Goal: Information Seeking & Learning: Check status

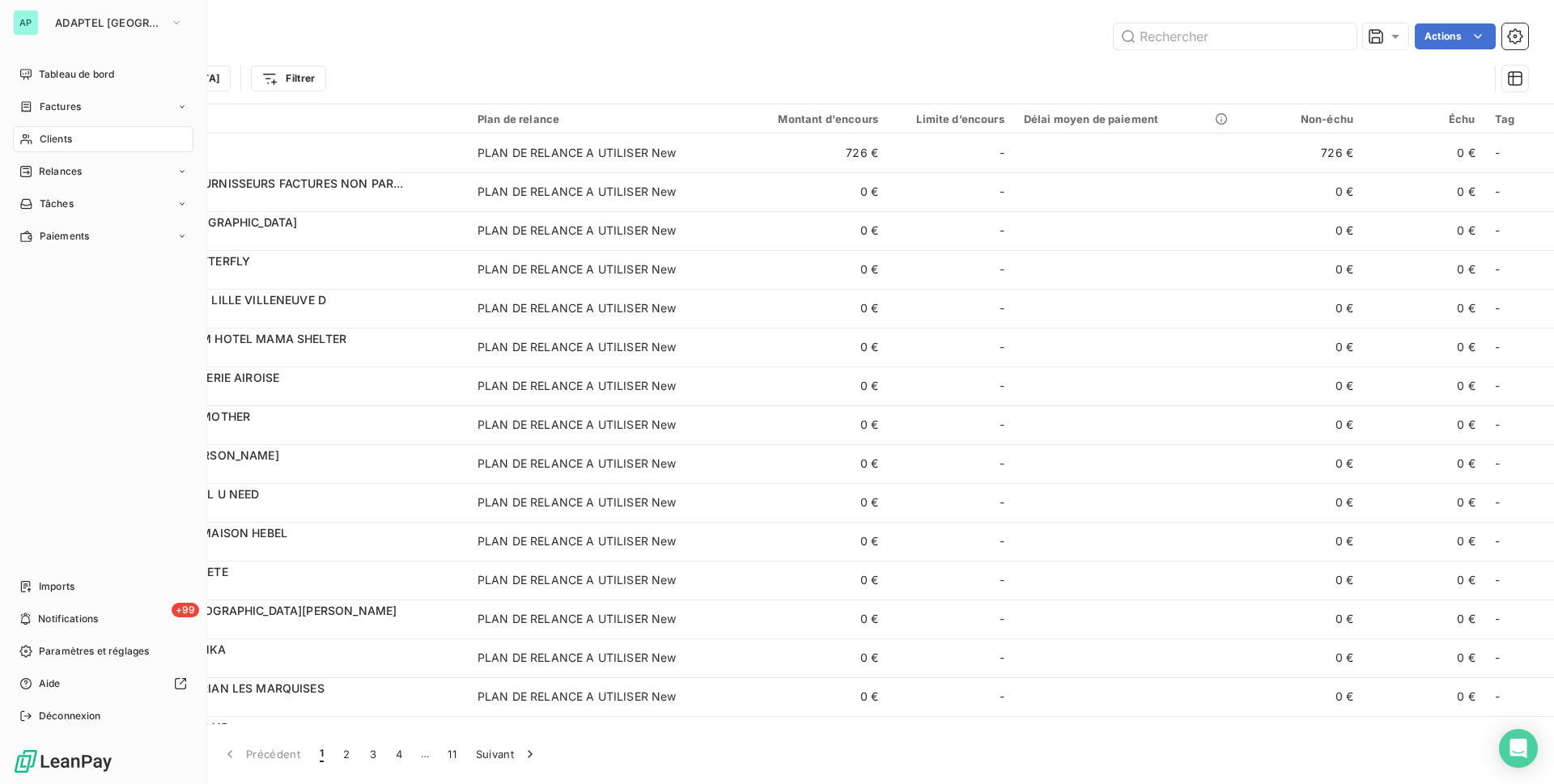
click at [37, 25] on div "AP" at bounding box center [26, 22] width 26 height 26
click at [132, 18] on span "ADAPTEL [GEOGRAPHIC_DATA]" at bounding box center [109, 22] width 108 height 13
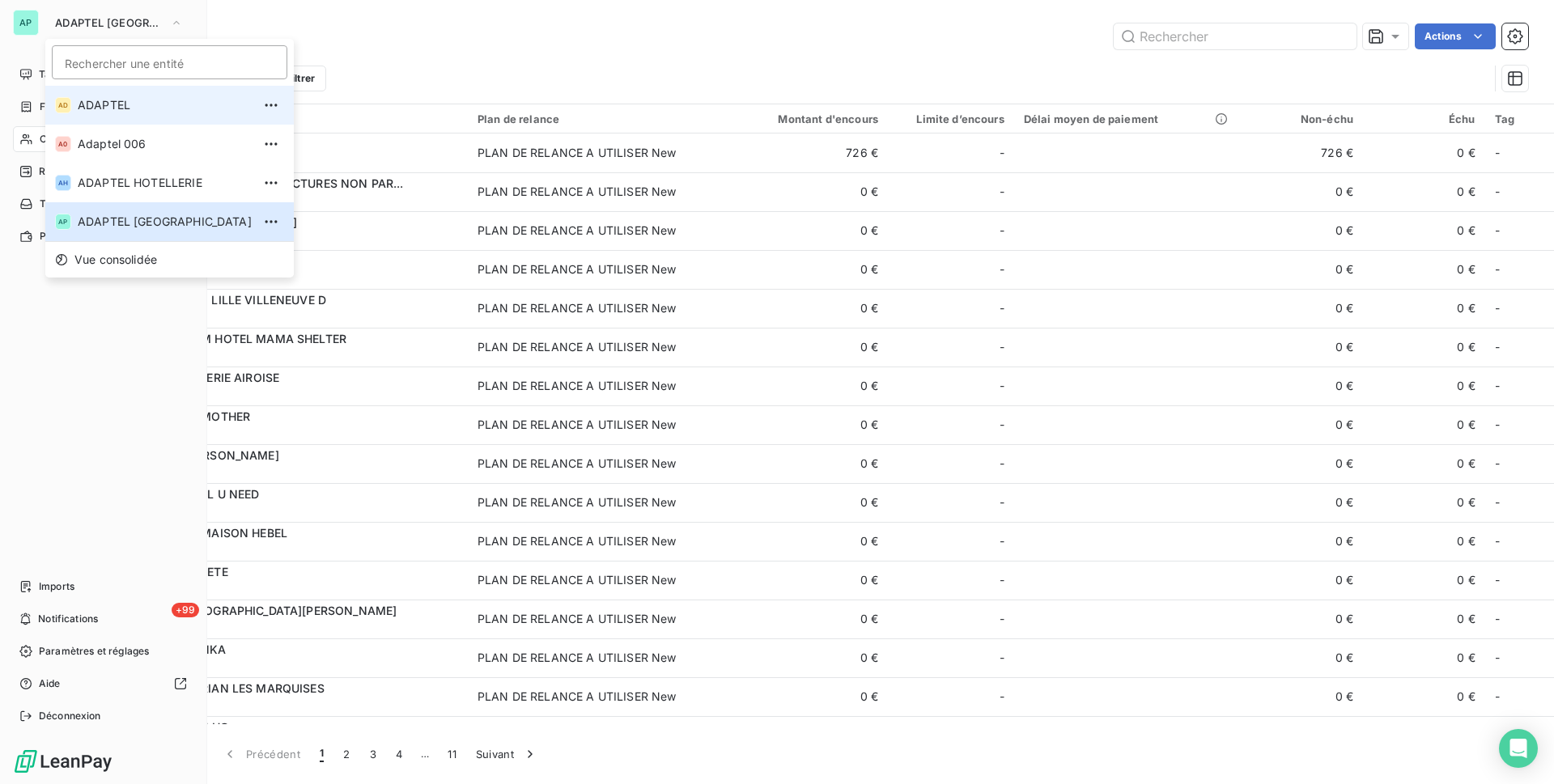
click at [119, 93] on li "AD ADAPTEL" at bounding box center [169, 105] width 248 height 39
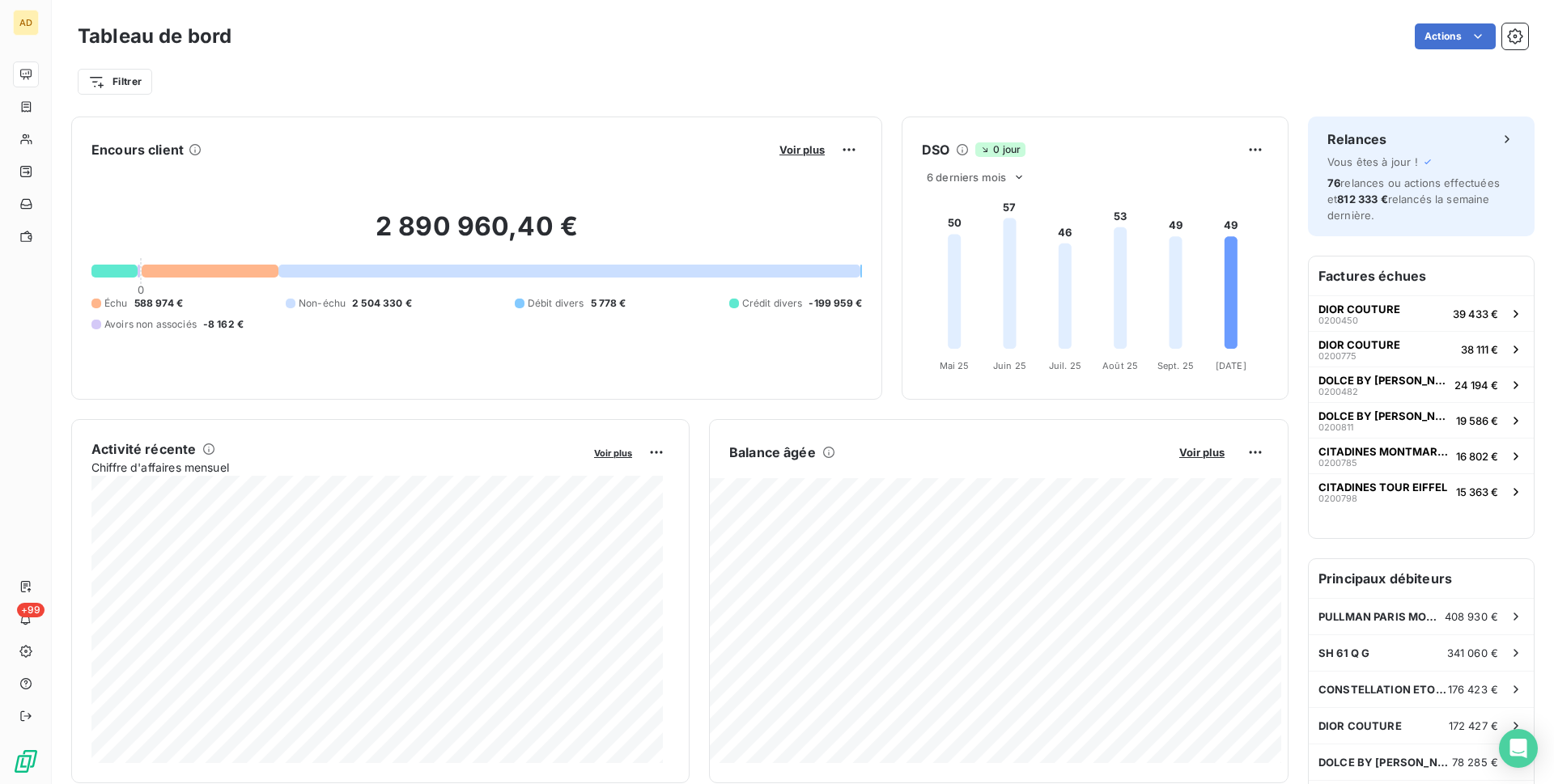
click at [598, 42] on div "Actions" at bounding box center [889, 36] width 1277 height 26
click at [1126, 88] on div "Filtrer" at bounding box center [803, 82] width 1450 height 31
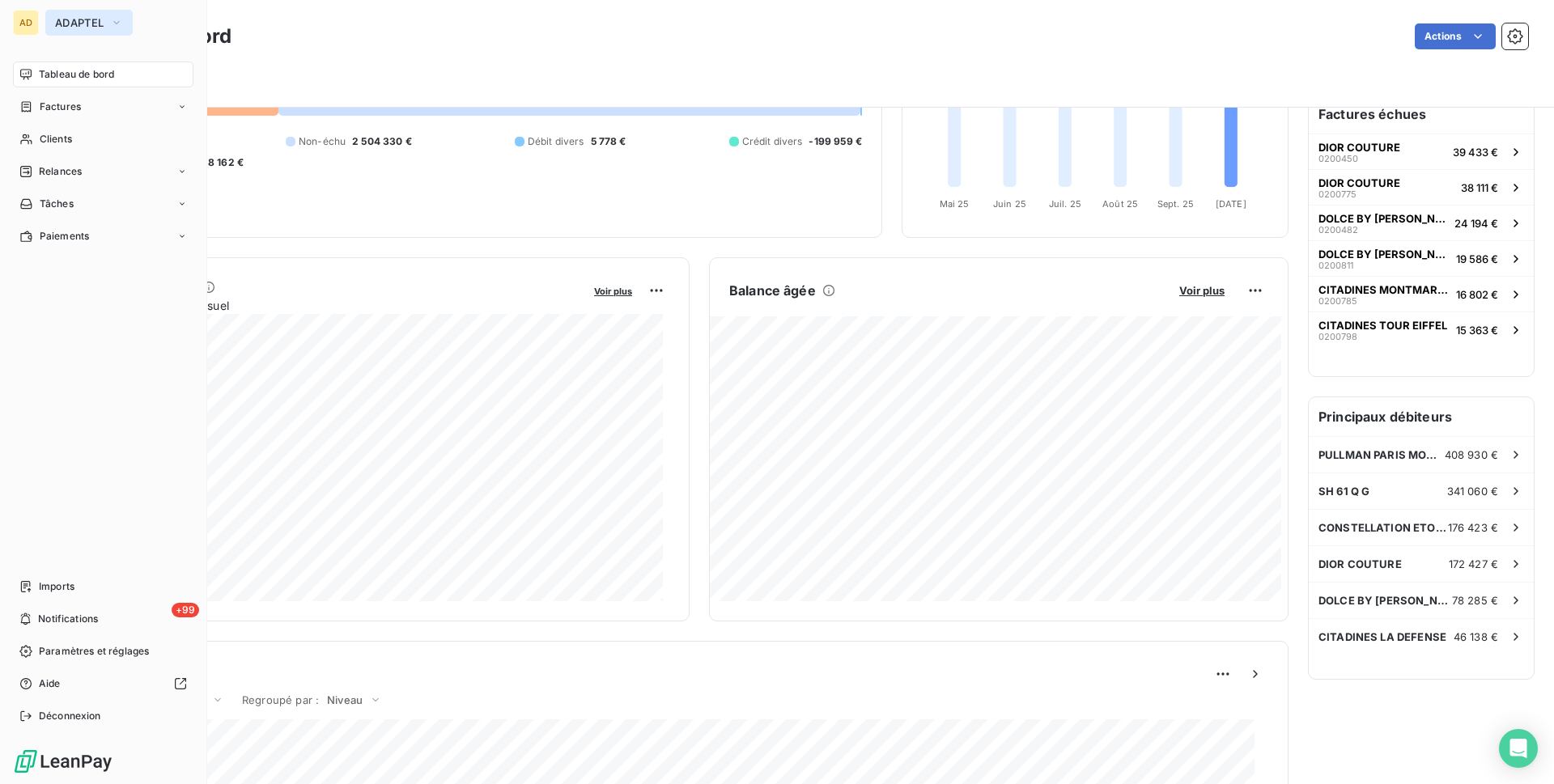
click at [123, 26] on button "ADAPTEL" at bounding box center [88, 22] width 87 height 26
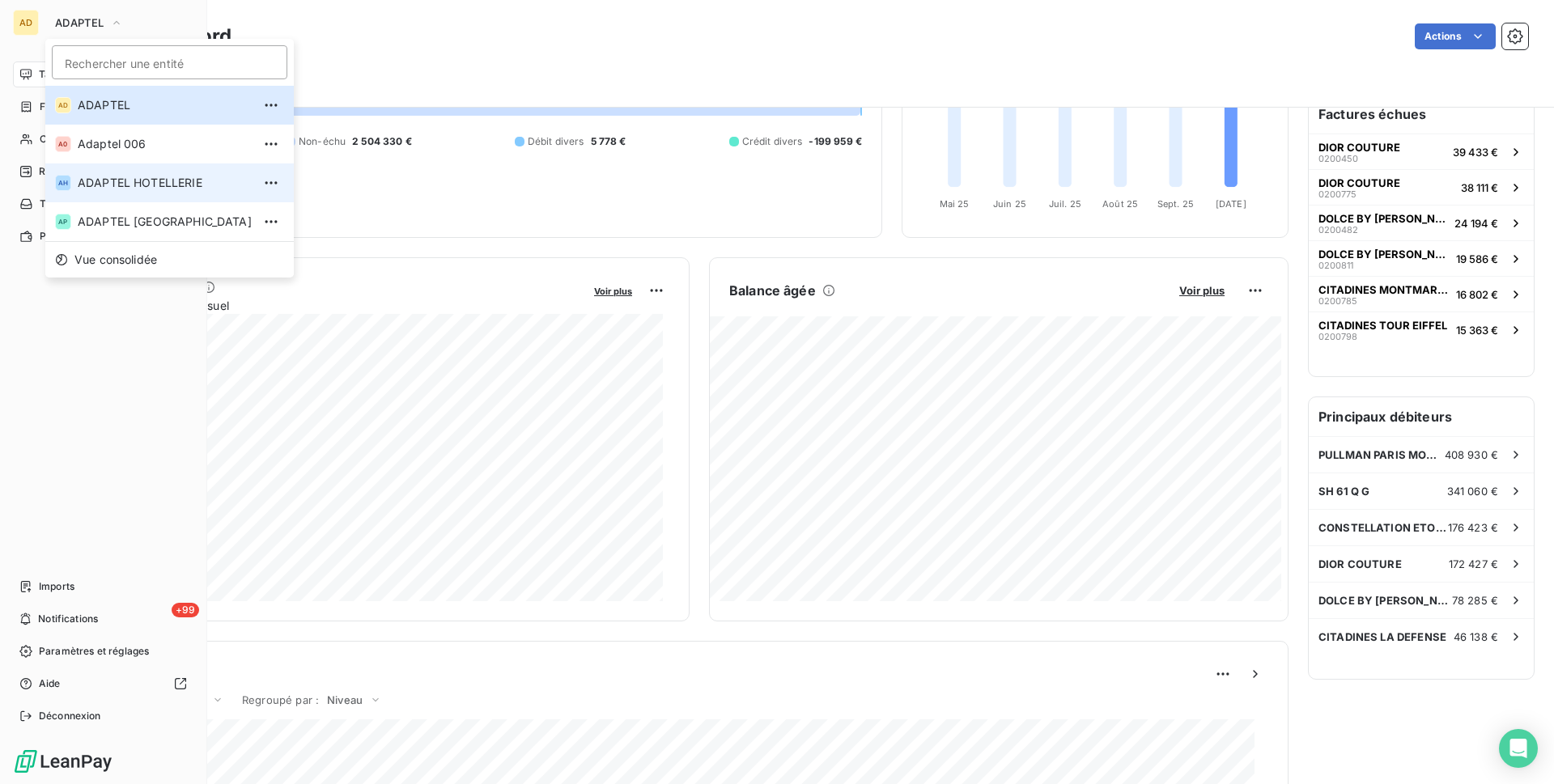
click at [181, 179] on span "ADAPTEL HOTELLERIE" at bounding box center [164, 183] width 174 height 16
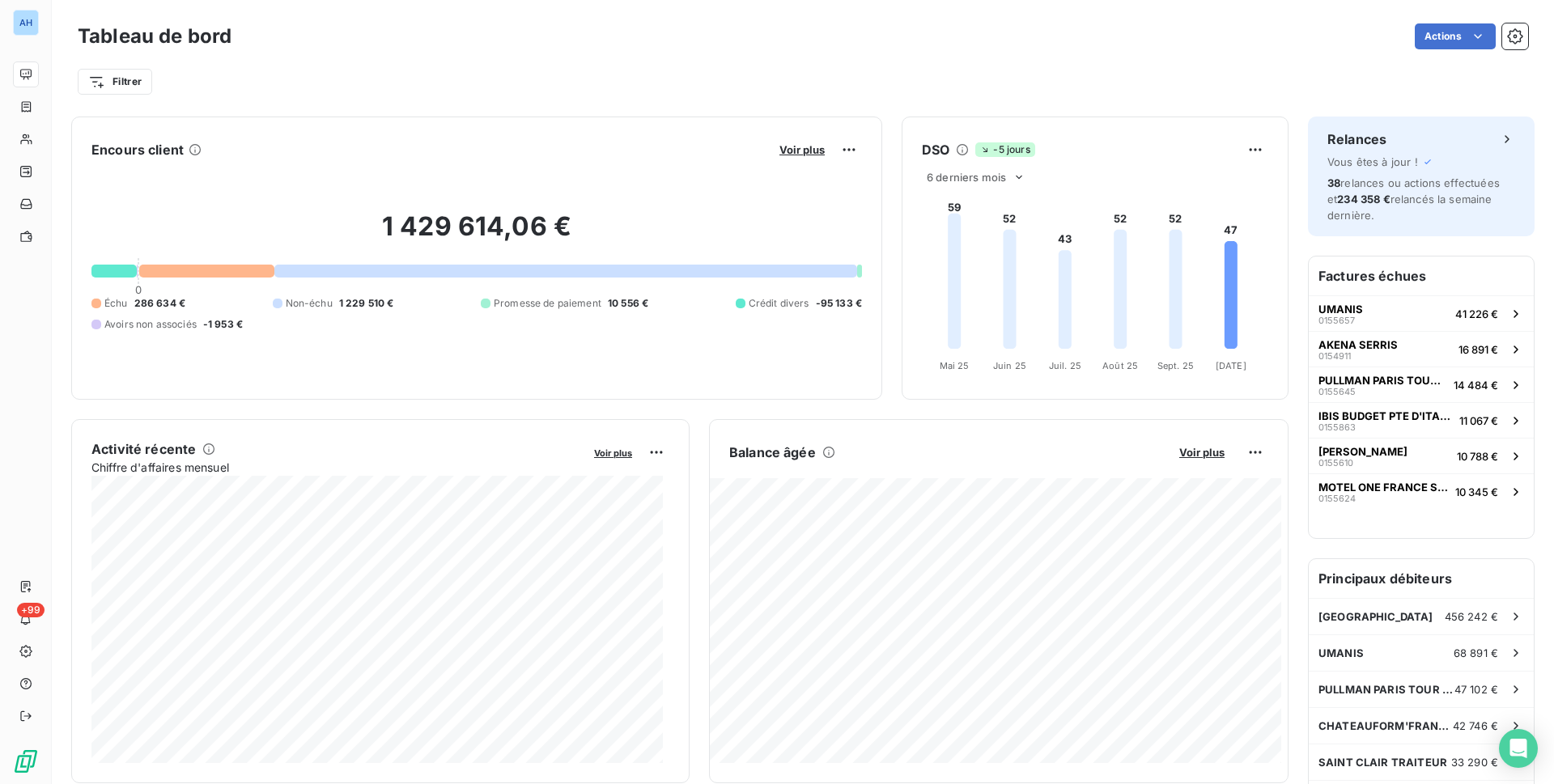
drag, startPoint x: 566, startPoint y: 97, endPoint x: 601, endPoint y: 87, distance: 36.4
click at [566, 96] on div "Tableau de bord Actions Filtrer" at bounding box center [803, 53] width 1502 height 106
click at [1101, 43] on div "Actions" at bounding box center [889, 36] width 1277 height 26
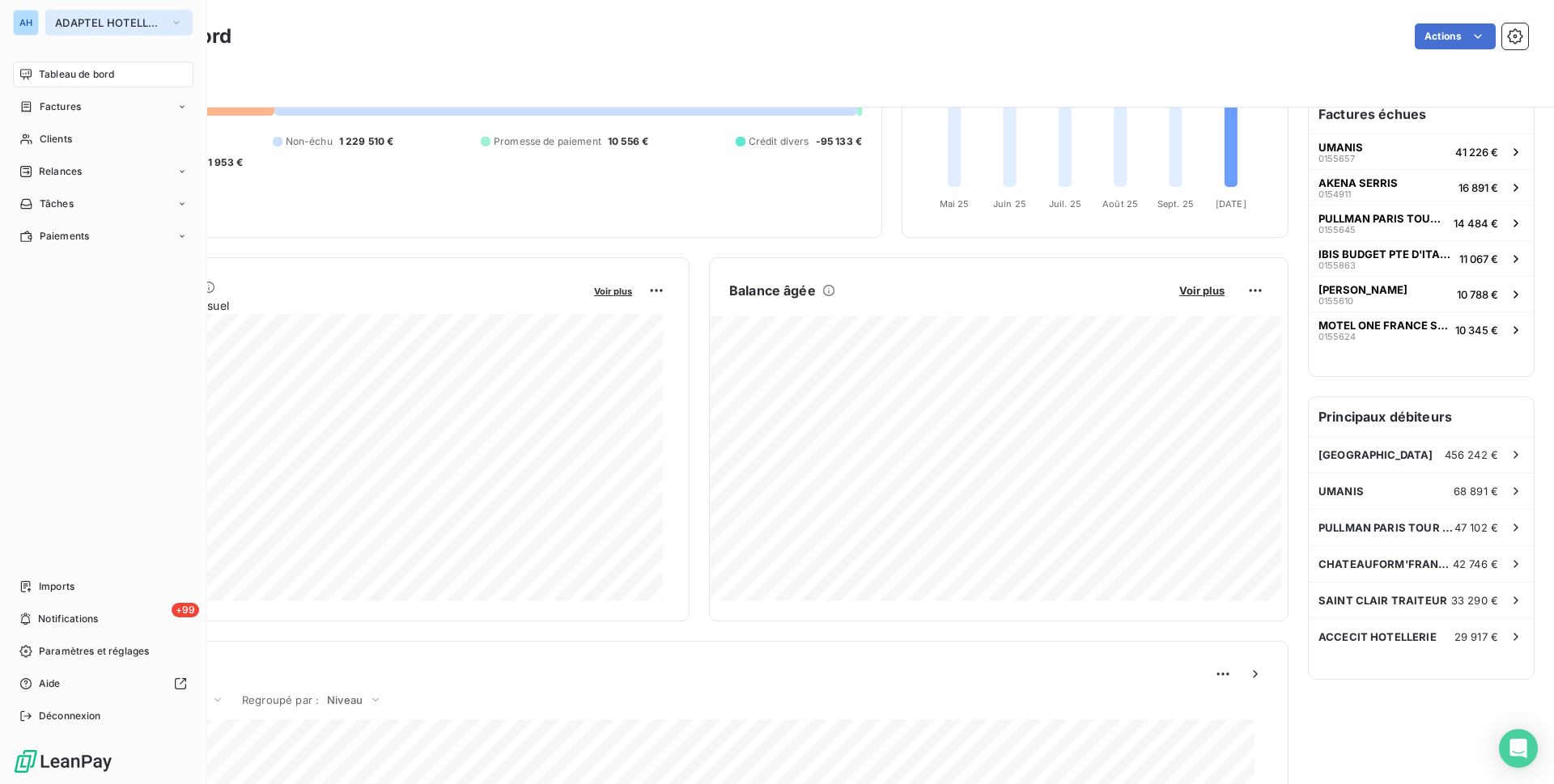
click at [130, 19] on span "ADAPTEL HOTELLERIE" at bounding box center [109, 22] width 108 height 13
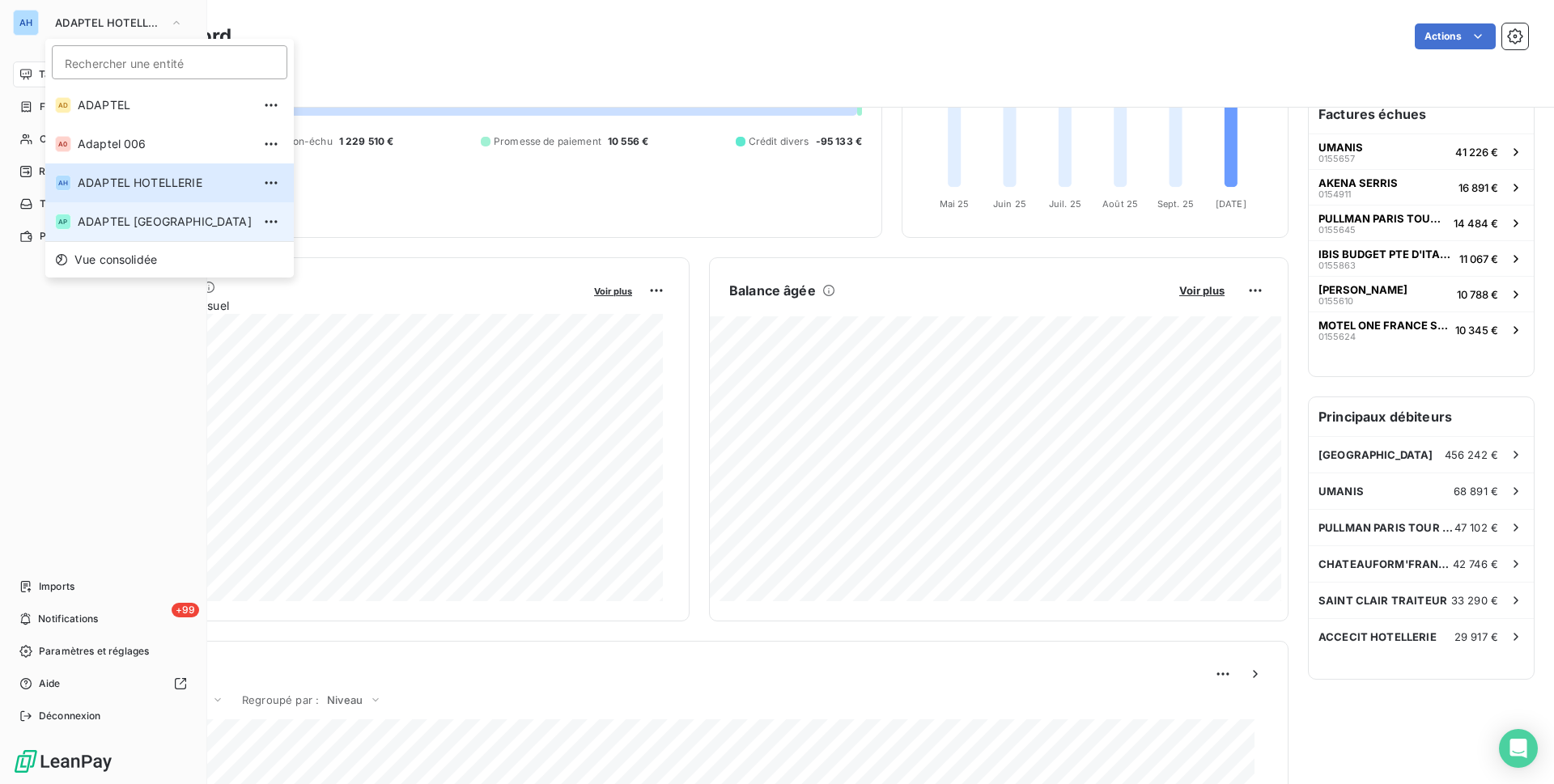
click at [171, 223] on span "ADAPTEL [GEOGRAPHIC_DATA]" at bounding box center [164, 222] width 174 height 16
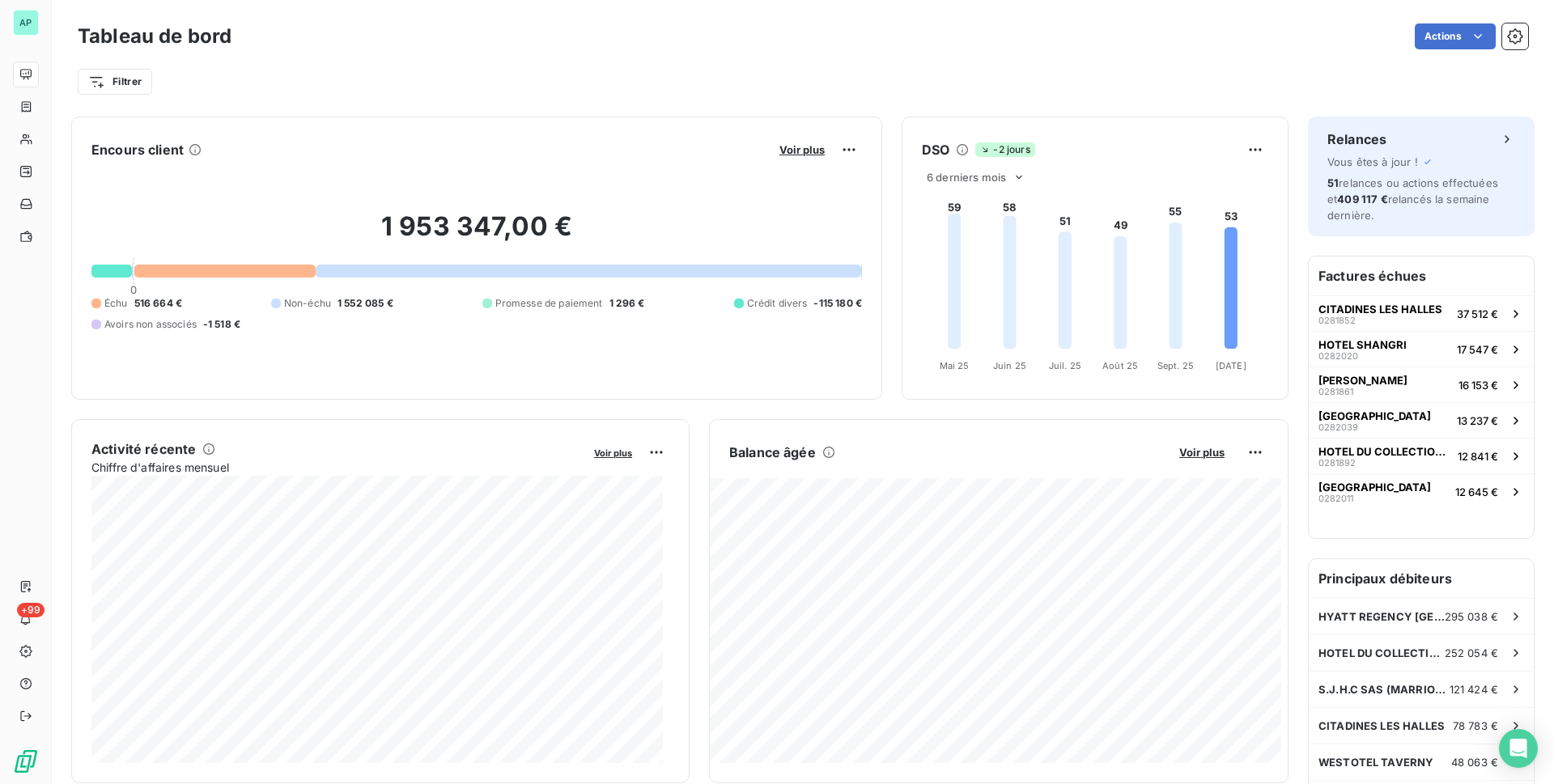
click at [1218, 68] on div "Filtrer" at bounding box center [803, 82] width 1450 height 31
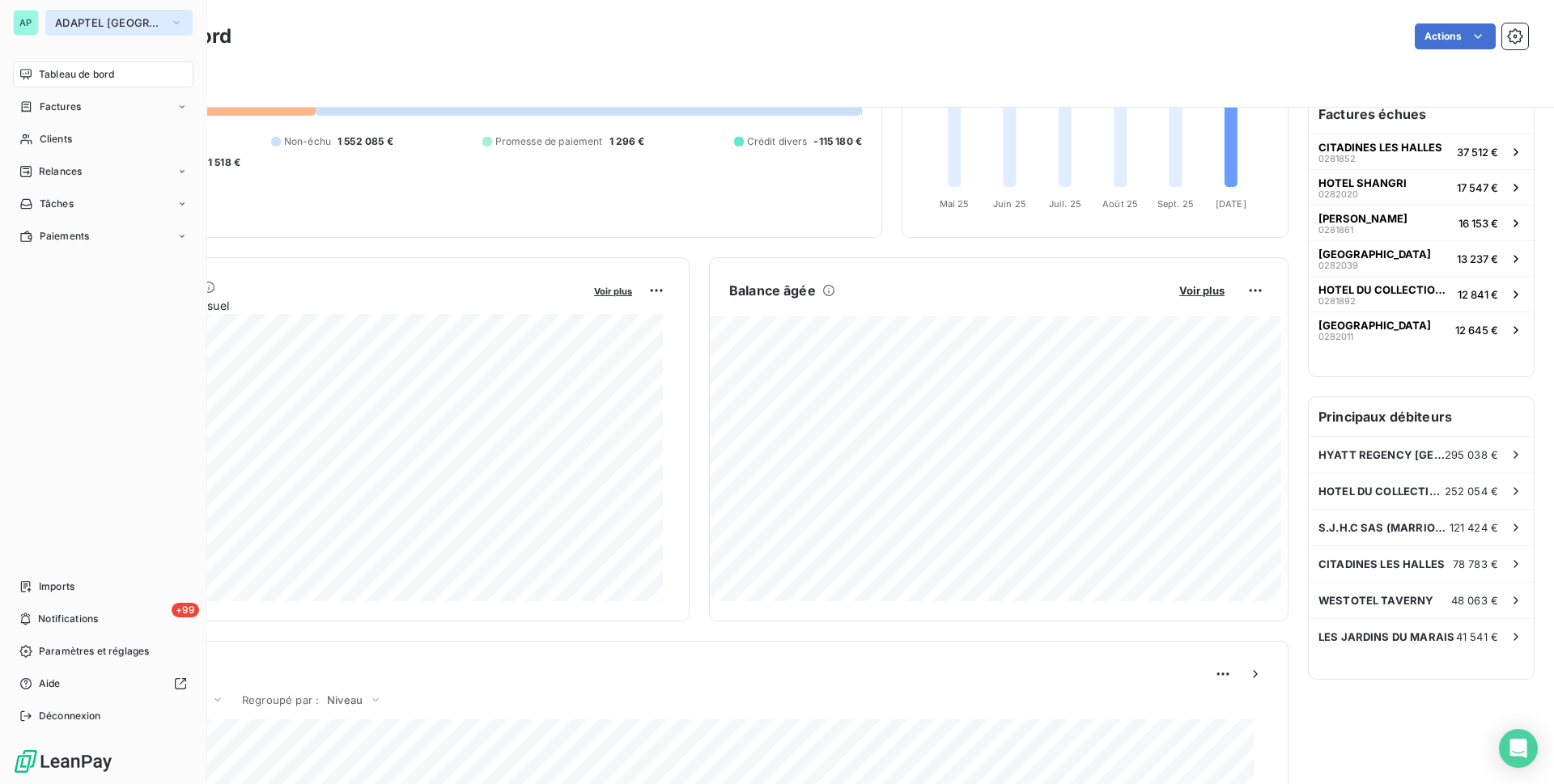
click at [70, 22] on span "ADAPTEL [GEOGRAPHIC_DATA]" at bounding box center [109, 22] width 108 height 13
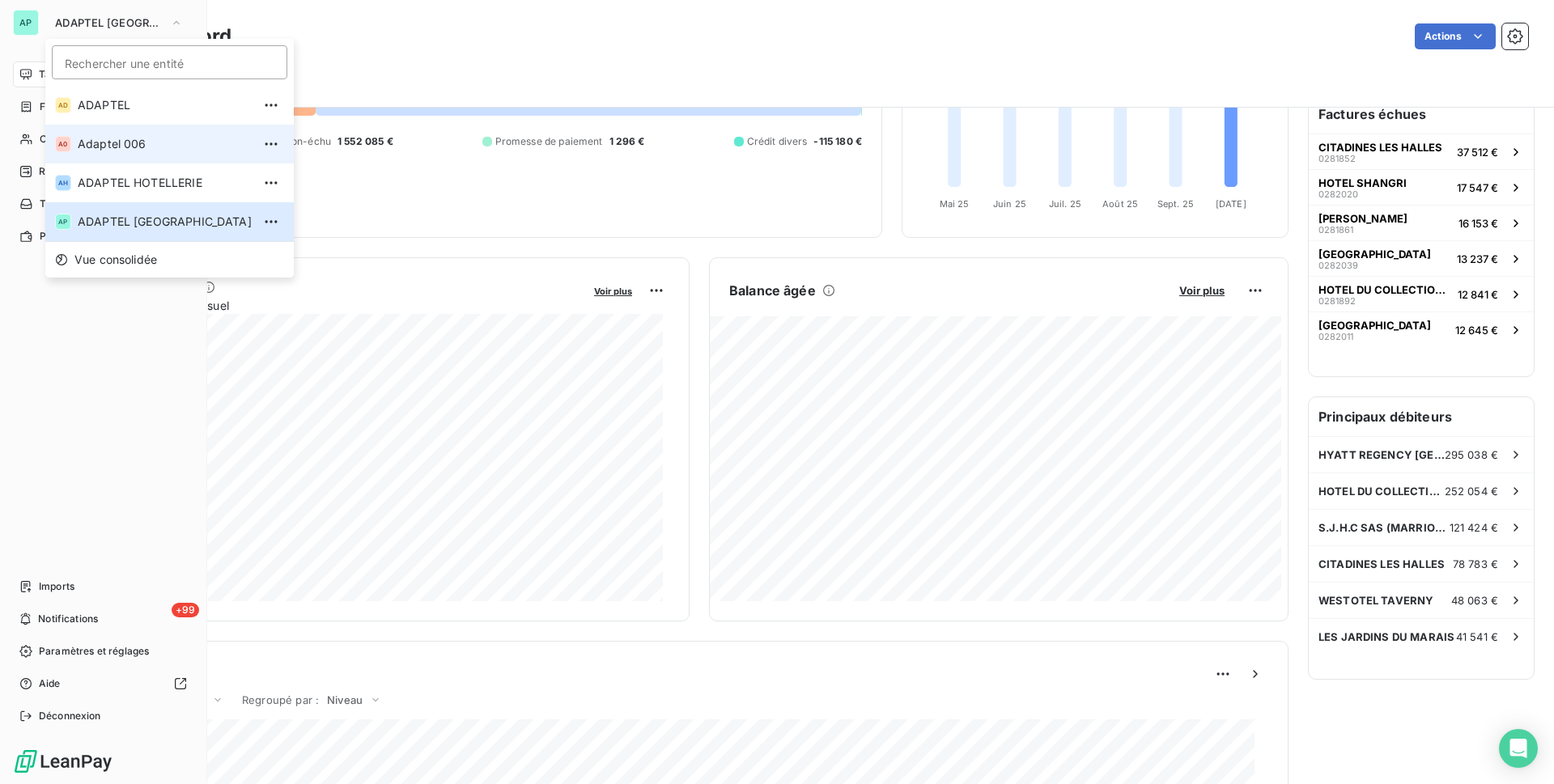
click at [114, 147] on span "Adaptel 006" at bounding box center [164, 144] width 174 height 16
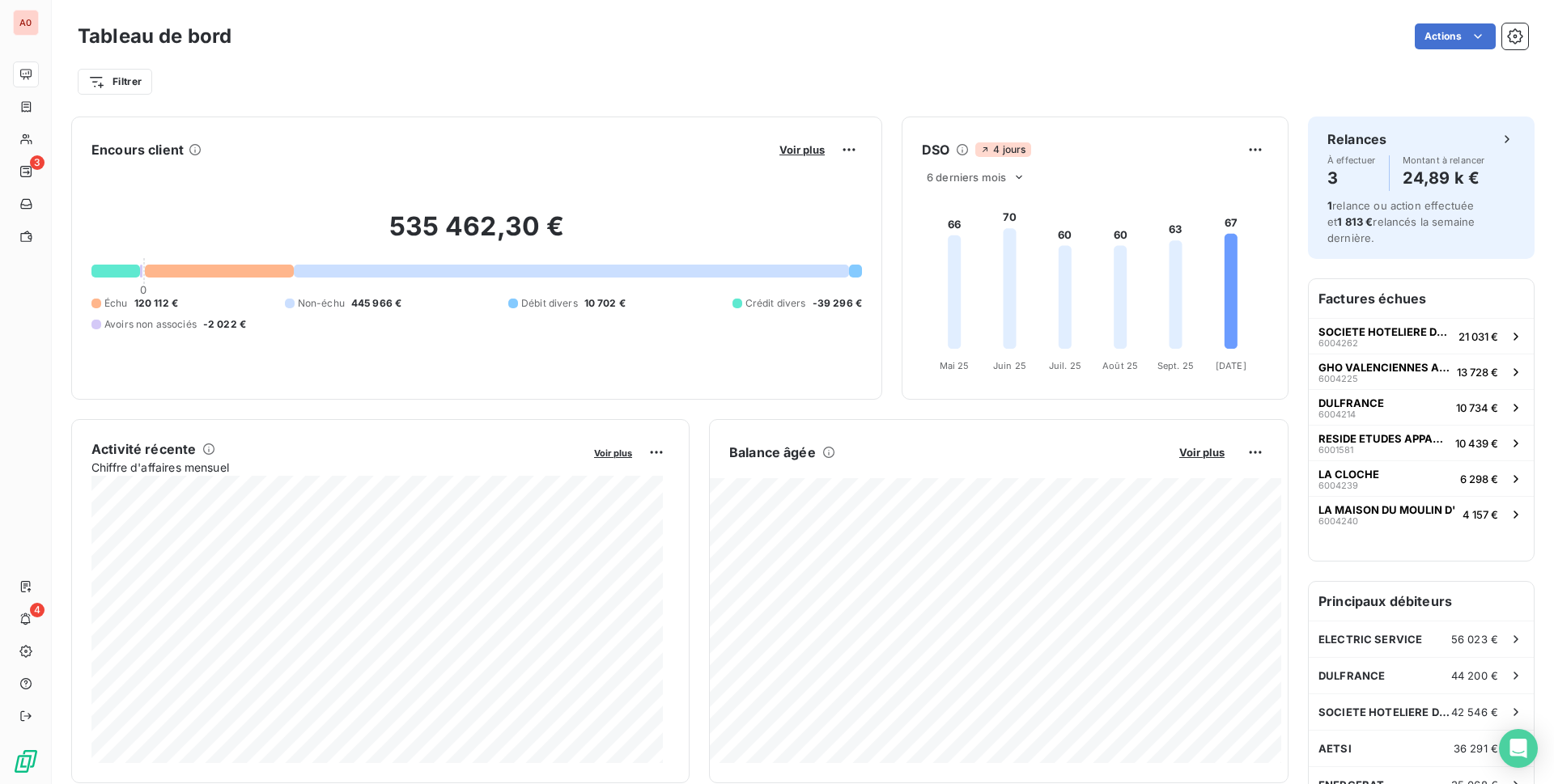
click at [1094, 75] on div "Filtrer" at bounding box center [803, 82] width 1450 height 31
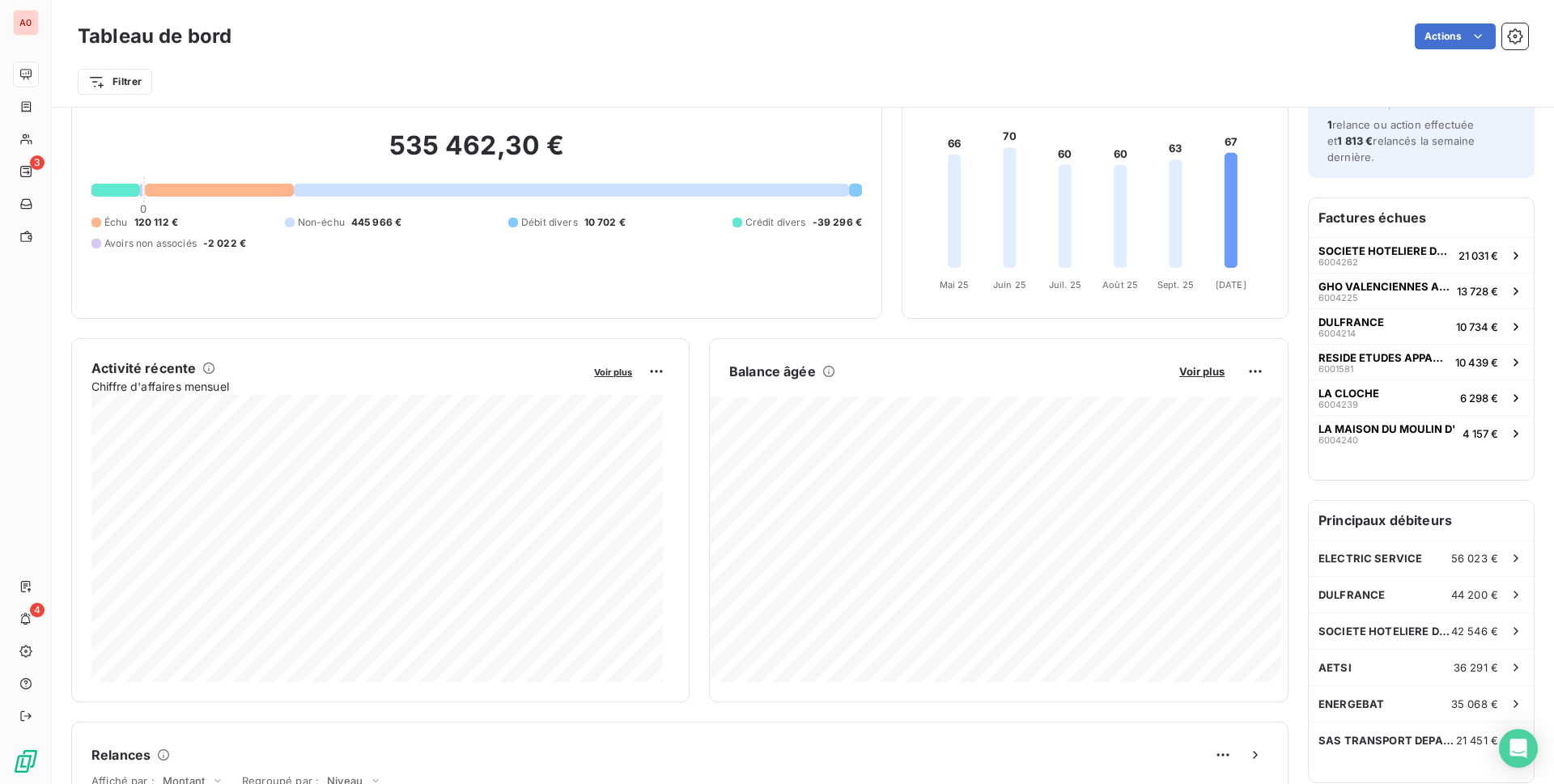
scroll to position [243, 0]
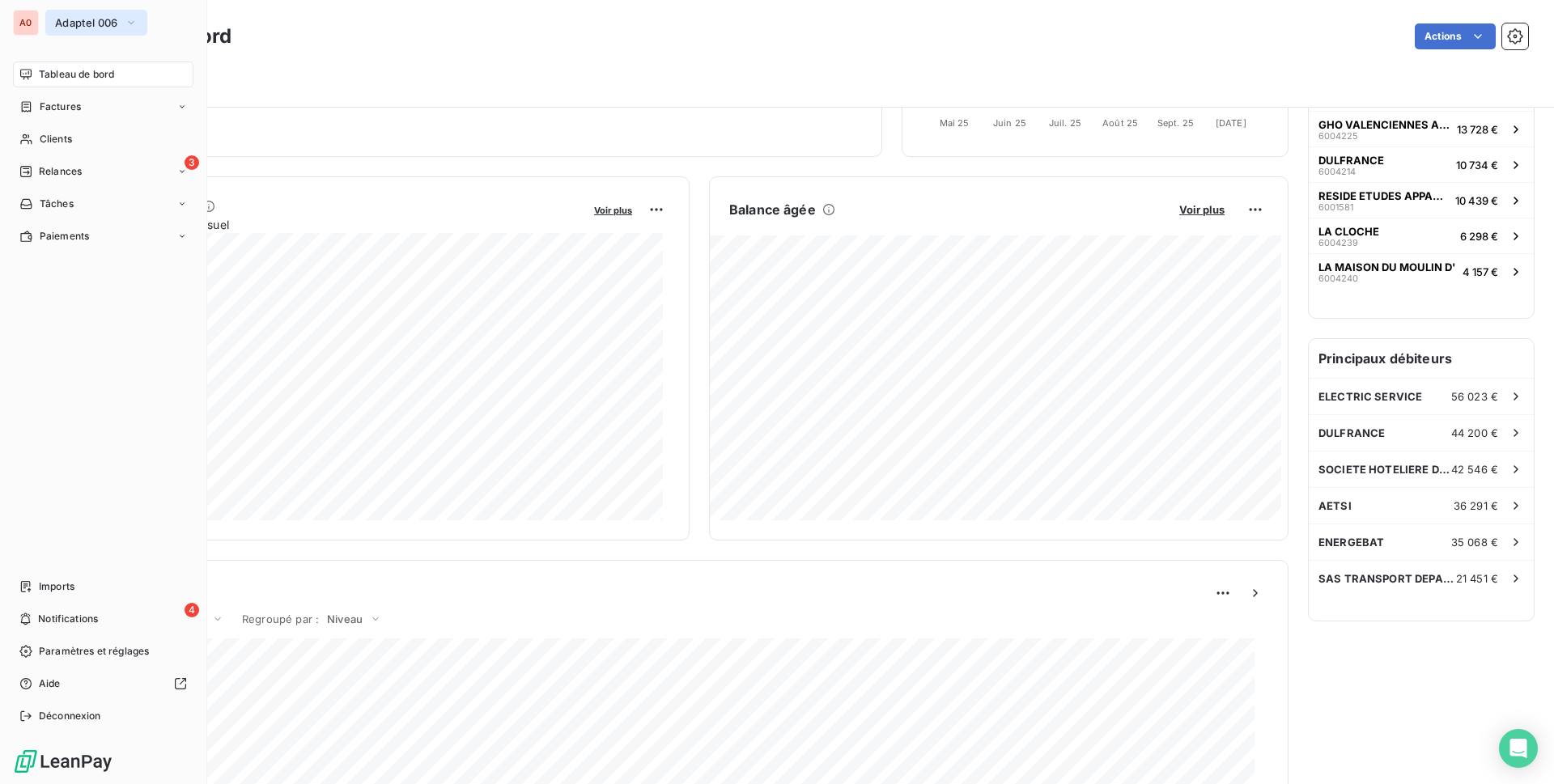
click at [91, 27] on span "Adaptel 006" at bounding box center [87, 22] width 63 height 13
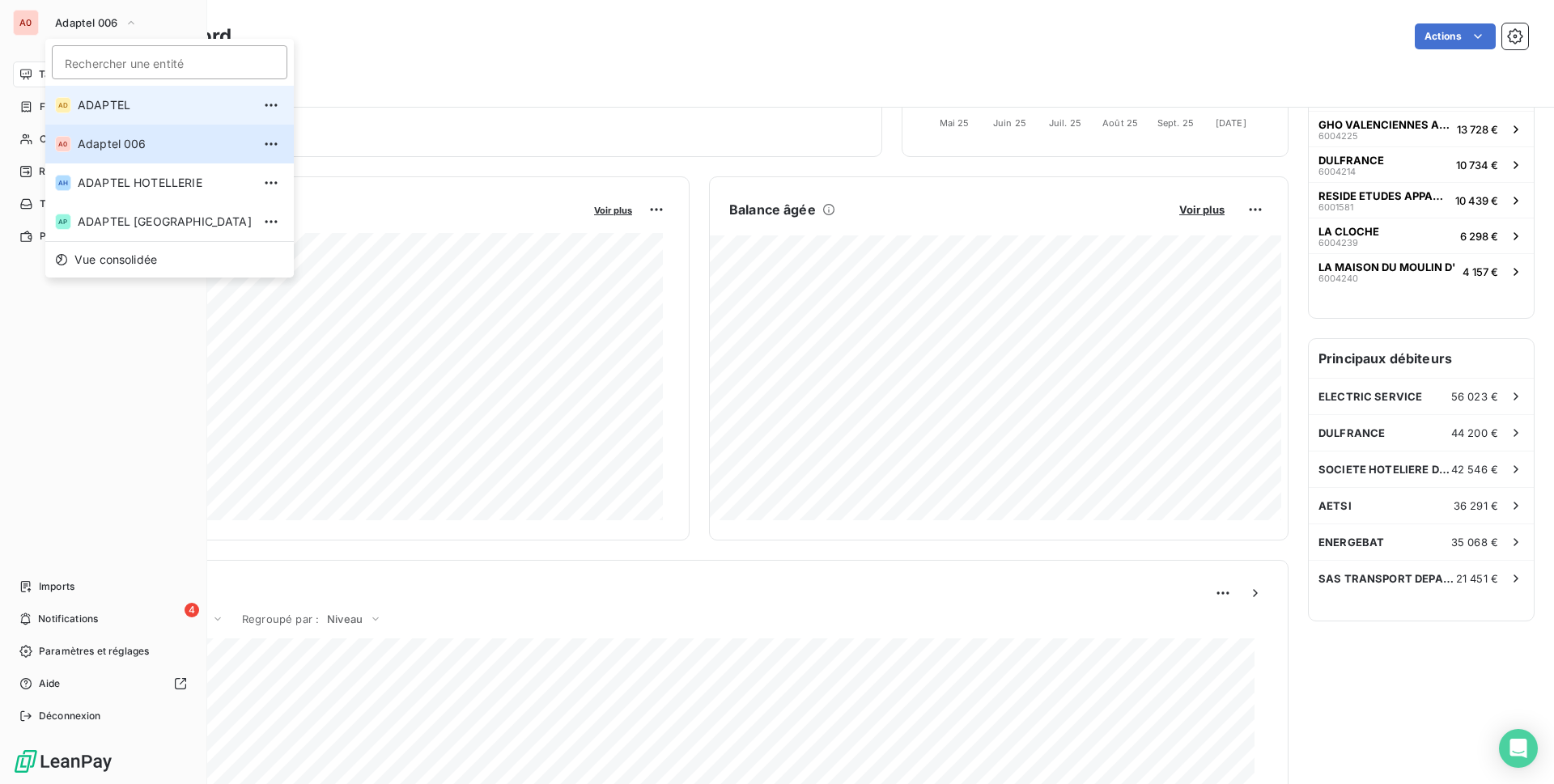
click at [103, 100] on span "ADAPTEL" at bounding box center [164, 105] width 174 height 16
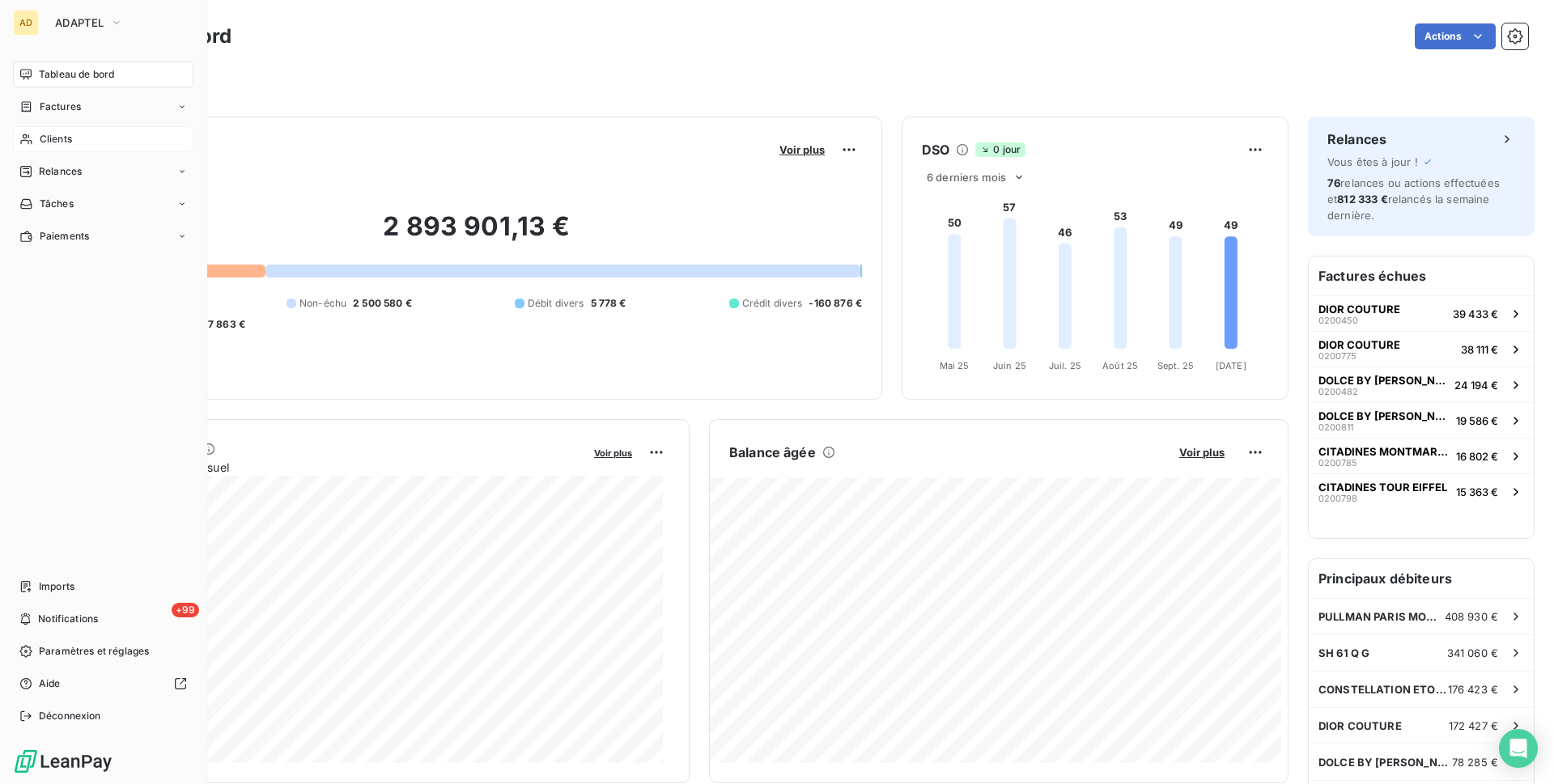
click at [31, 133] on icon at bounding box center [26, 138] width 14 height 13
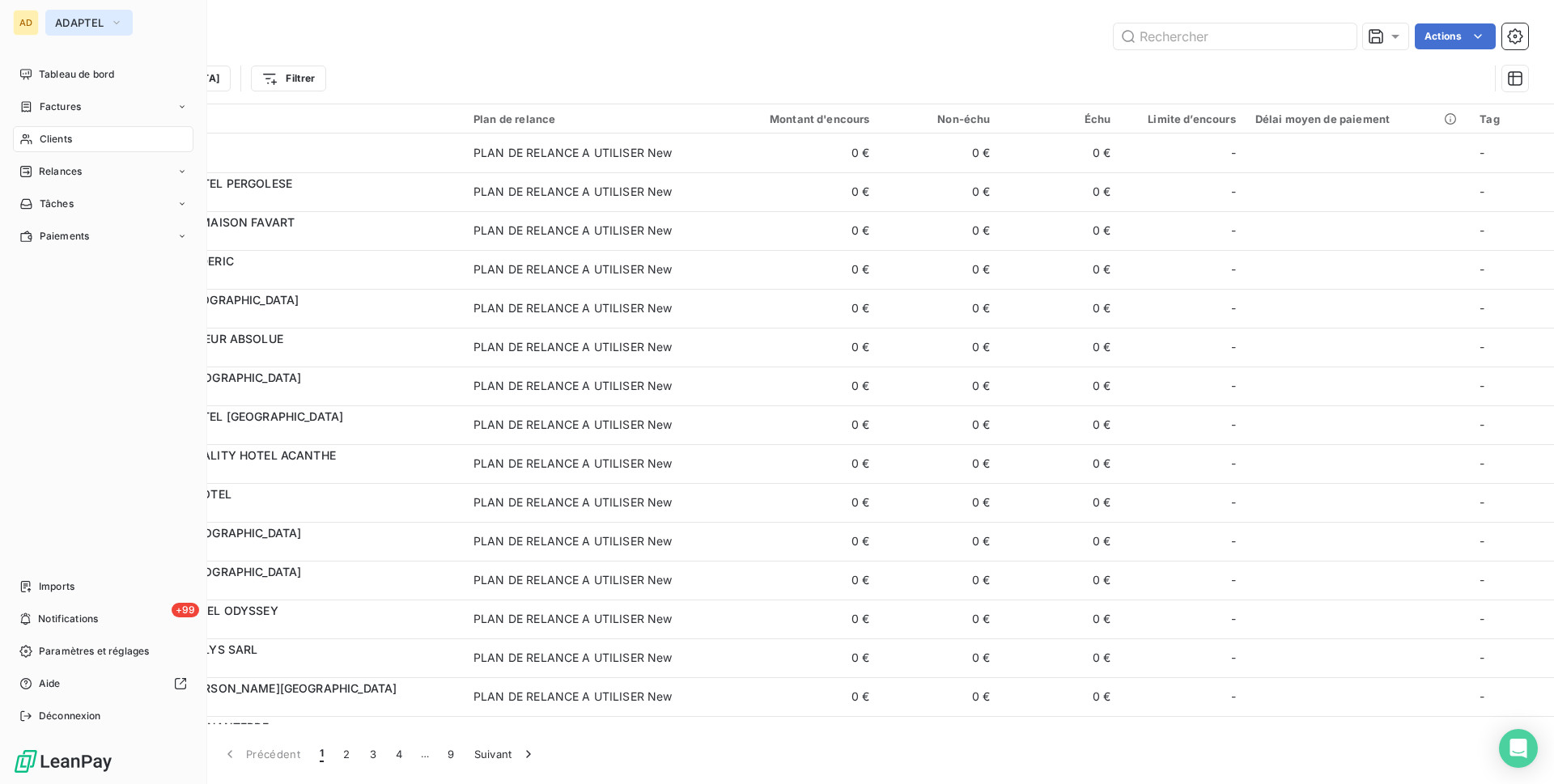
click at [92, 15] on button "ADAPTEL" at bounding box center [88, 22] width 87 height 26
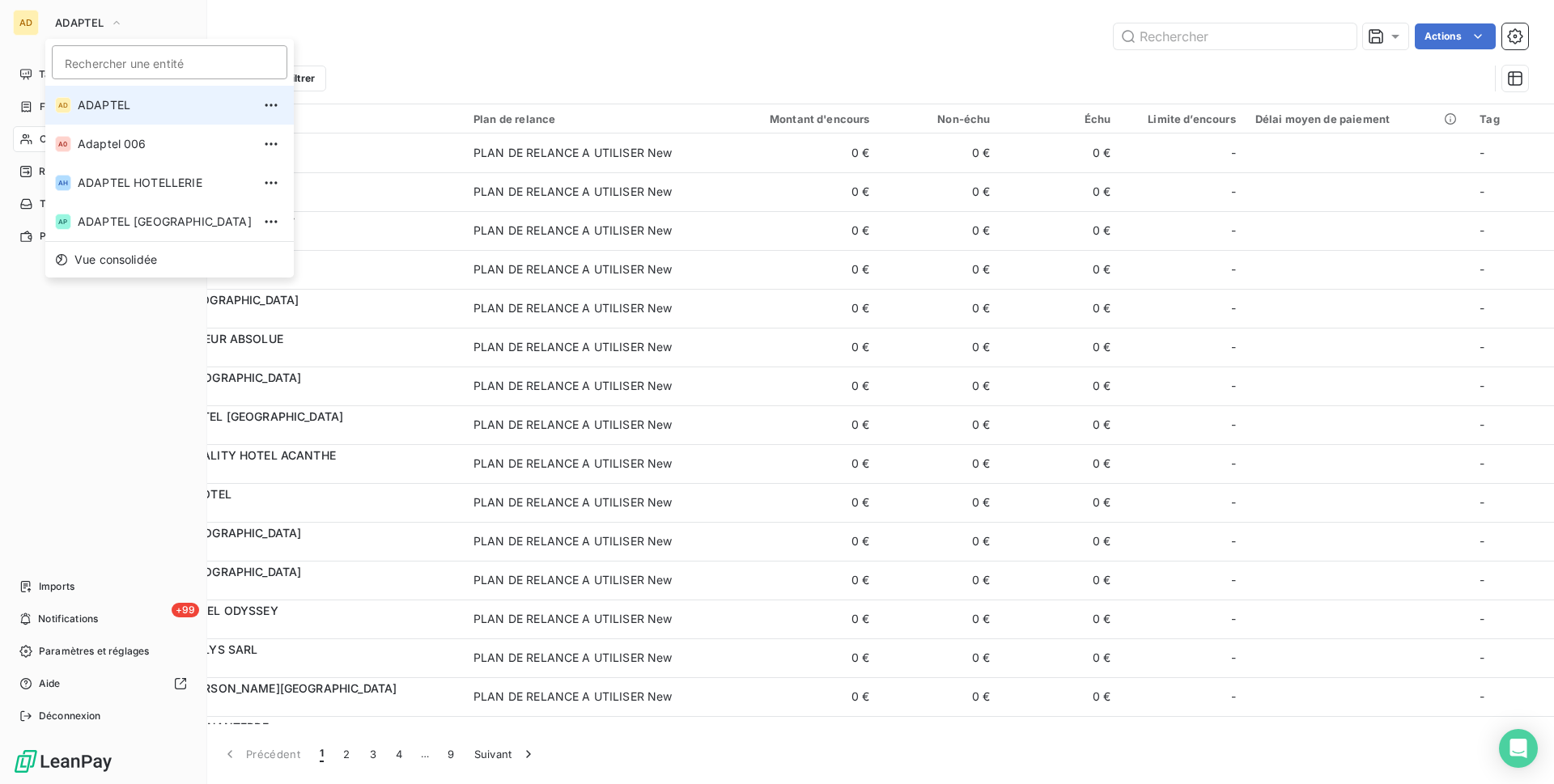
click at [141, 112] on span "ADAPTEL" at bounding box center [164, 105] width 174 height 16
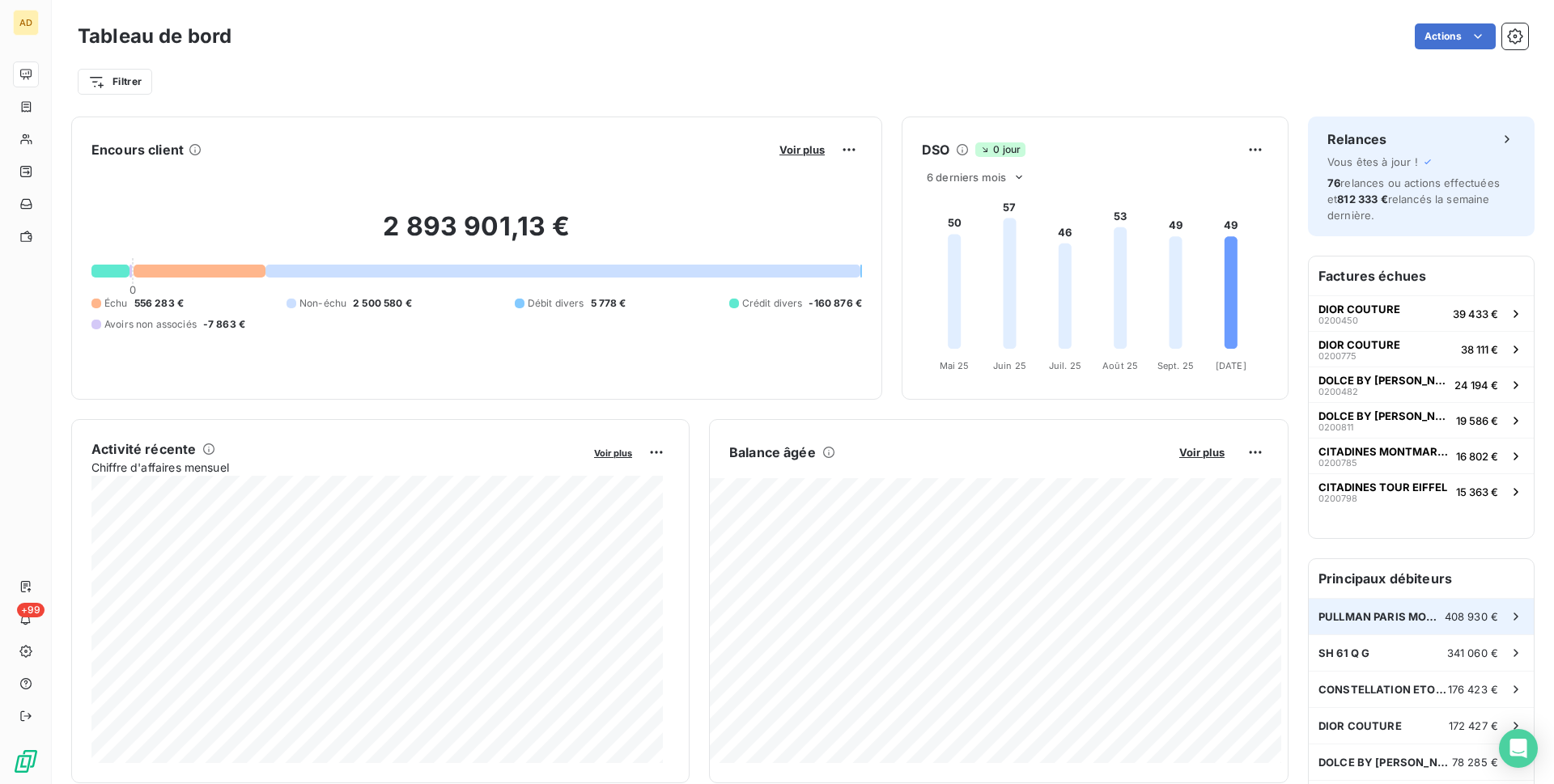
click at [1355, 617] on span "PULLMAN PARIS MONTPARNASSE" at bounding box center [1382, 616] width 126 height 13
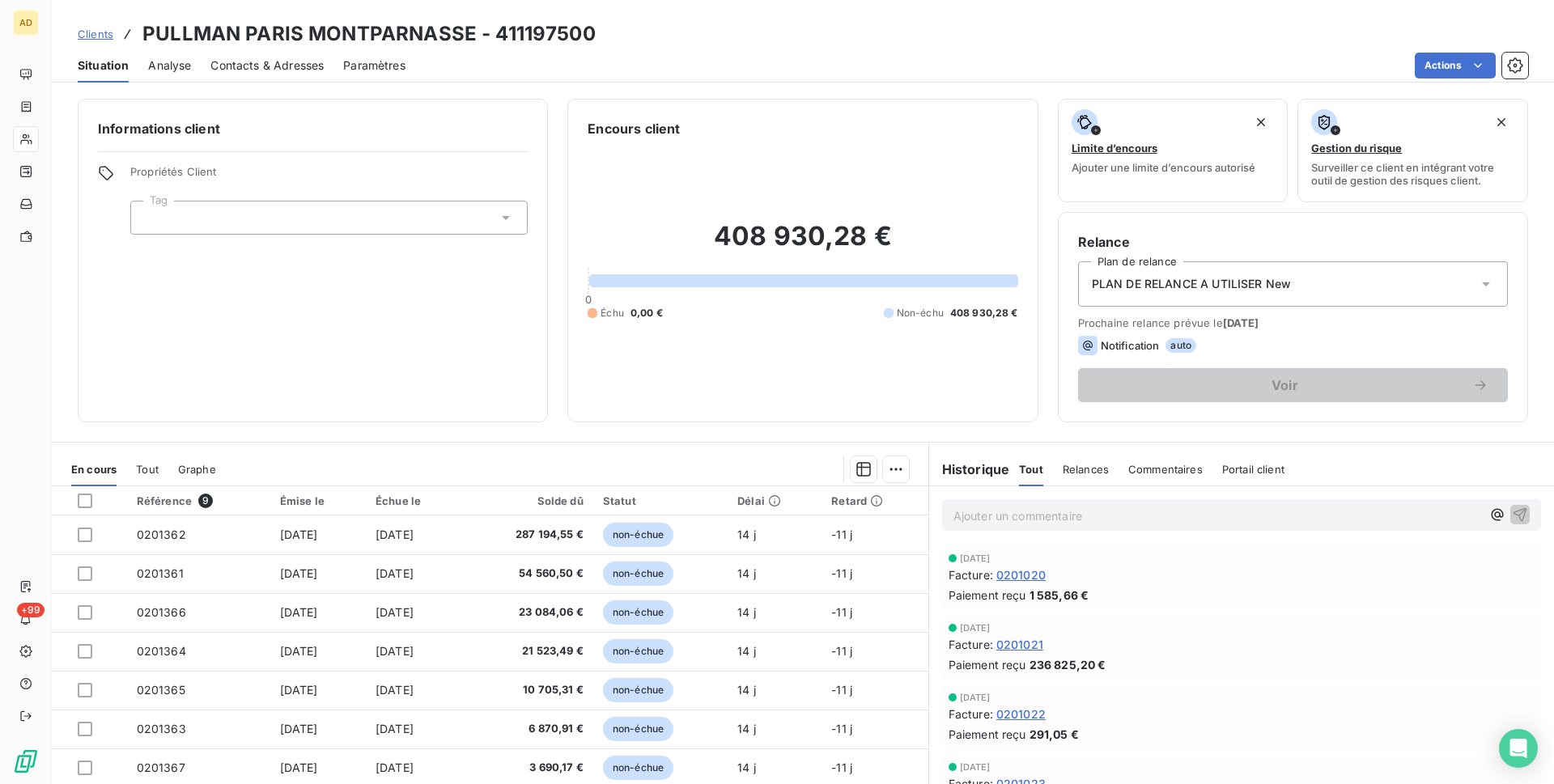
click at [973, 71] on div "Actions" at bounding box center [977, 66] width 1103 height 26
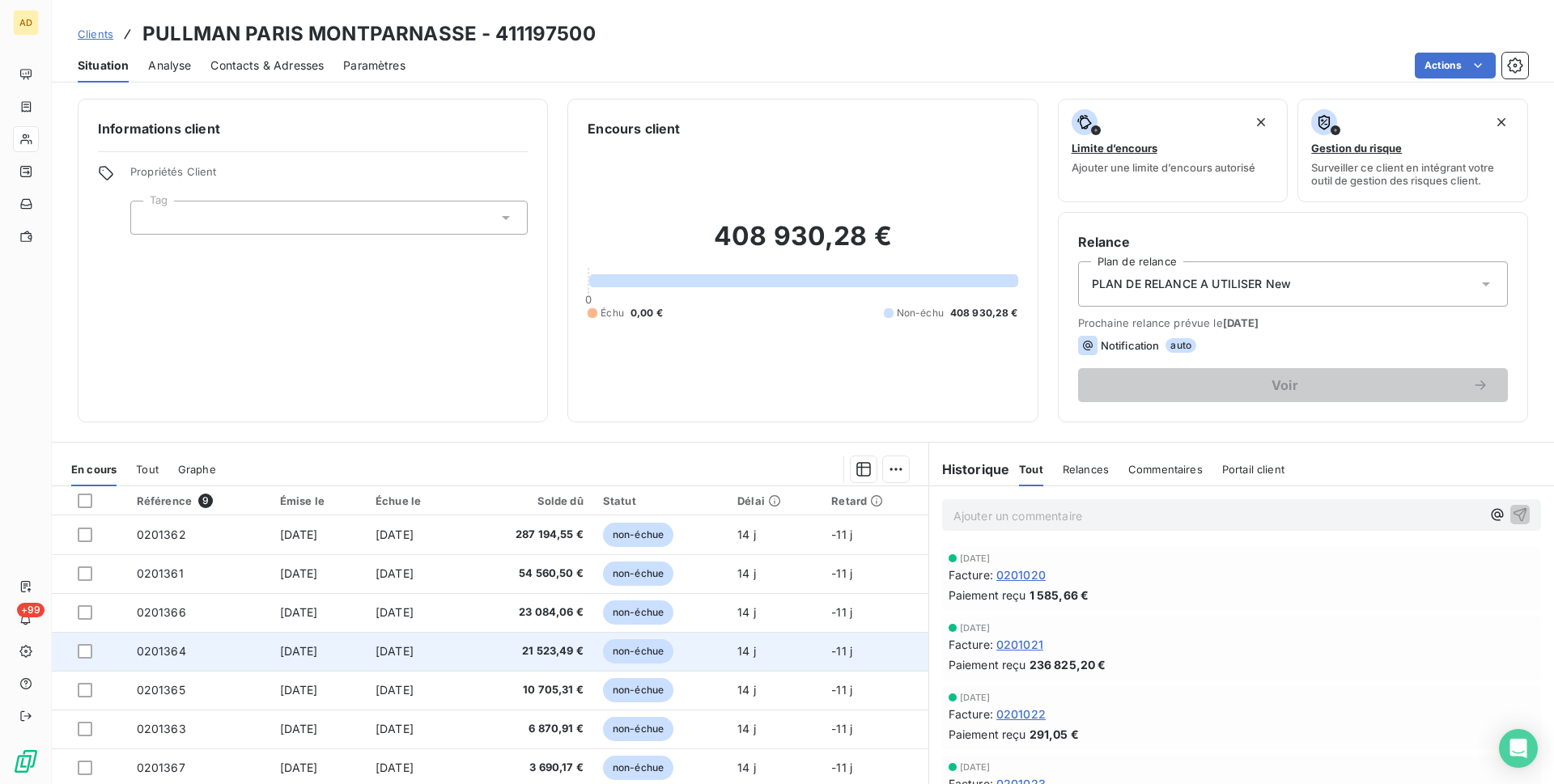
scroll to position [68, 0]
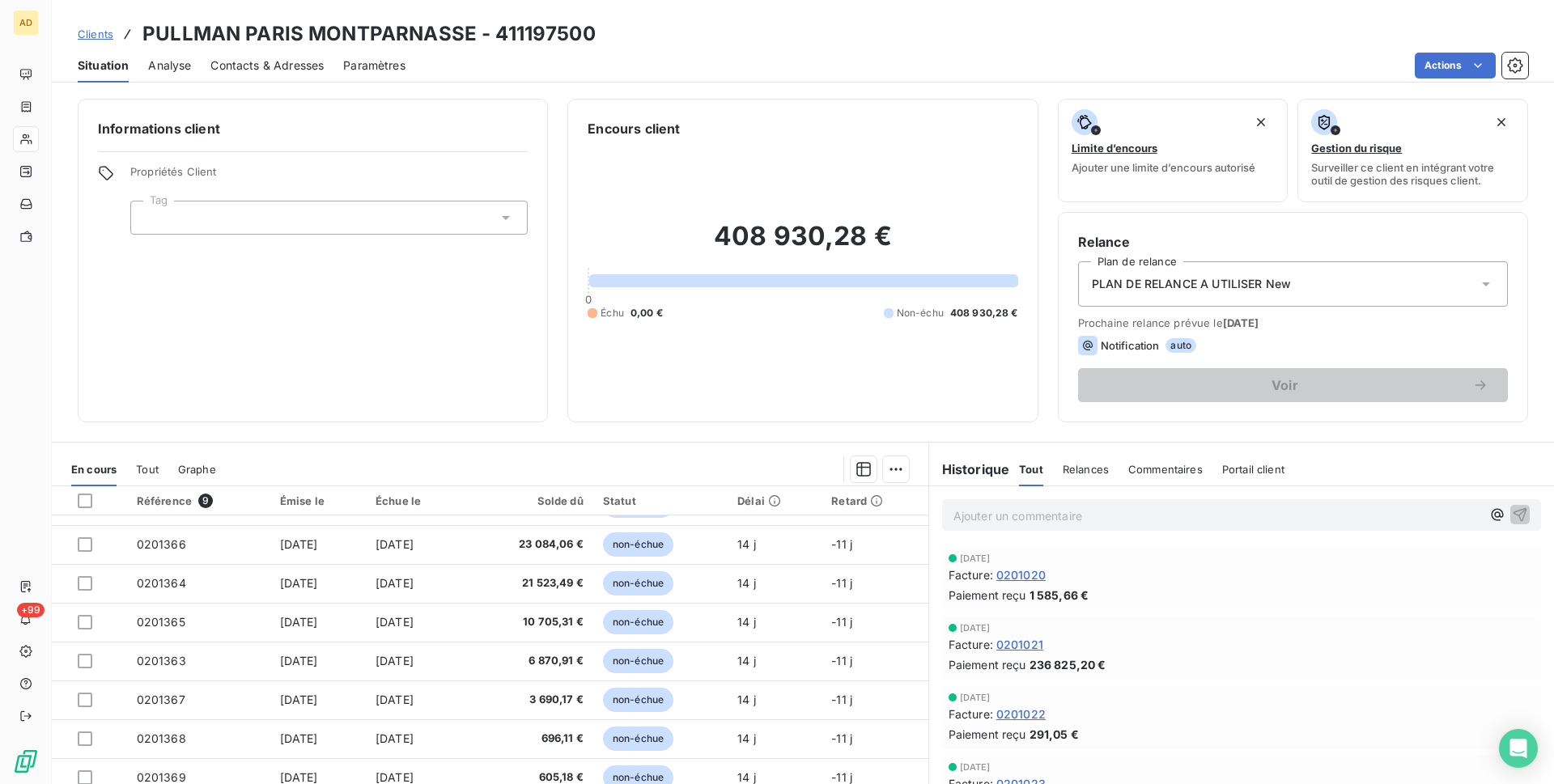
click at [602, 448] on section "En cours Tout Graphe Référence 9 Émise le Échue le Solde dû Statut Délai Retard…" at bounding box center [490, 644] width 876 height 403
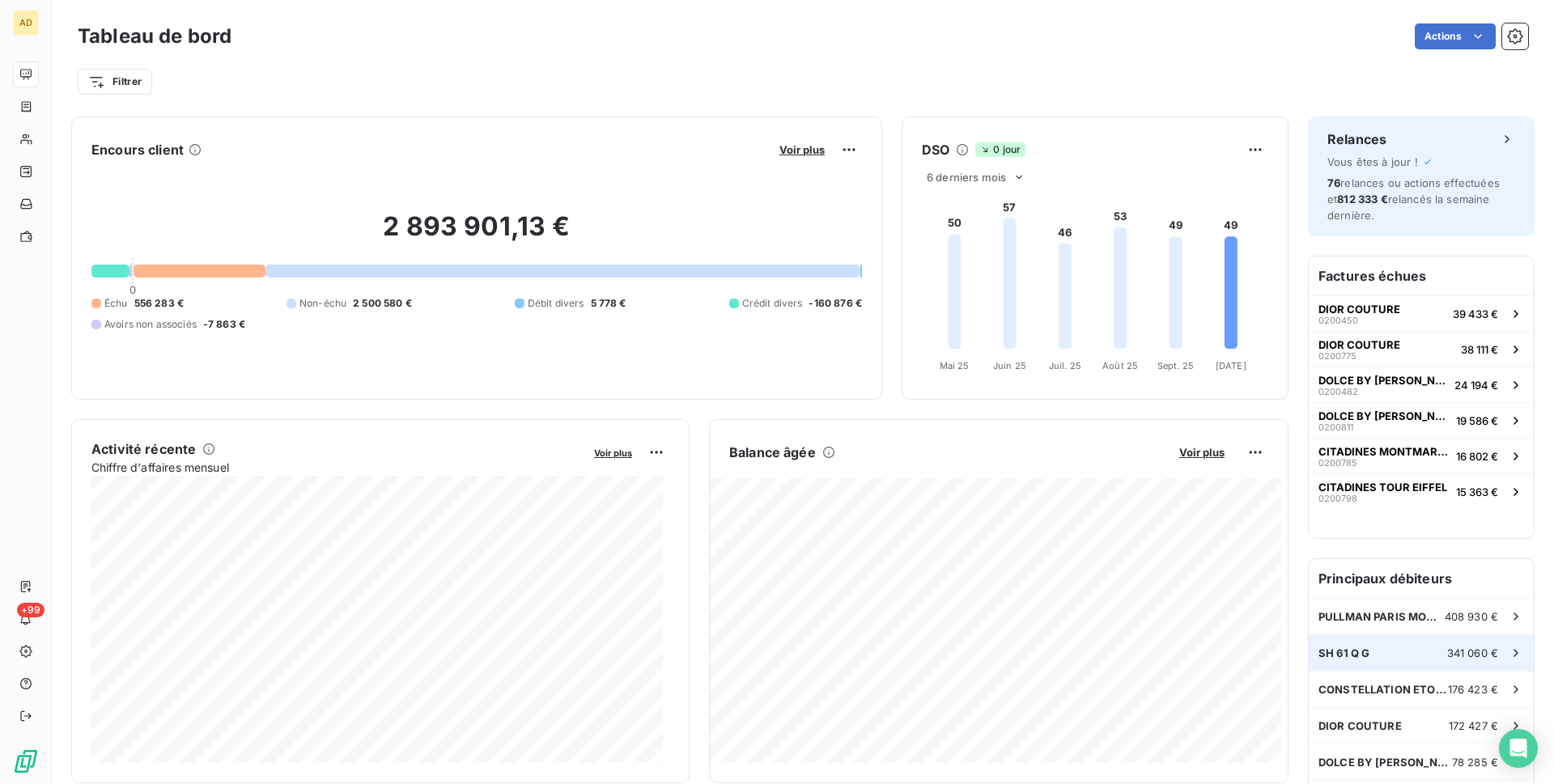
click at [1405, 653] on div "SH 61 Q G 341 060 €" at bounding box center [1421, 652] width 225 height 35
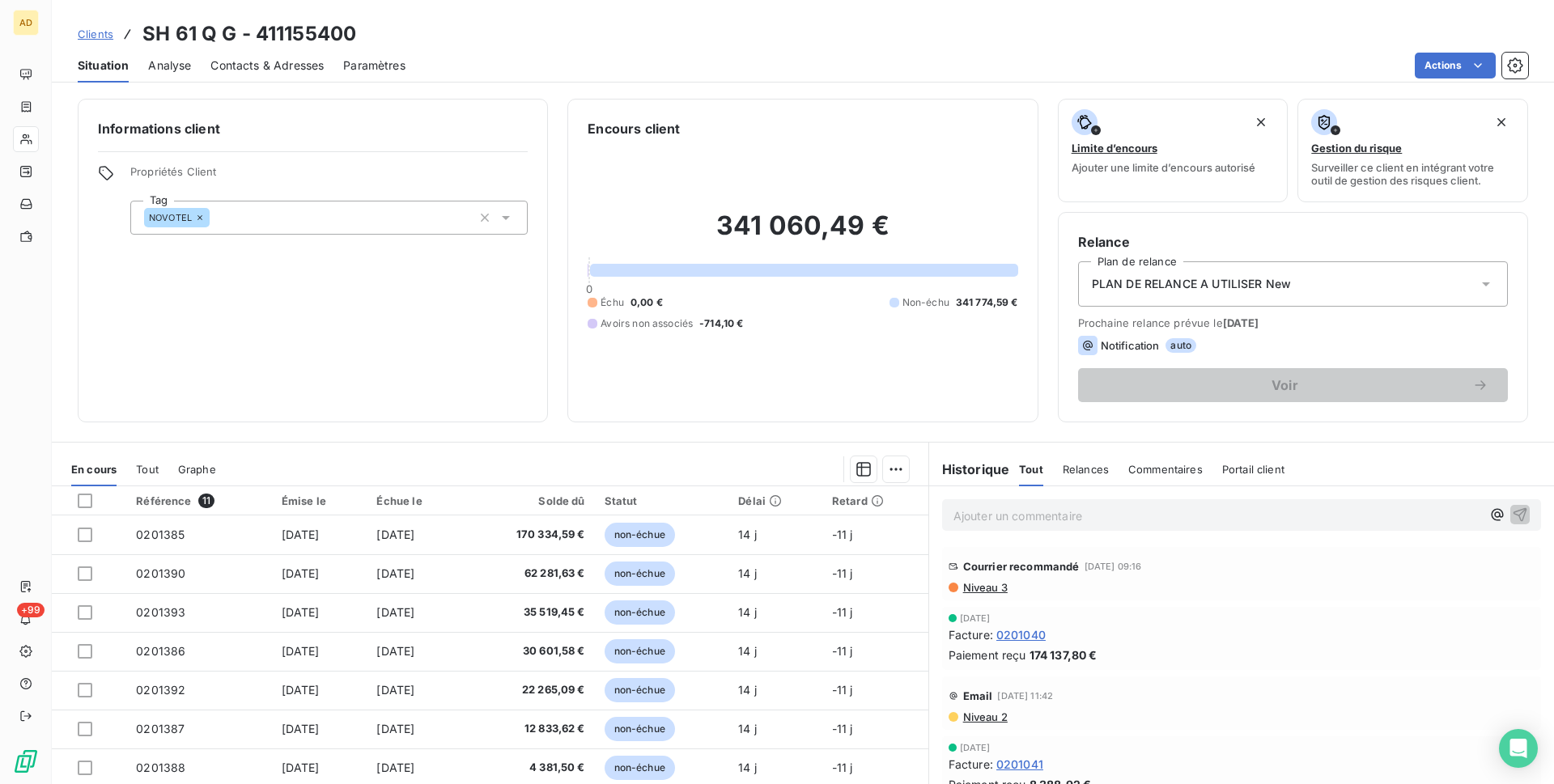
click at [387, 476] on div at bounding box center [572, 469] width 674 height 26
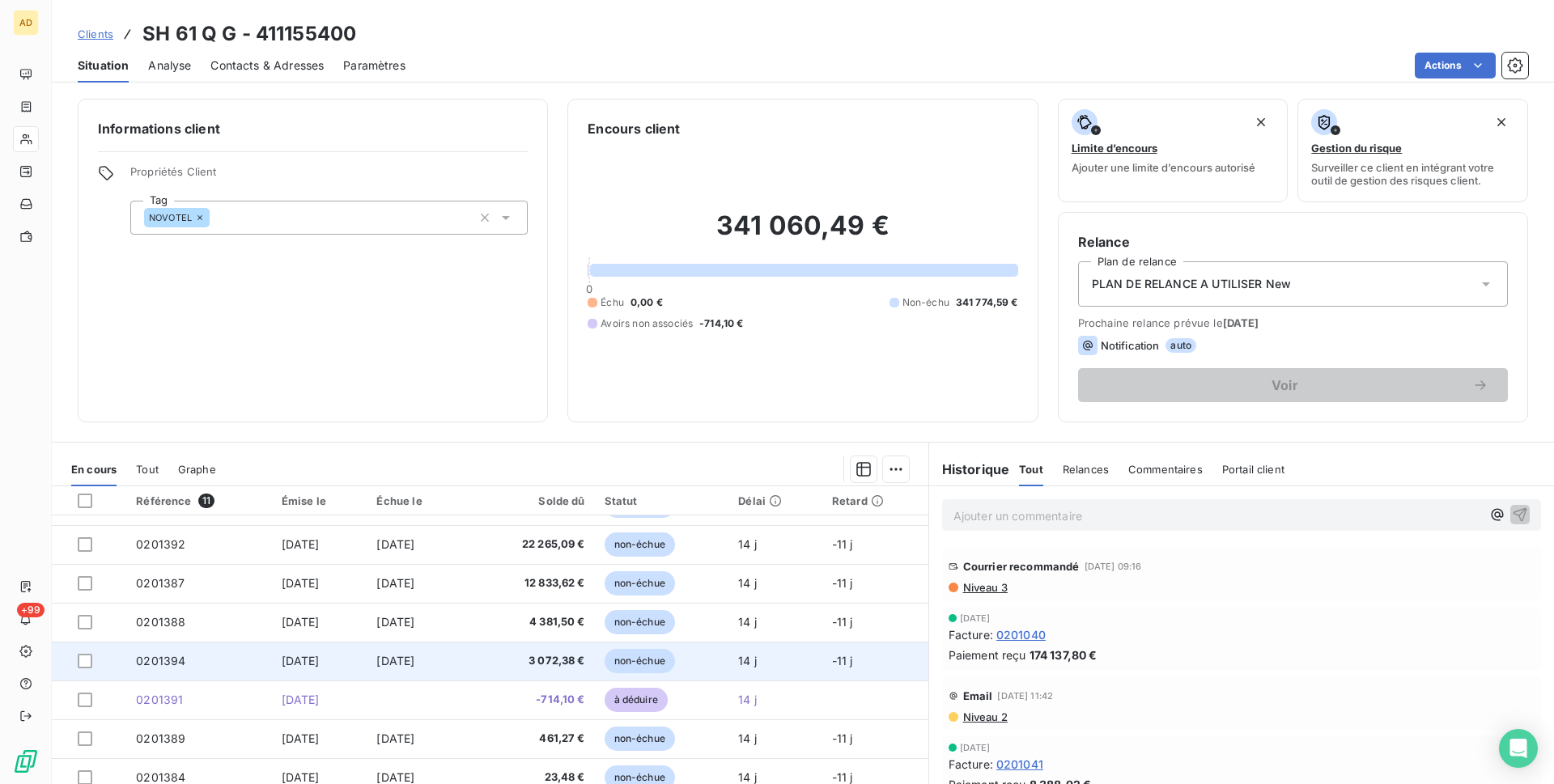
scroll to position [62, 0]
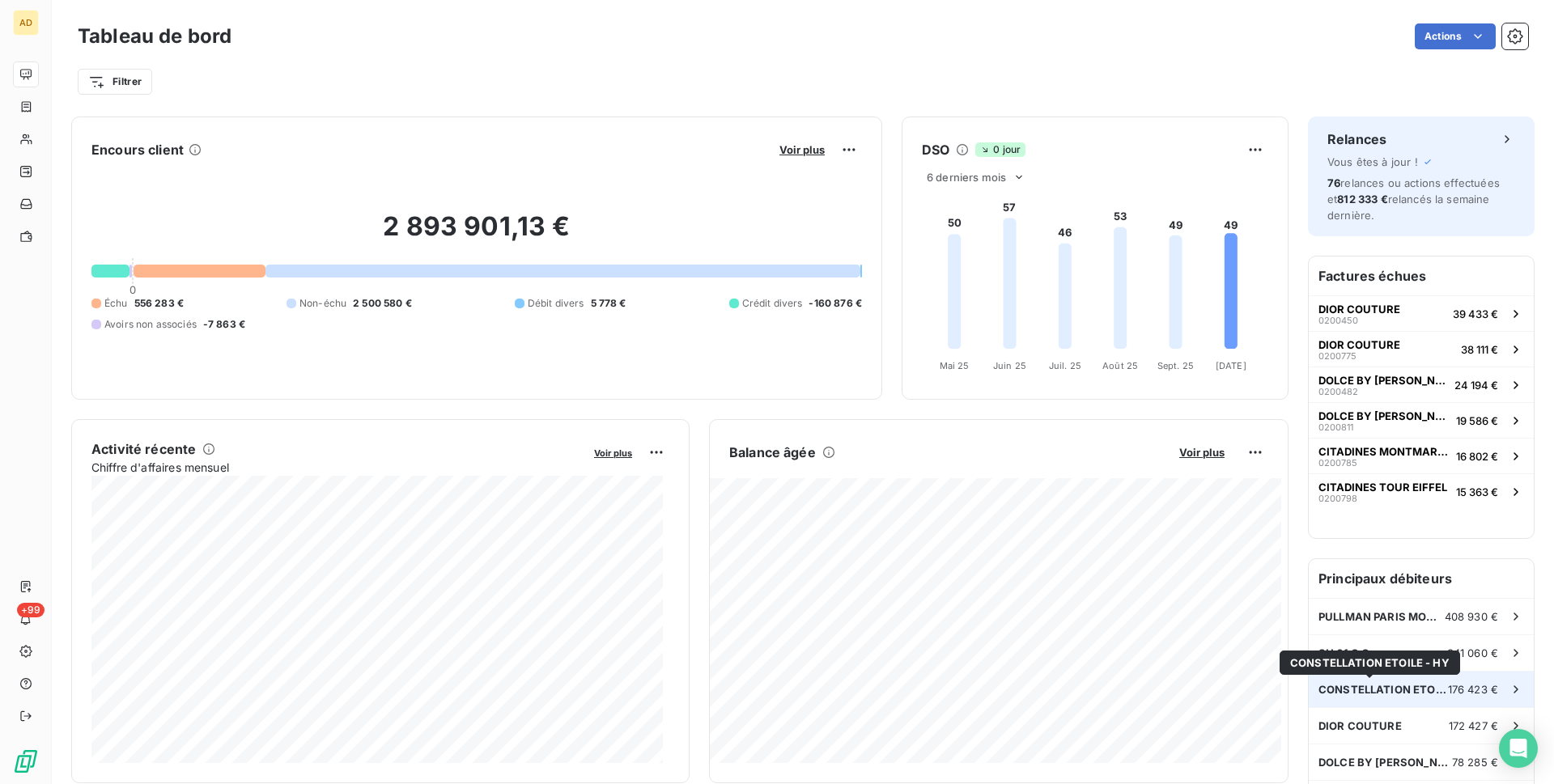
click at [1391, 686] on span "CONSTELLATION ETOILE - HY" at bounding box center [1383, 689] width 130 height 13
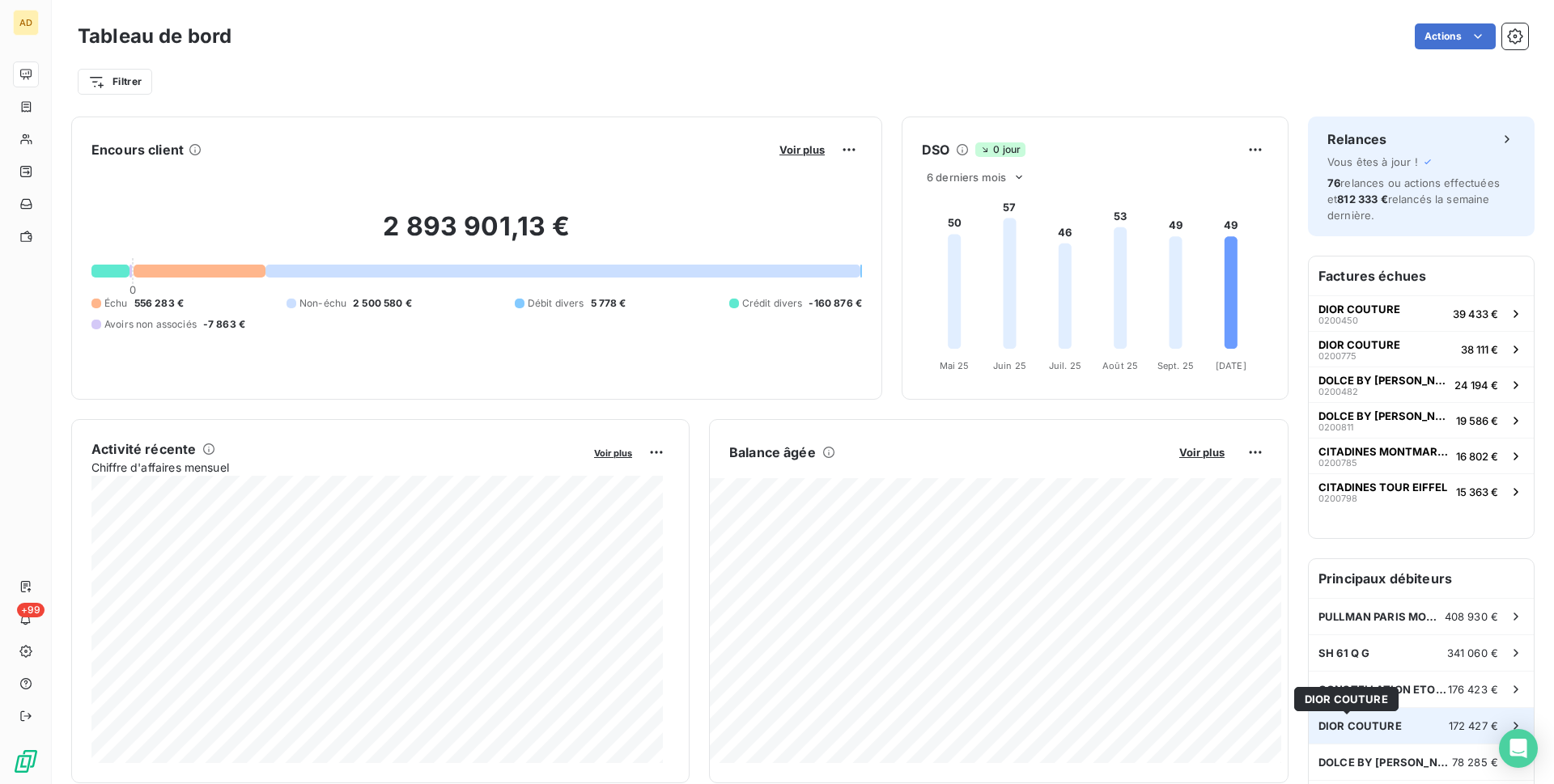
click at [1371, 720] on span "DIOR COUTURE" at bounding box center [1360, 725] width 83 height 13
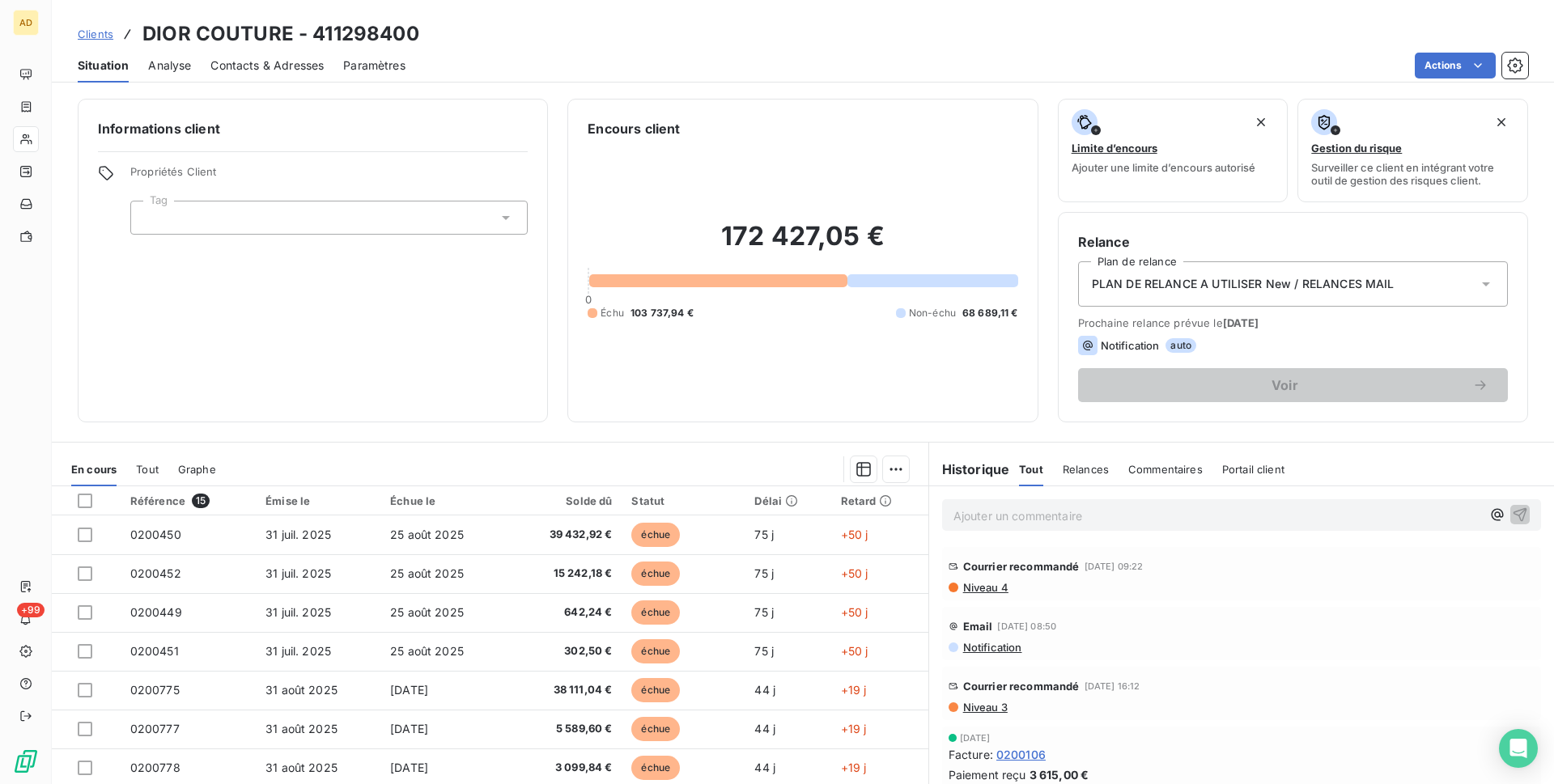
click at [617, 441] on div "En cours Tout Graphe Référence 15 Émise le Échue le Solde dû Statut Délai Retar…" at bounding box center [803, 643] width 1502 height 404
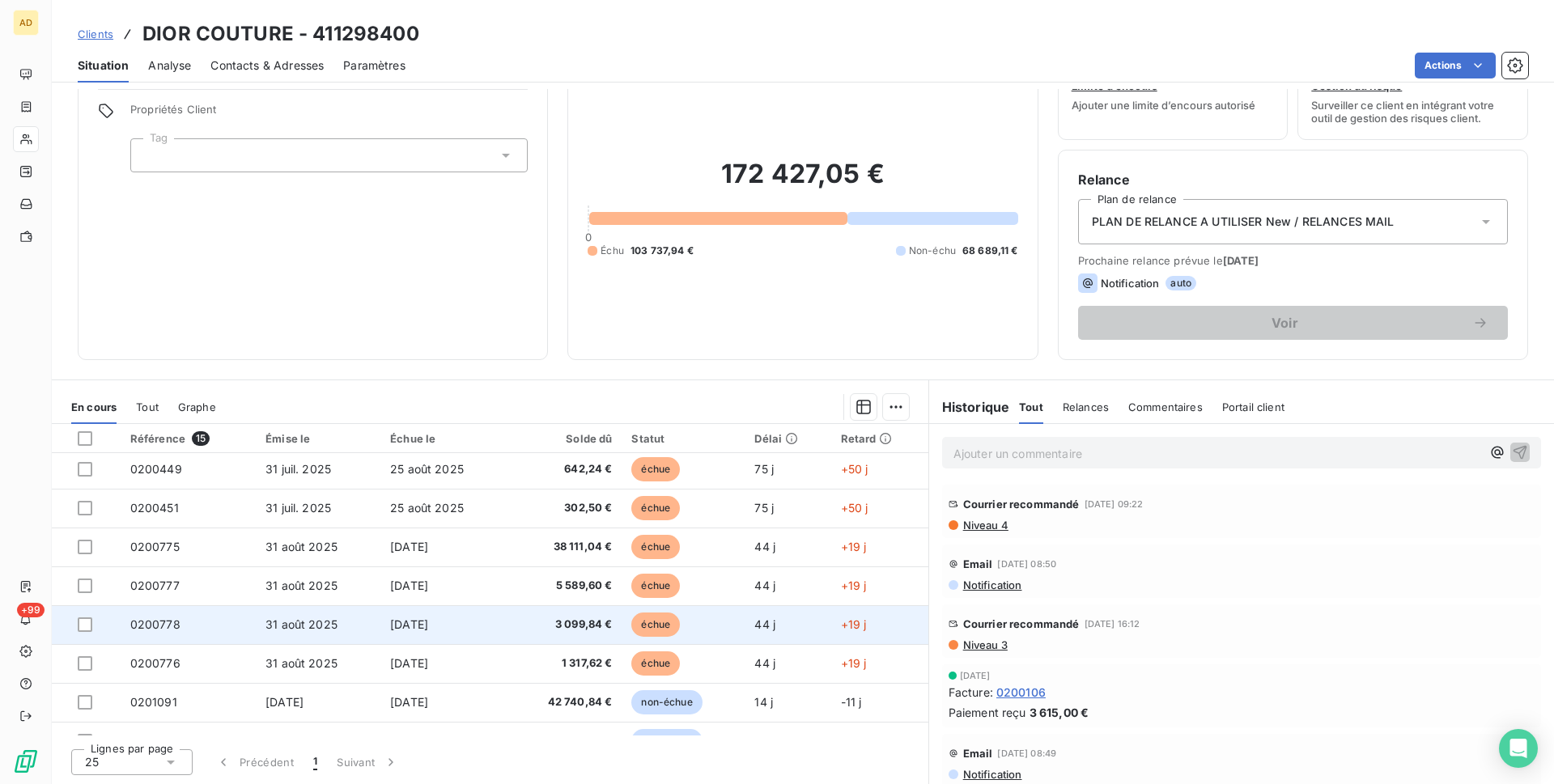
scroll to position [242, 0]
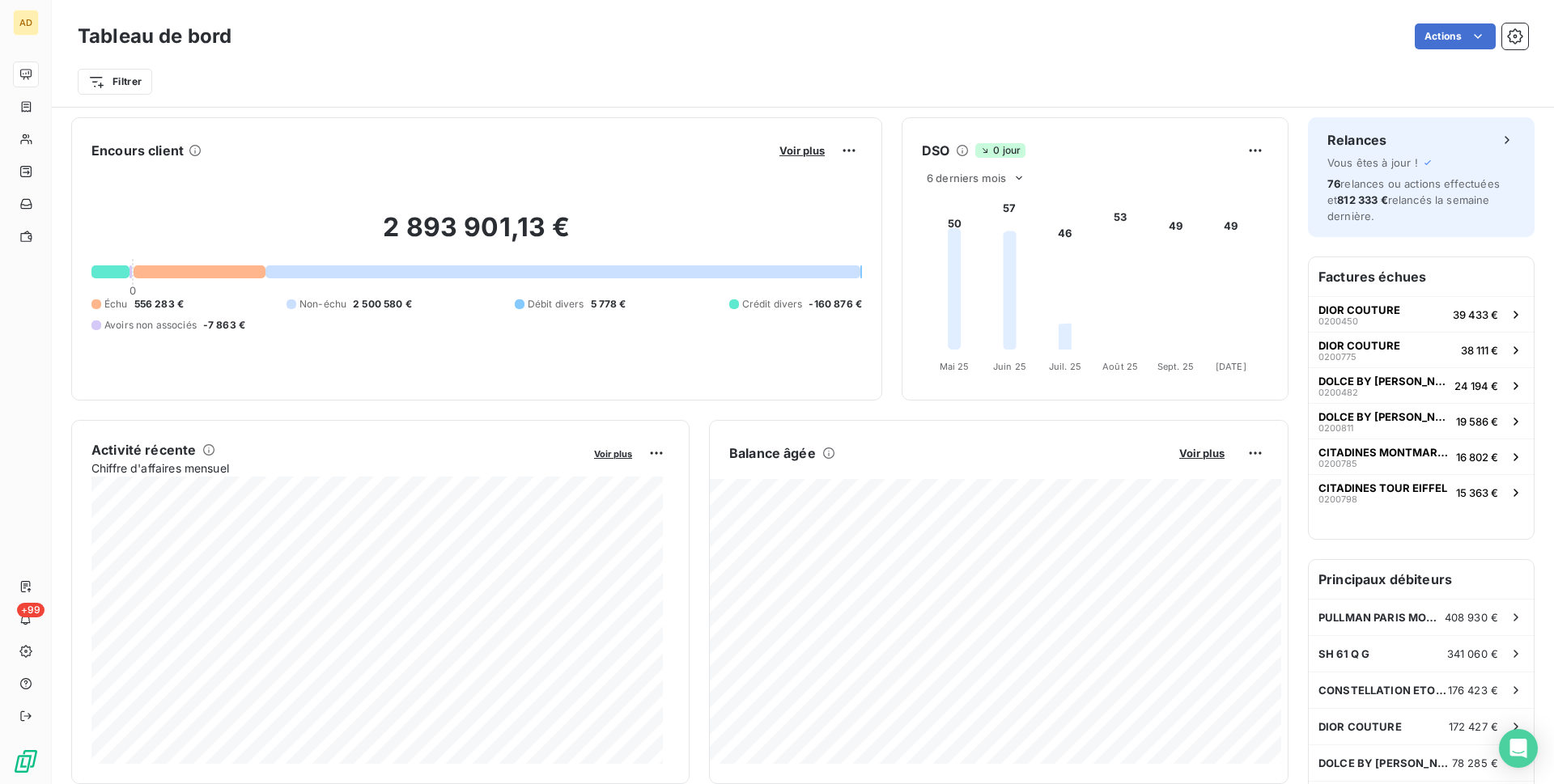
scroll to position [163, 0]
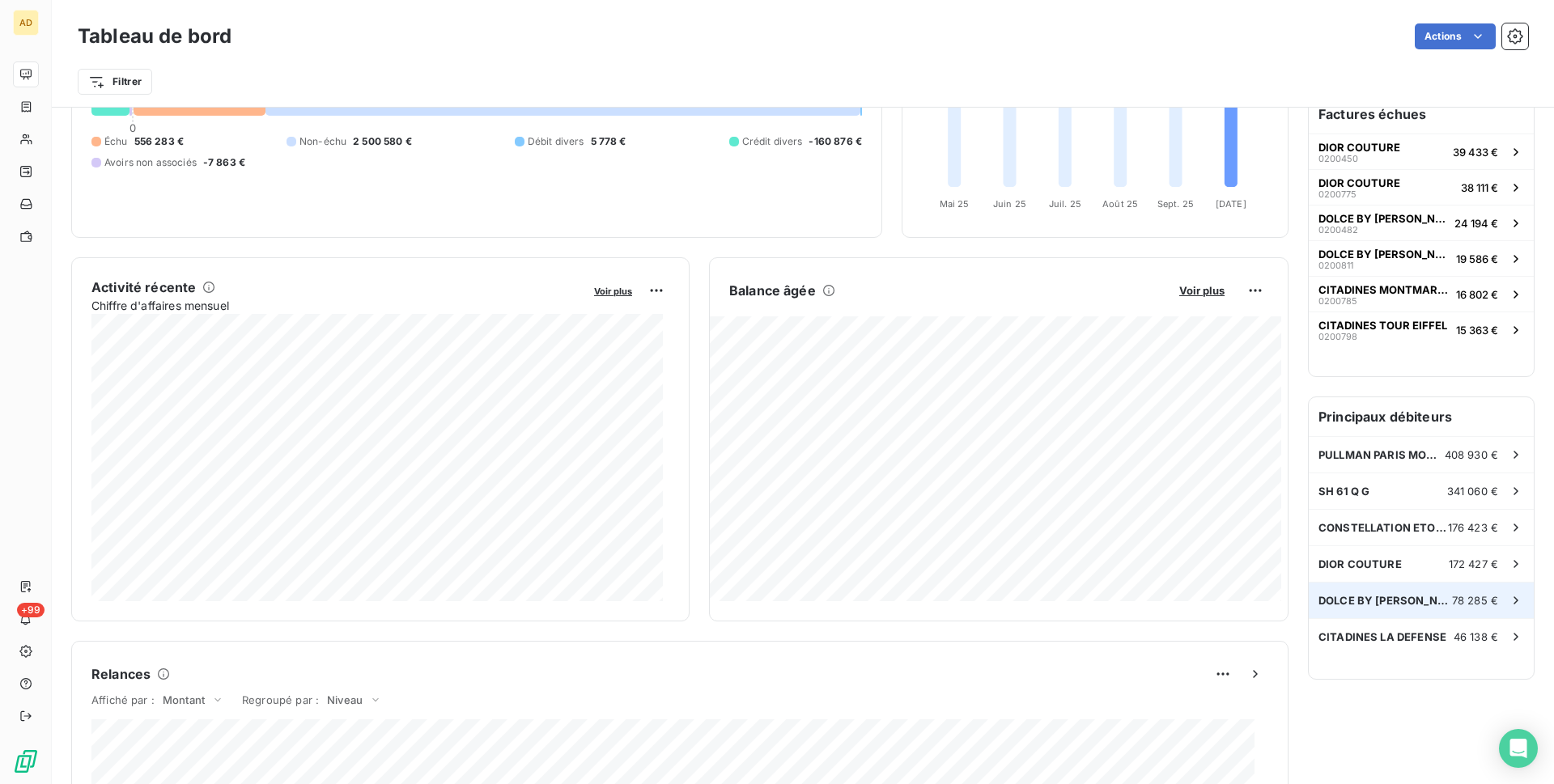
click at [1332, 611] on div "DOLCE BY [PERSON_NAME] VERSAILL 78 285 €" at bounding box center [1421, 600] width 225 height 35
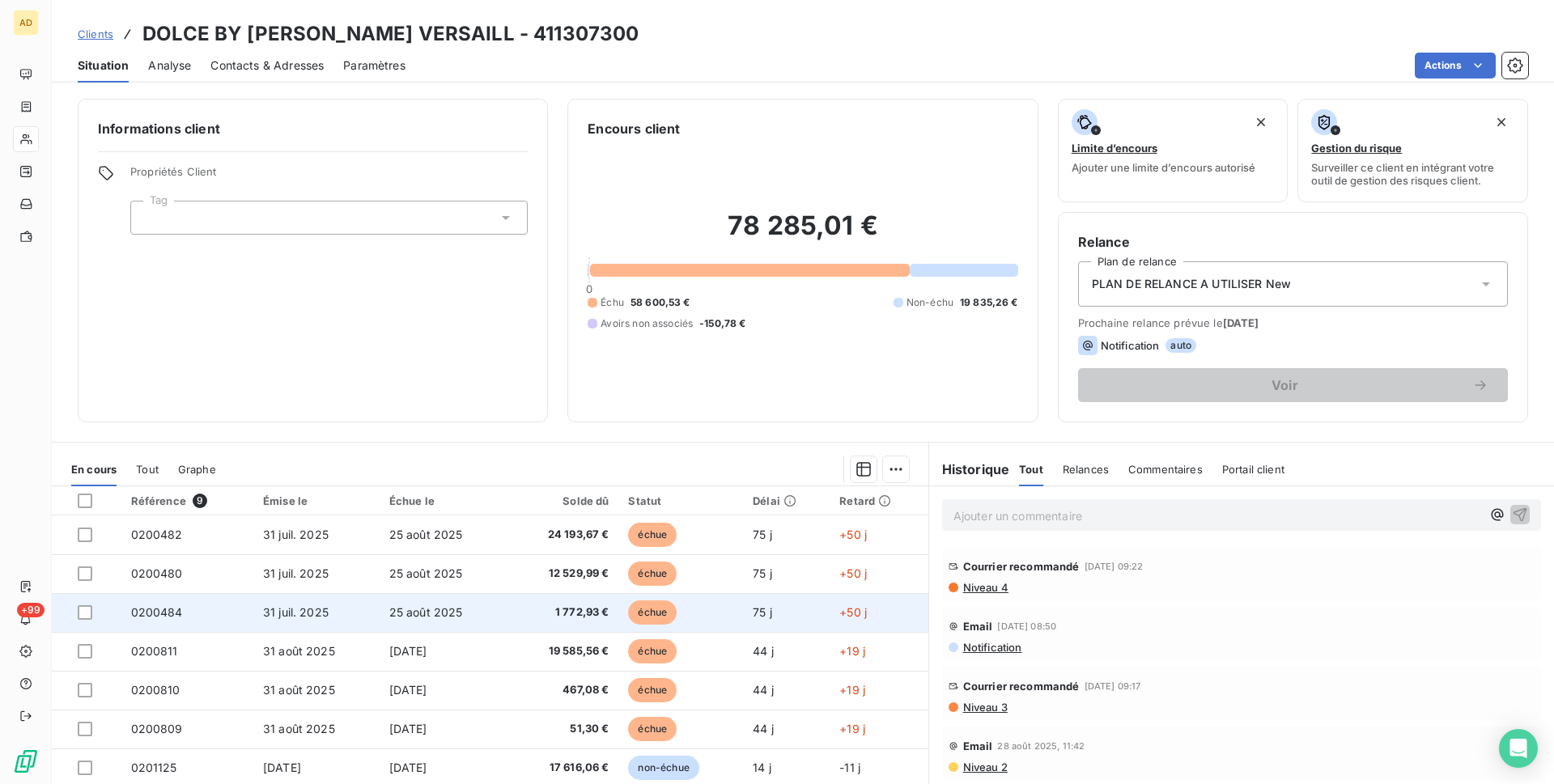
scroll to position [68, 0]
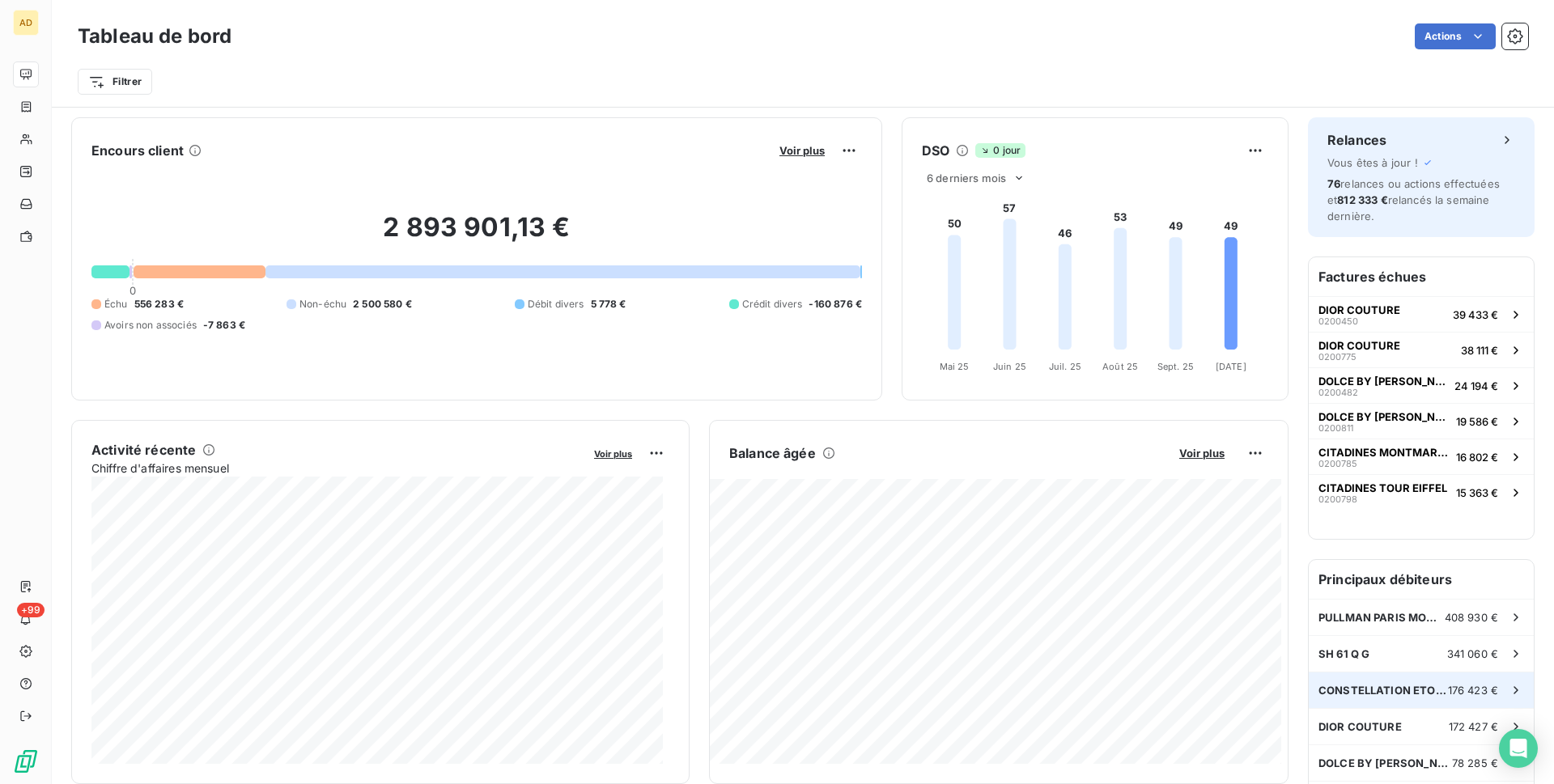
scroll to position [163, 0]
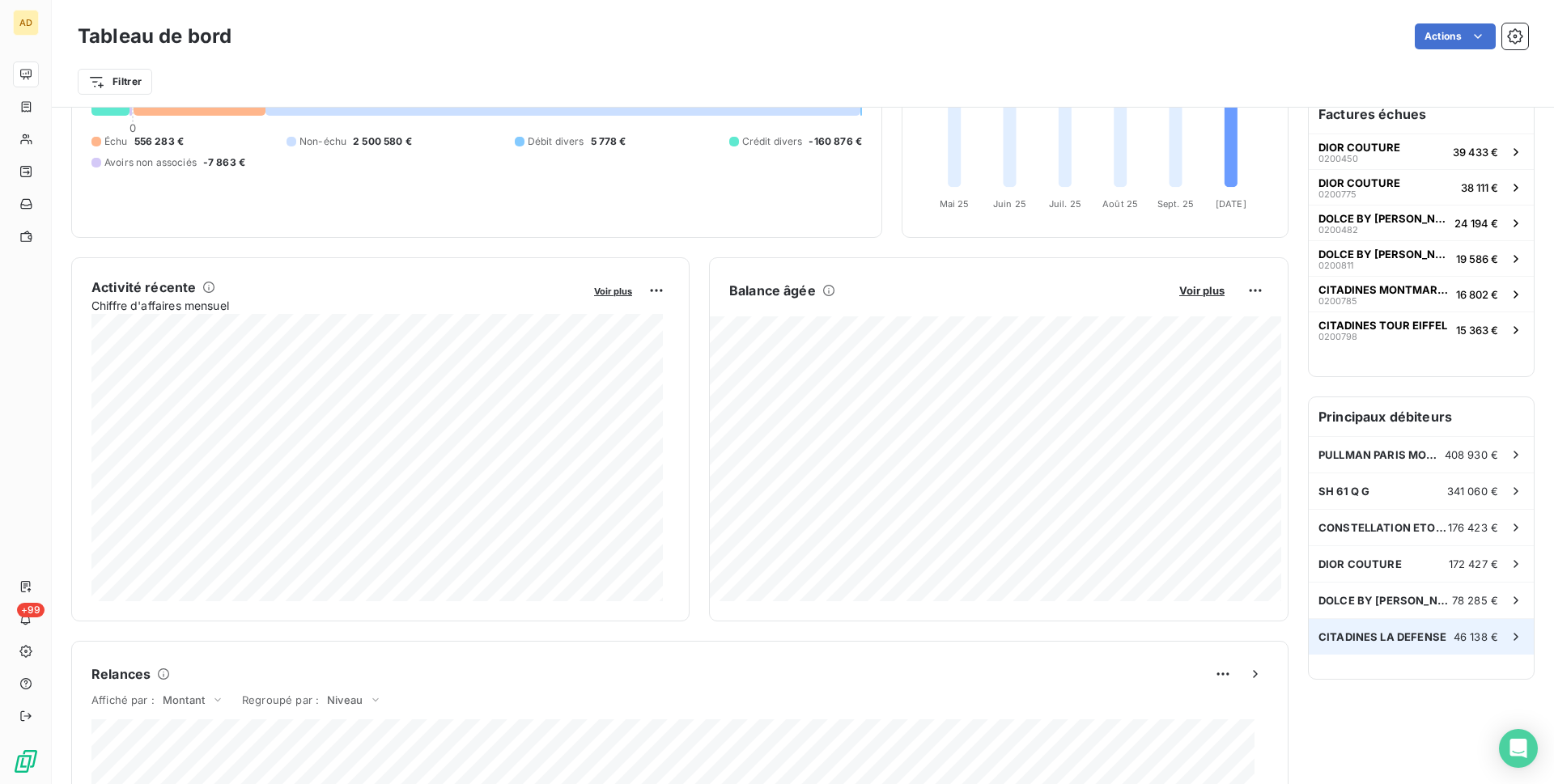
click at [1394, 638] on span "CITADINES LA DEFENSE" at bounding box center [1383, 636] width 128 height 13
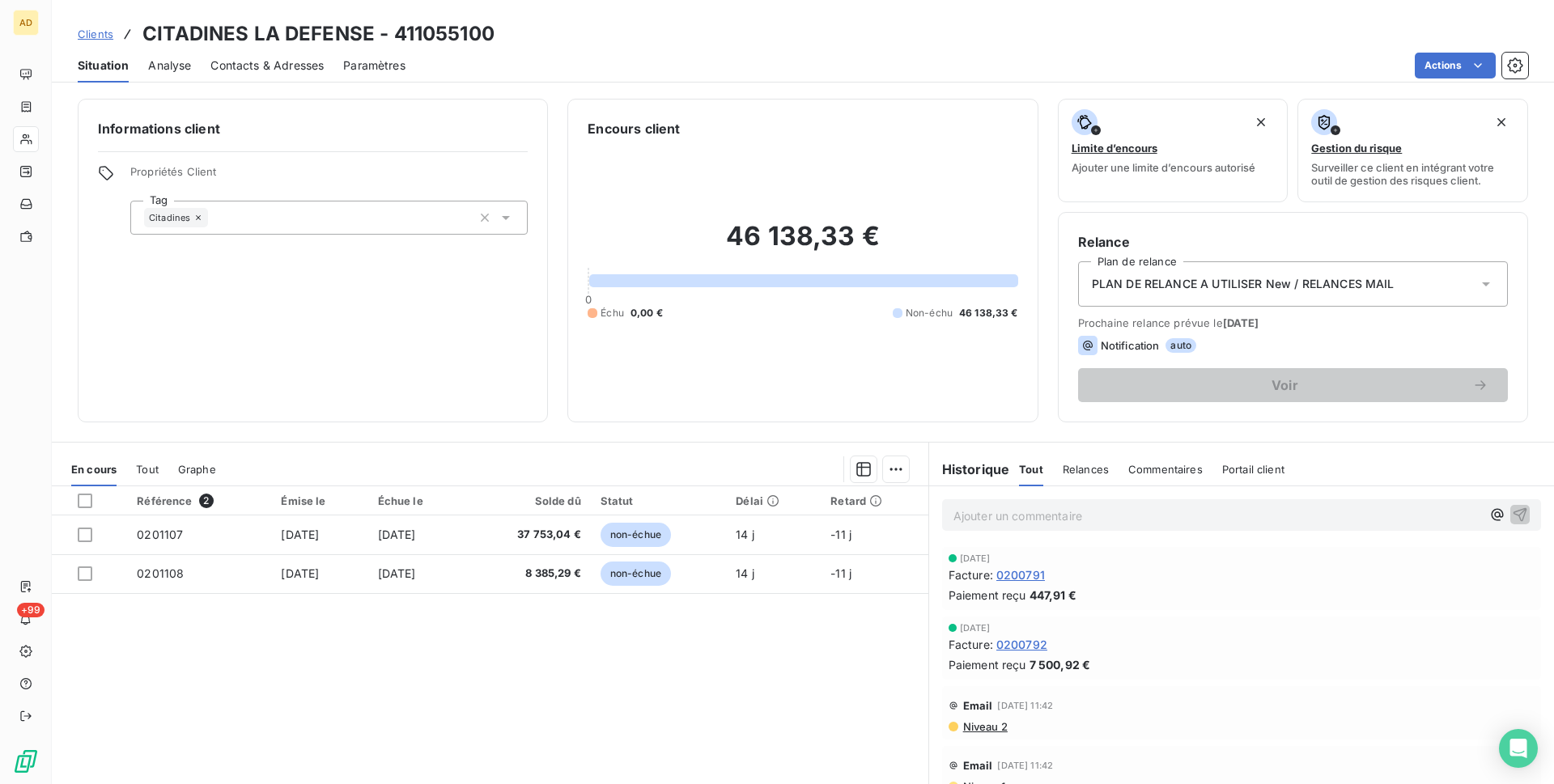
click at [298, 664] on div "Référence 2 Émise le Échue le Solde dû Statut Délai Retard 0201107 [DATE] [DATE…" at bounding box center [490, 642] width 876 height 312
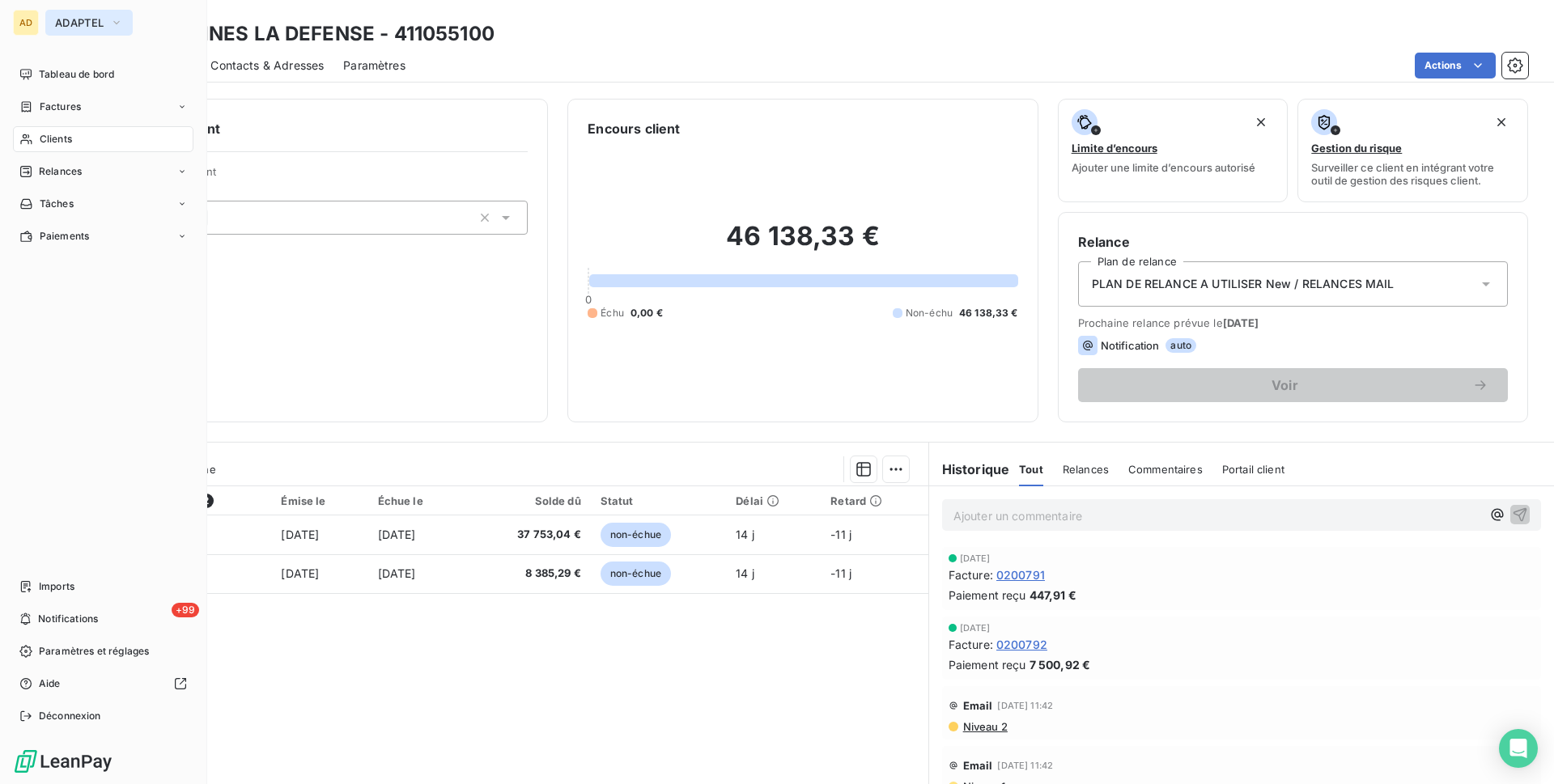
click at [102, 21] on span "ADAPTEL" at bounding box center [80, 22] width 48 height 13
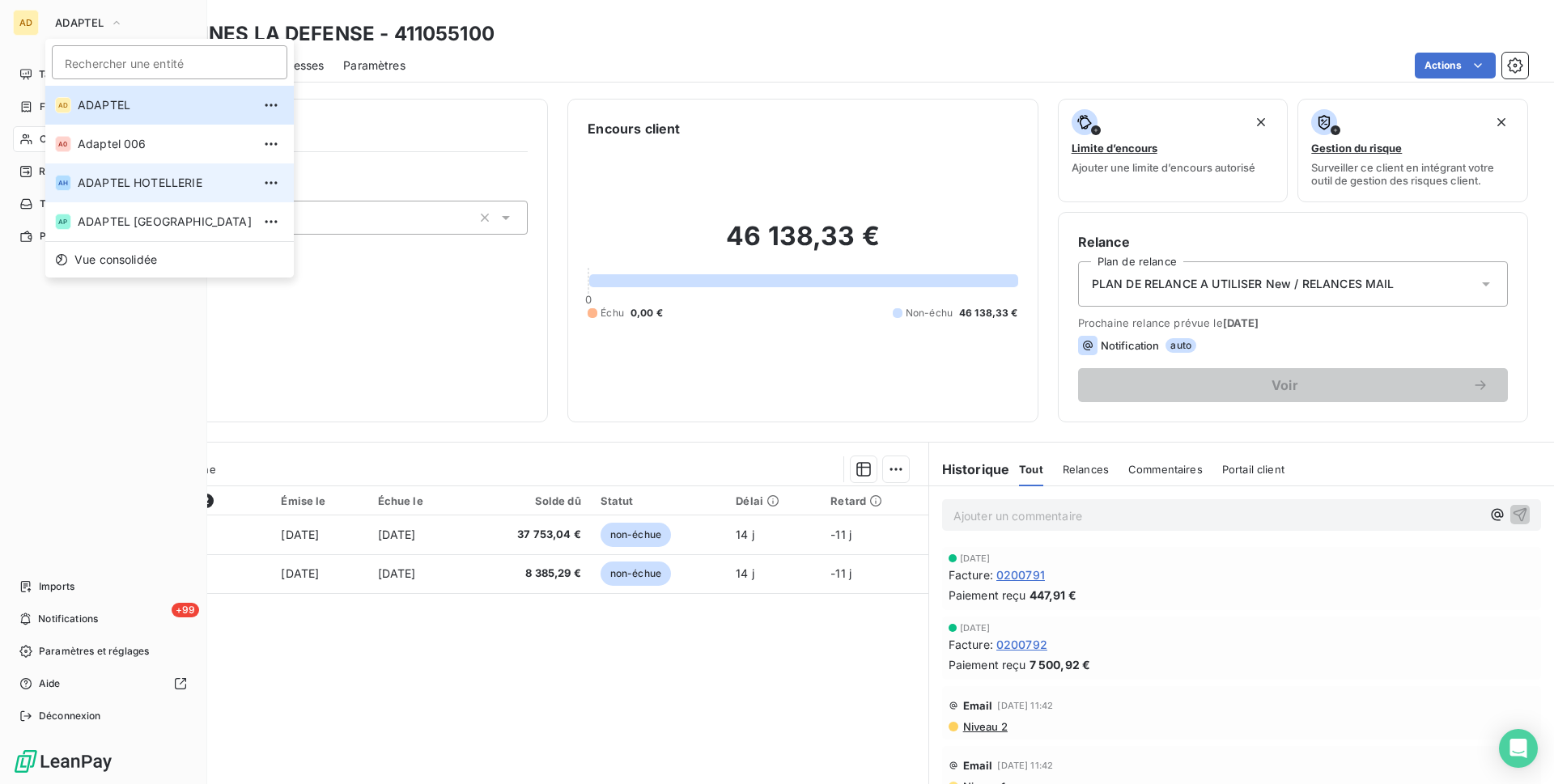
click at [119, 186] on span "ADAPTEL HOTELLERIE" at bounding box center [164, 183] width 174 height 16
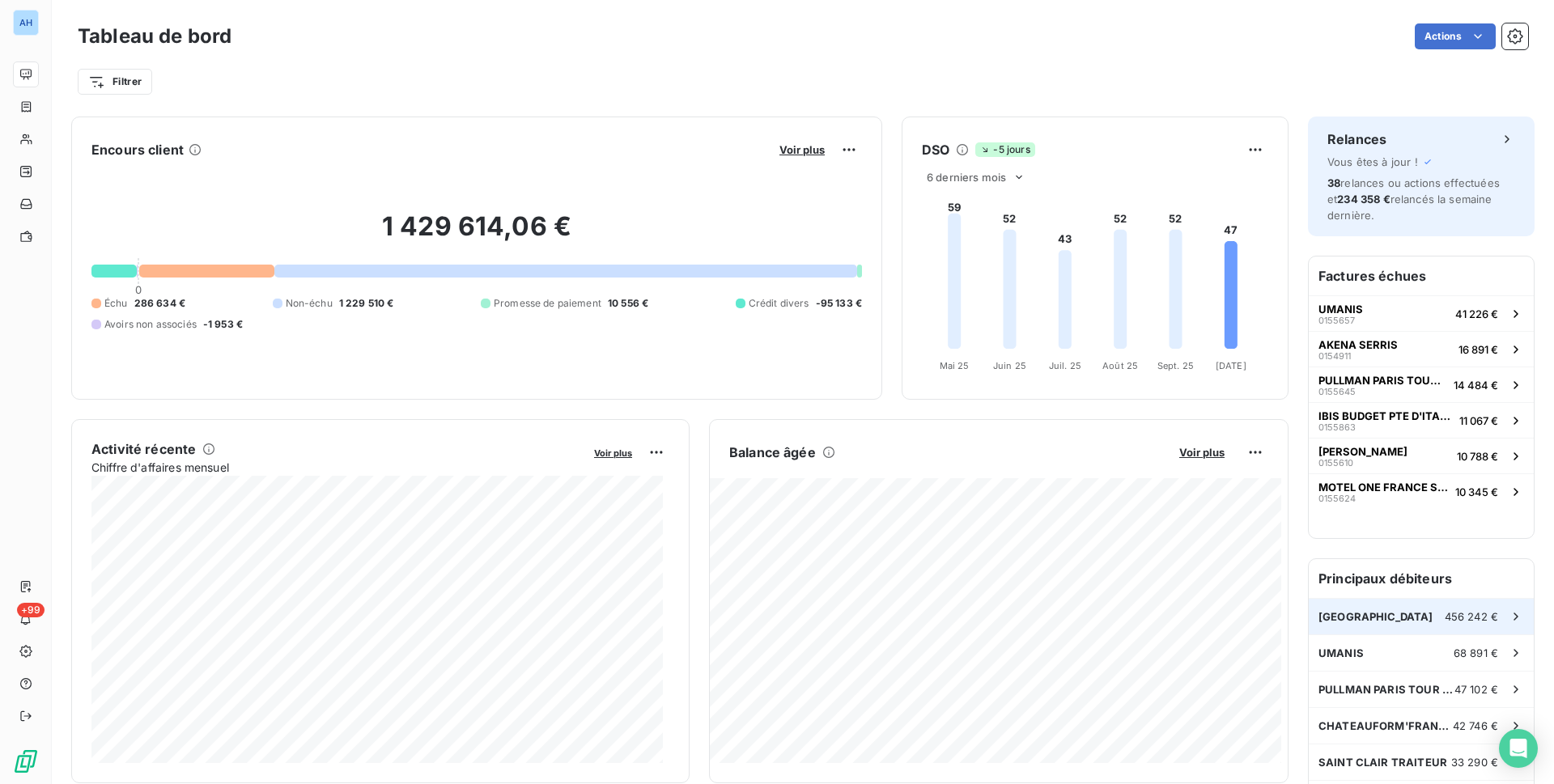
click at [1444, 624] on div "456 242 €" at bounding box center [1484, 616] width 80 height 16
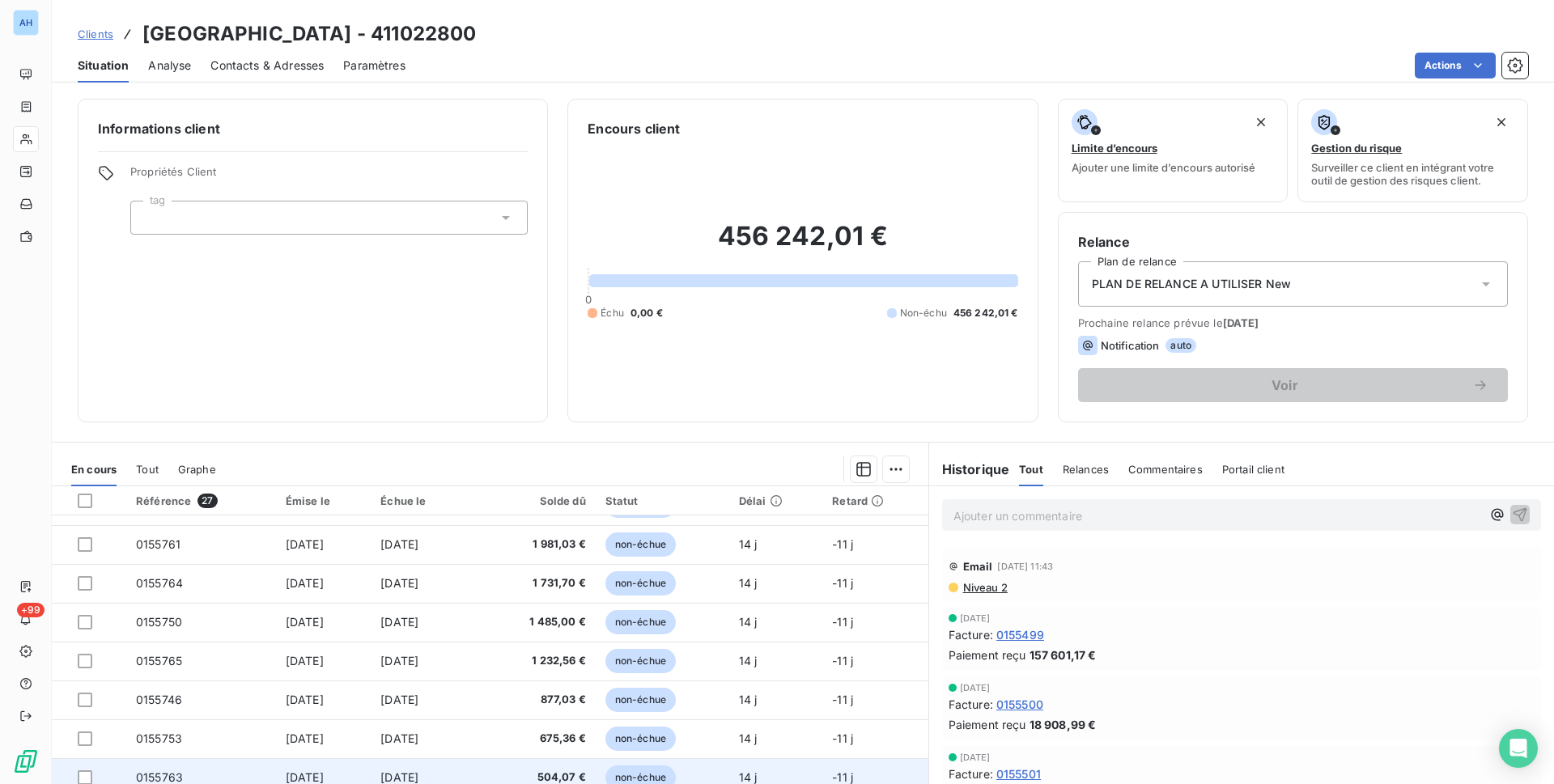
scroll to position [62, 0]
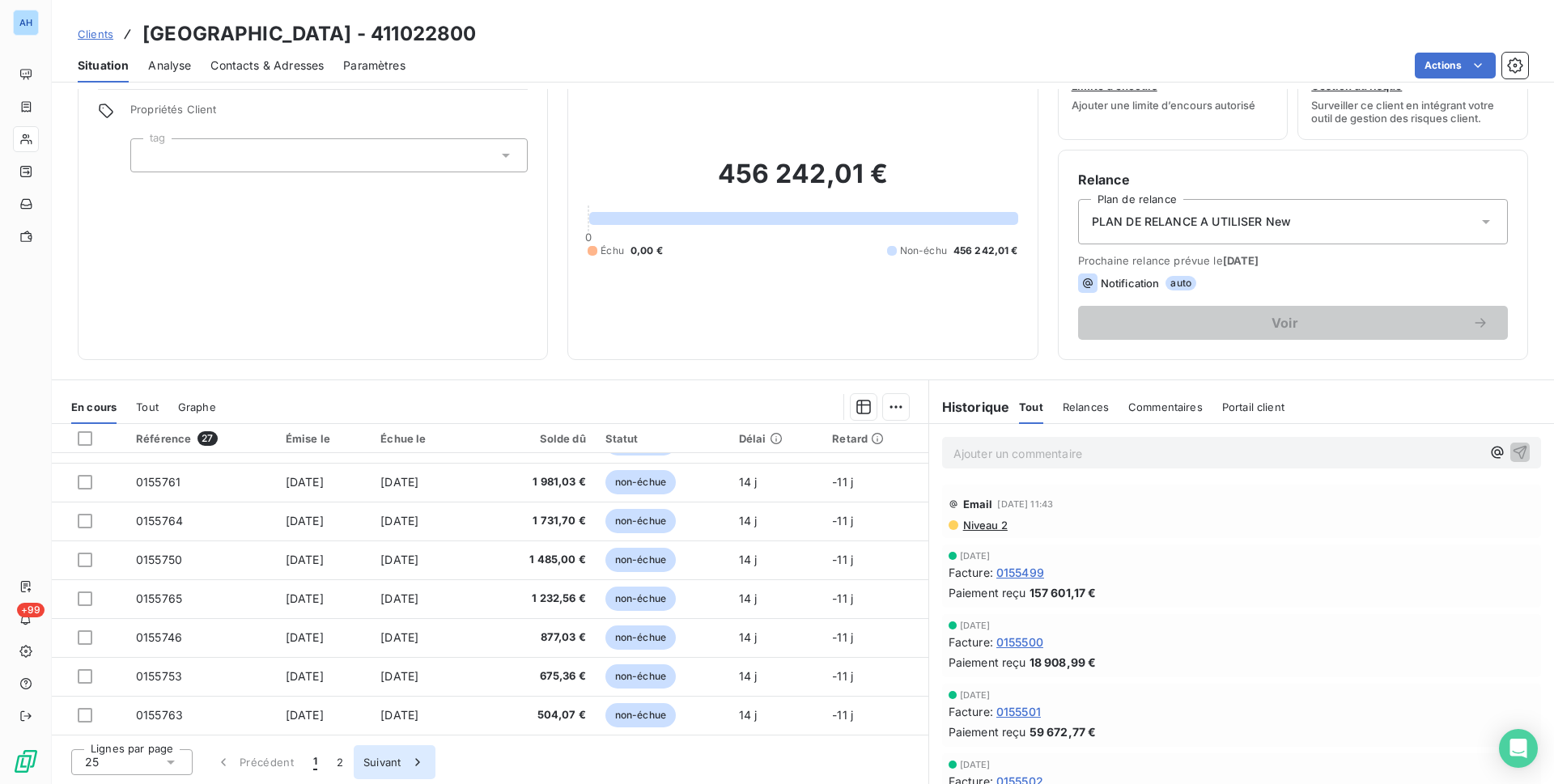
click at [413, 768] on icon "button" at bounding box center [417, 762] width 16 height 16
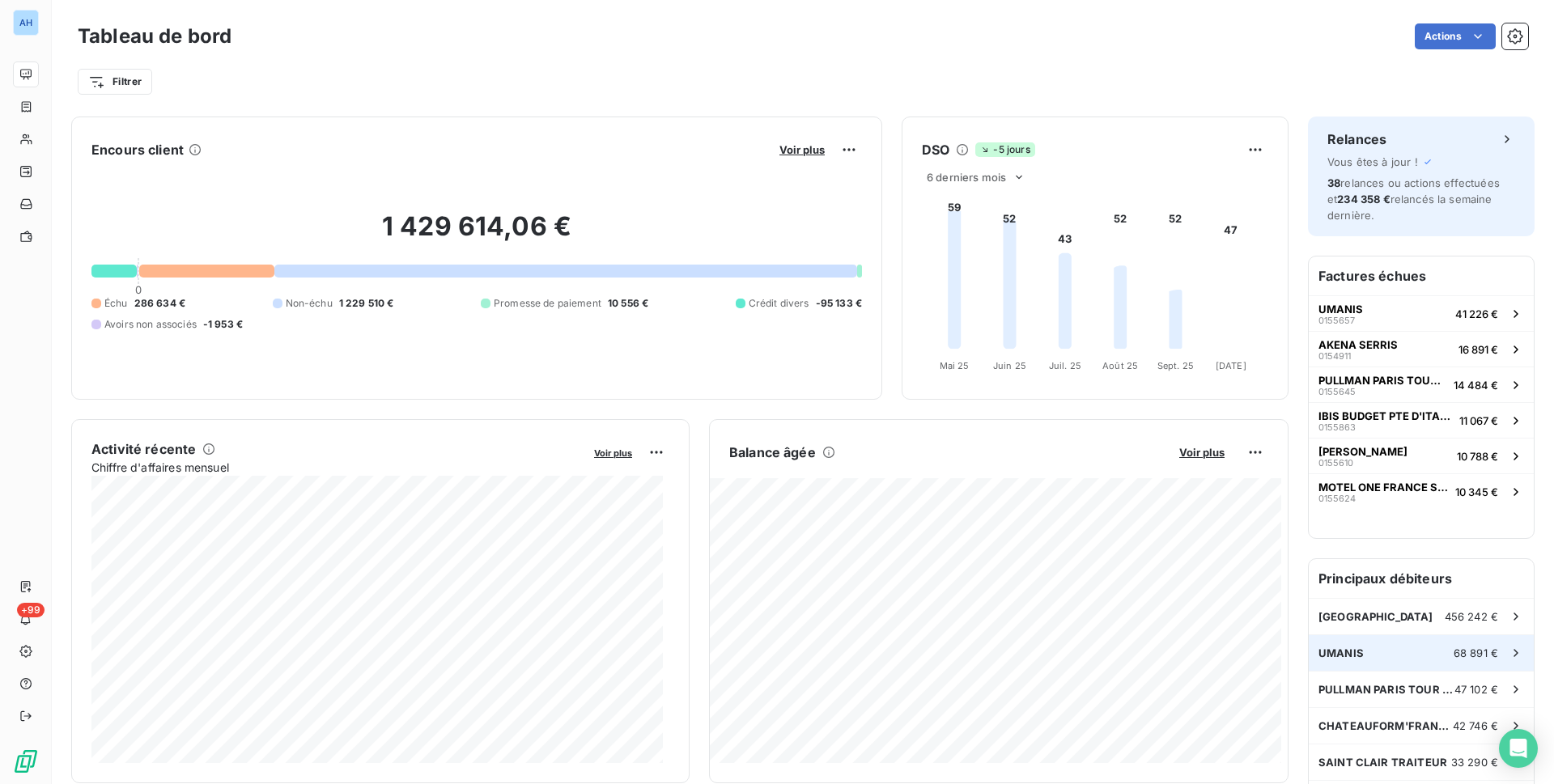
click at [1364, 650] on div "UMANIS 68 891 €" at bounding box center [1421, 652] width 225 height 35
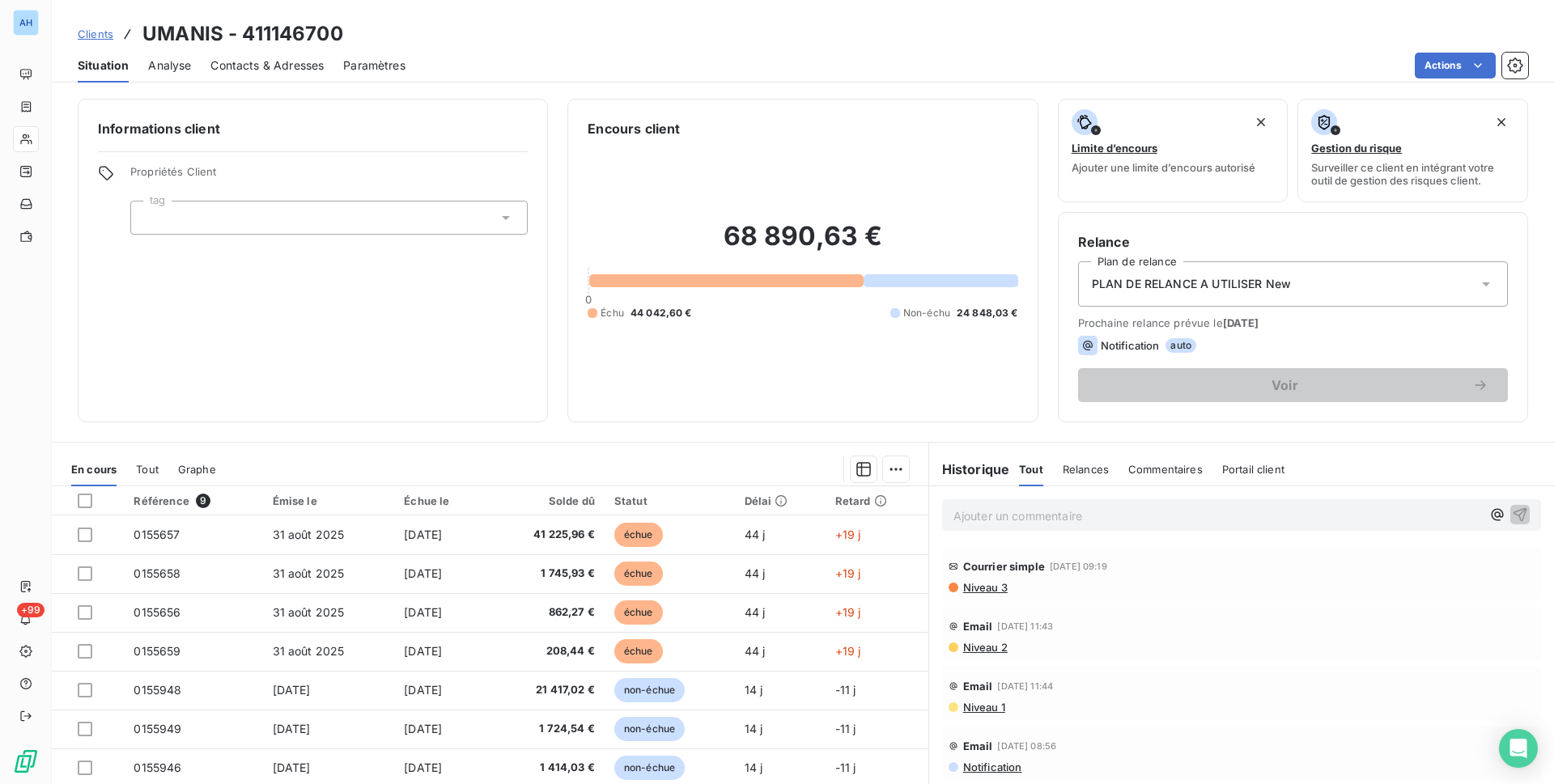
click at [781, 435] on div "Informations client Propriétés Client tag Encours client 68 890,63 € 0 Échu 44 …" at bounding box center [803, 436] width 1502 height 695
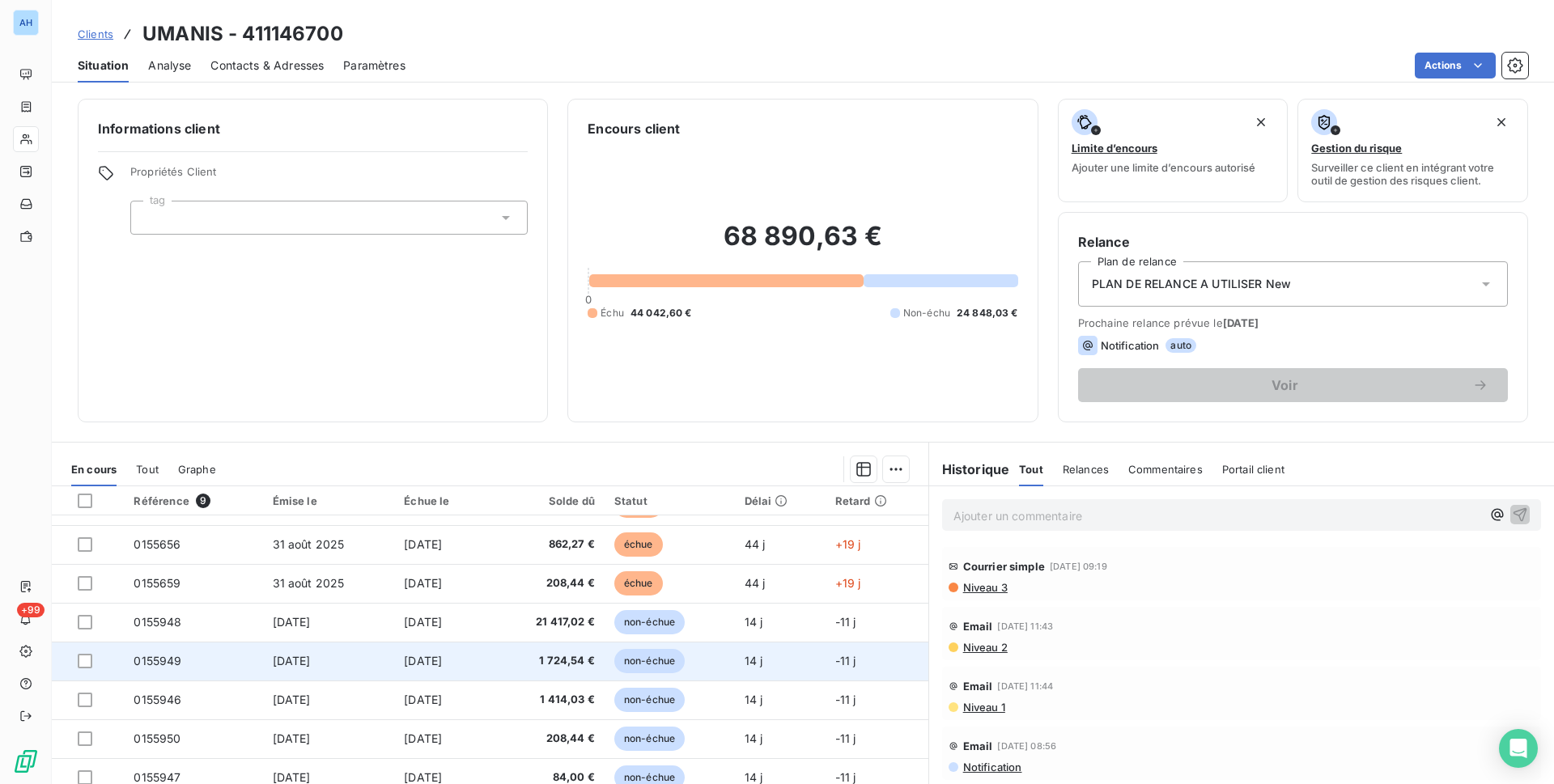
scroll to position [62, 0]
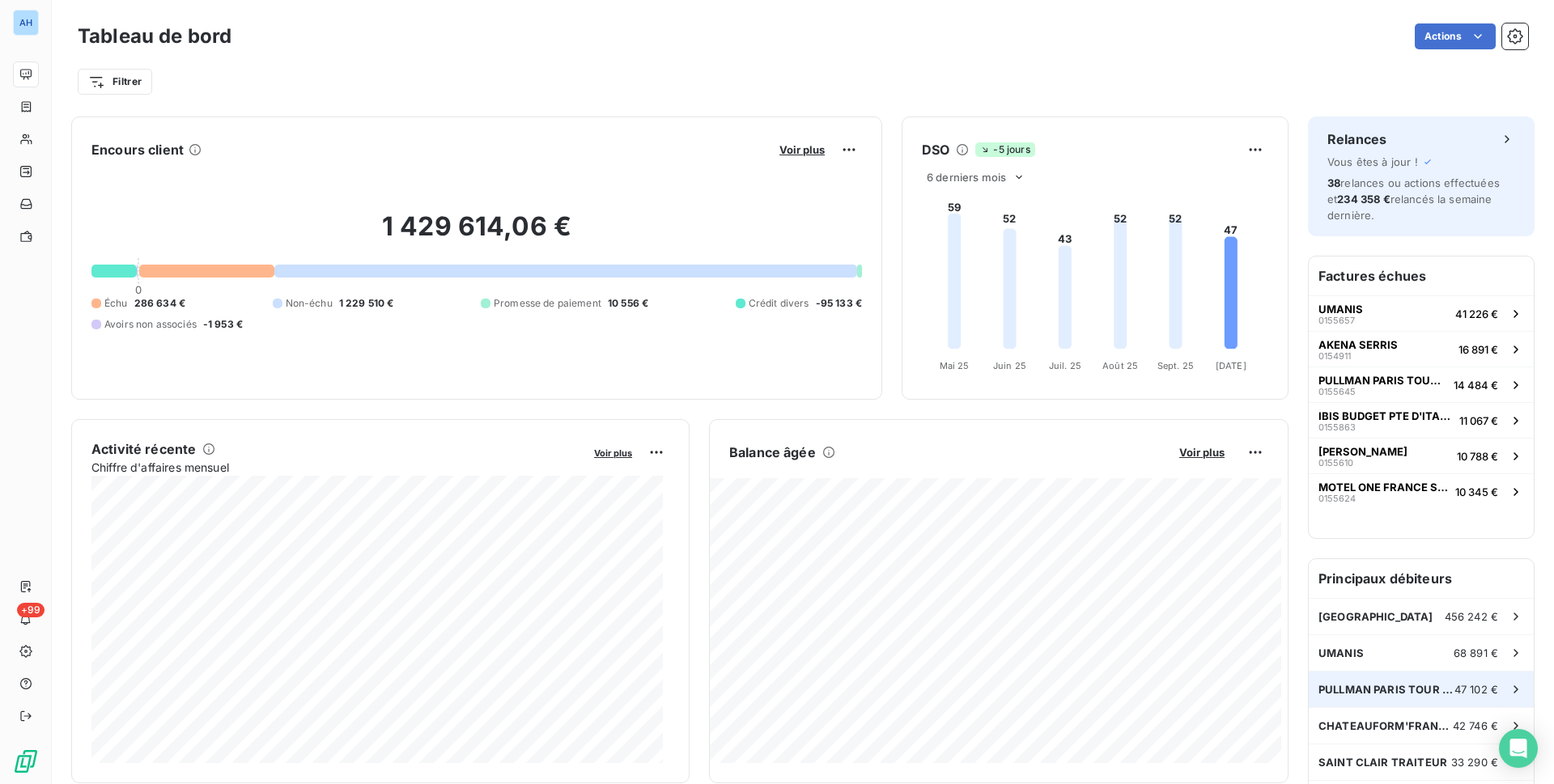
click at [1370, 687] on span "PULLMAN PARIS TOUR EIFFEL (SH 18 SUFFREN)" at bounding box center [1386, 689] width 136 height 13
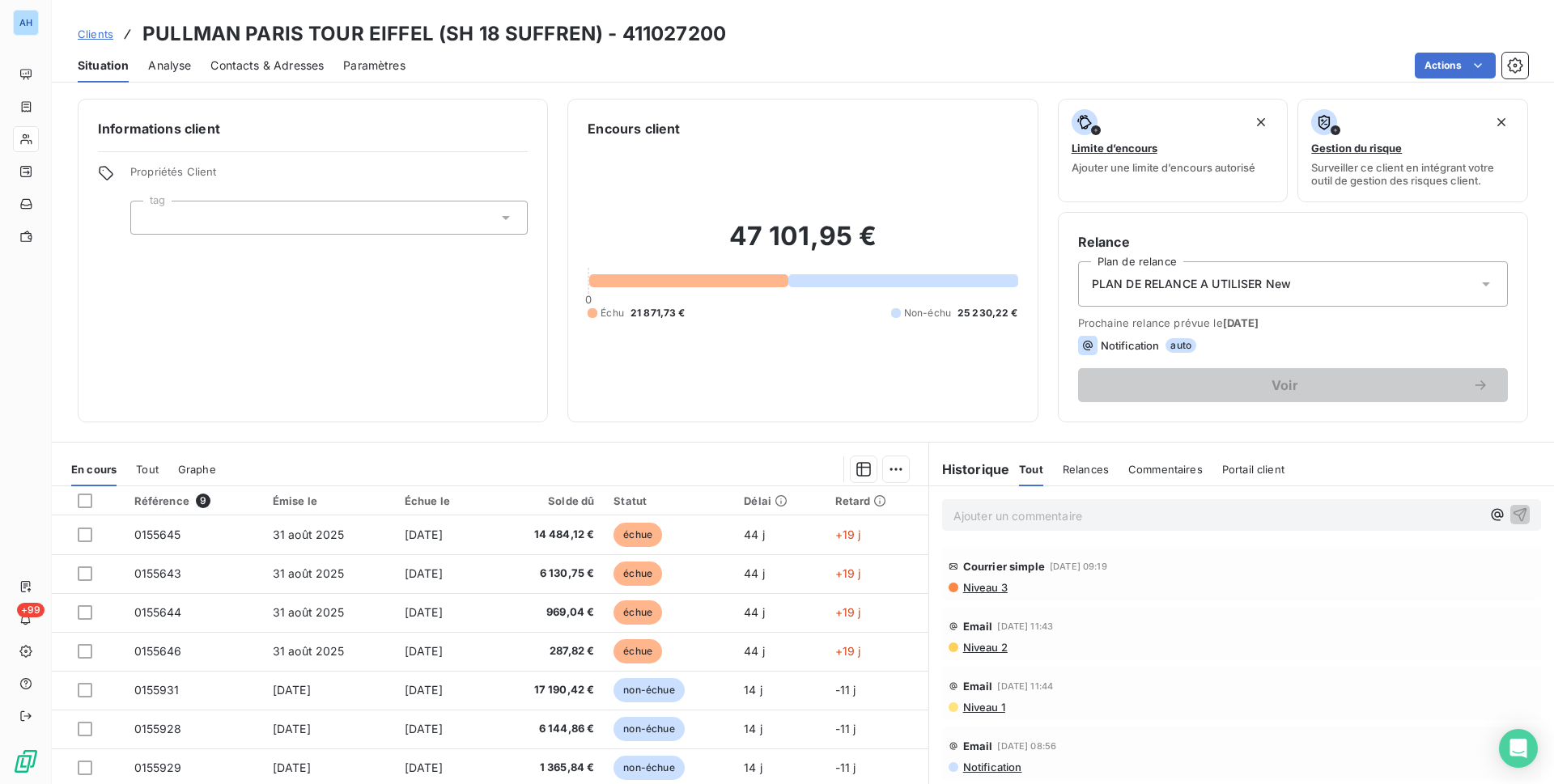
click at [450, 462] on div at bounding box center [572, 469] width 674 height 26
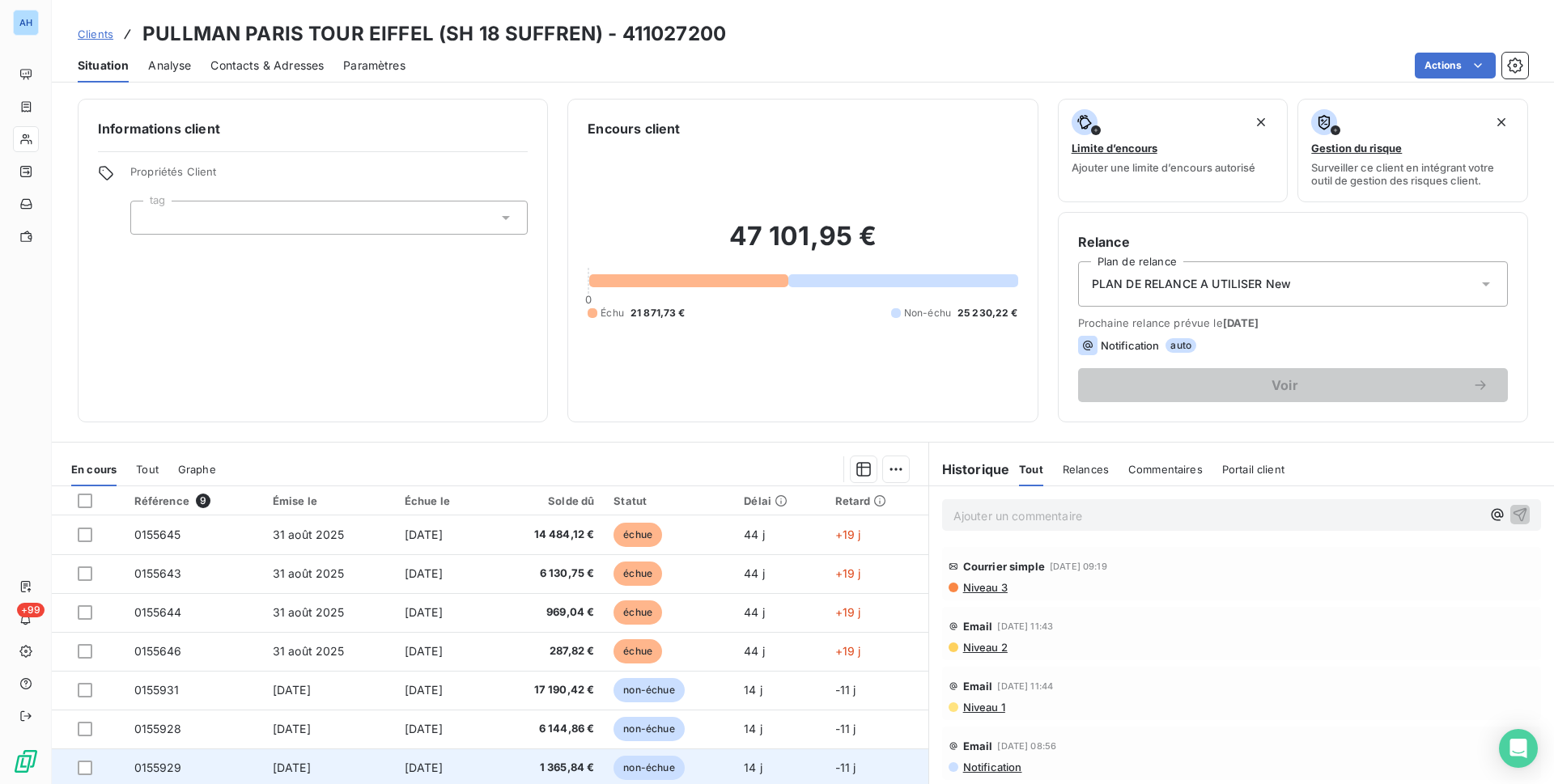
scroll to position [68, 0]
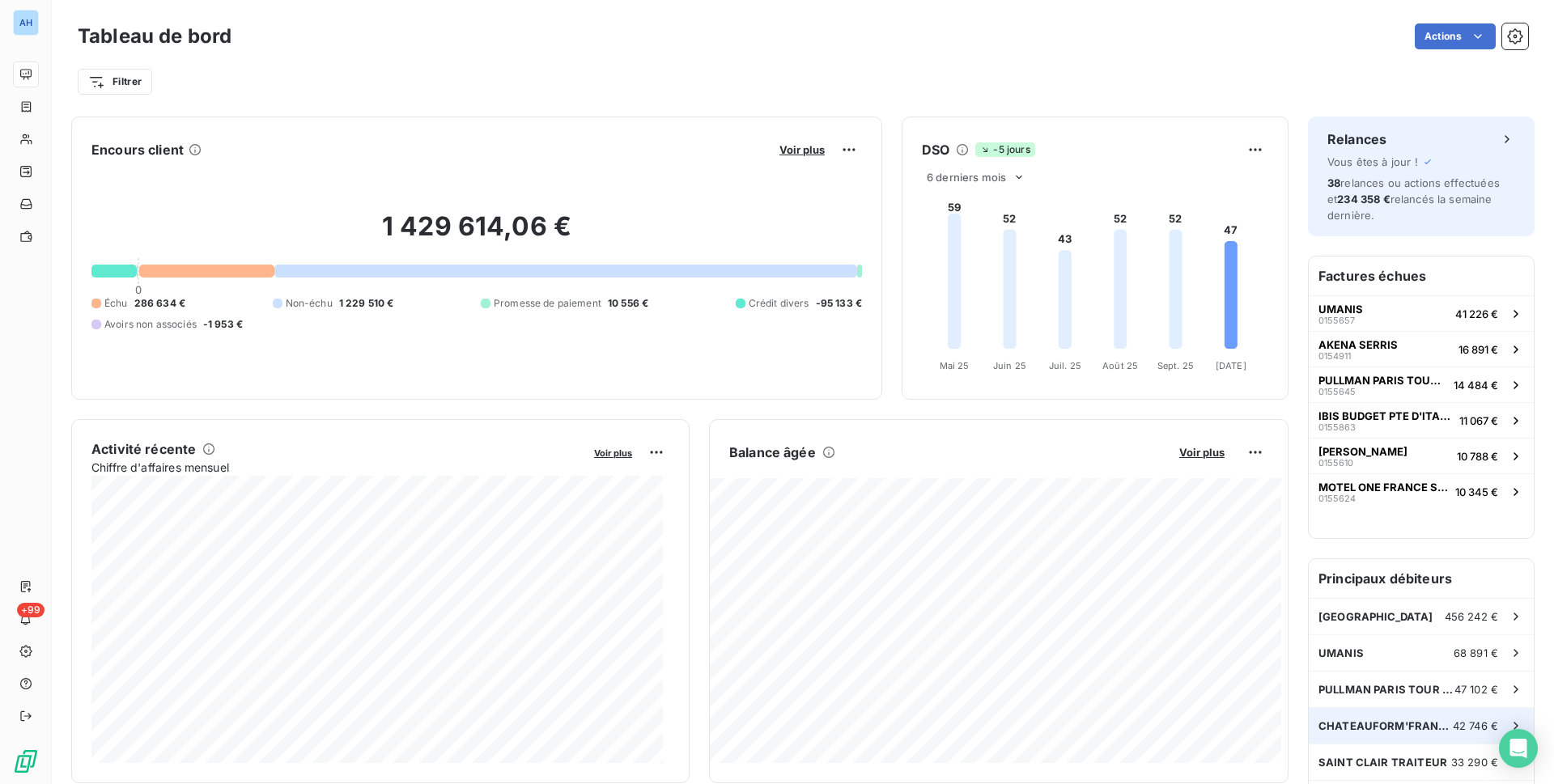
click at [1433, 724] on span "CHATEAUFORM'FRANCE" at bounding box center [1385, 725] width 134 height 13
click at [1383, 768] on span "SAINT CLAIR TRAITEUR" at bounding box center [1383, 762] width 129 height 13
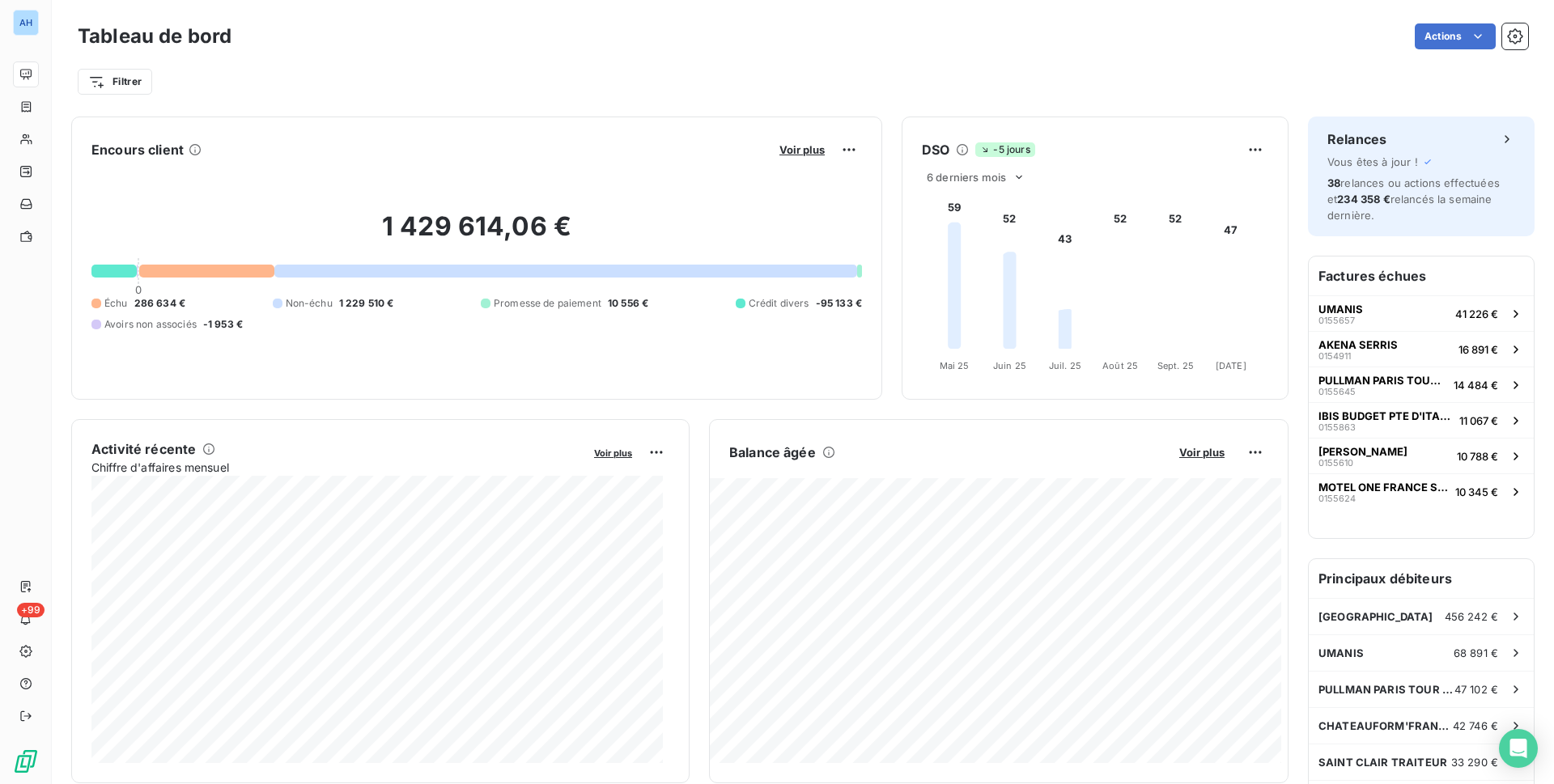
scroll to position [81, 0]
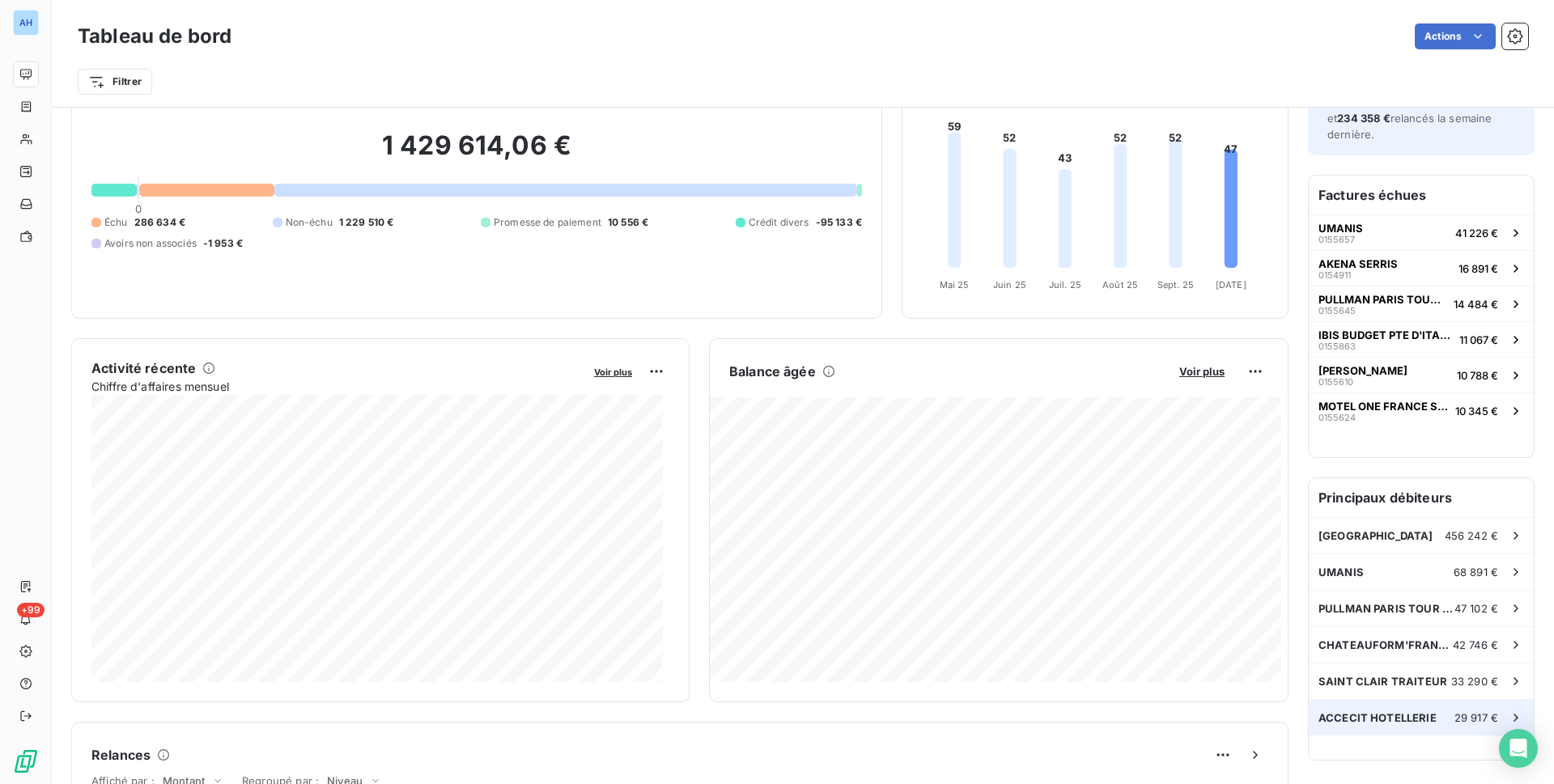
click at [1361, 722] on span "ACCECIT HOTELLERIE" at bounding box center [1377, 717] width 118 height 13
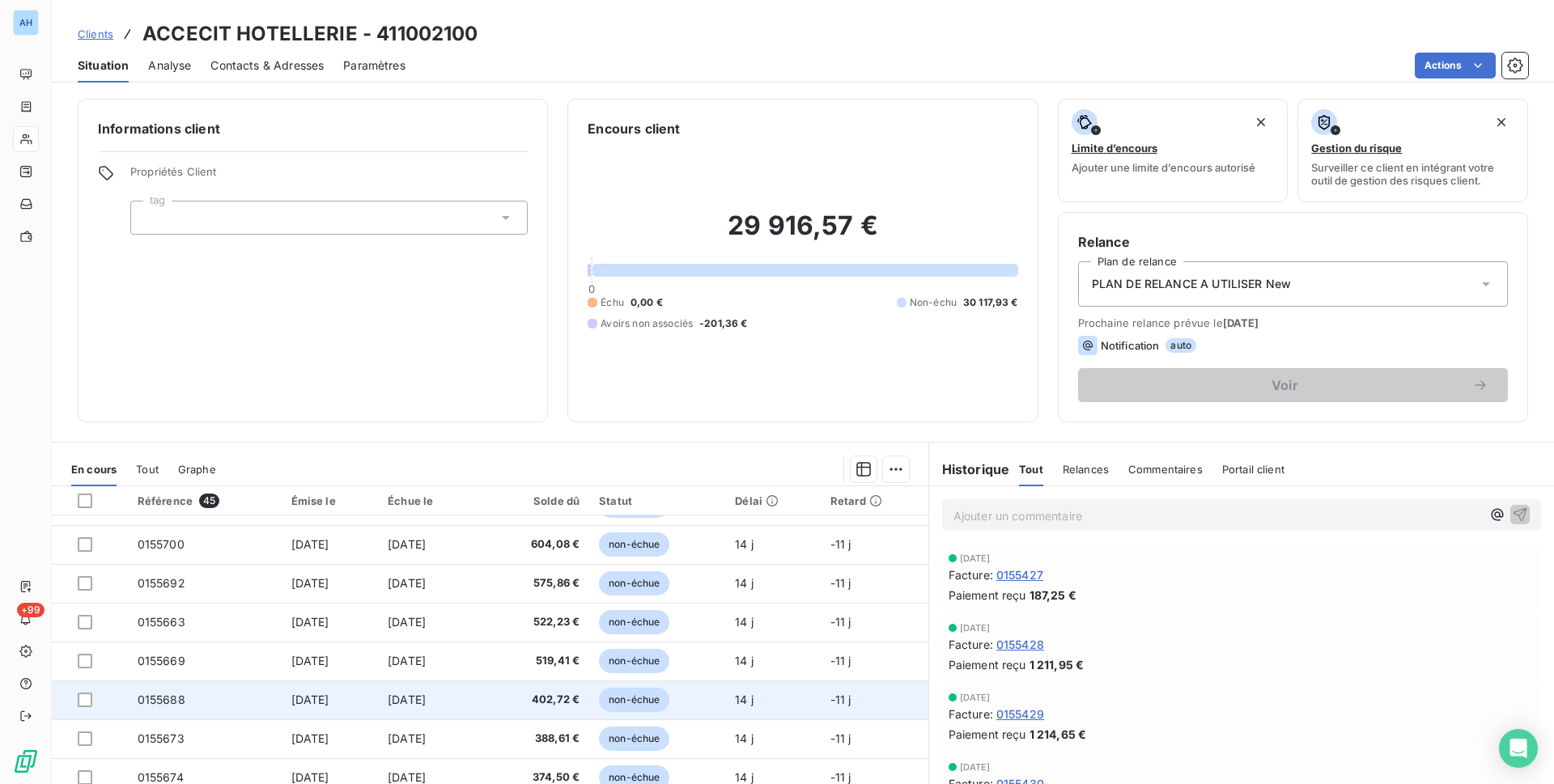
scroll to position [62, 0]
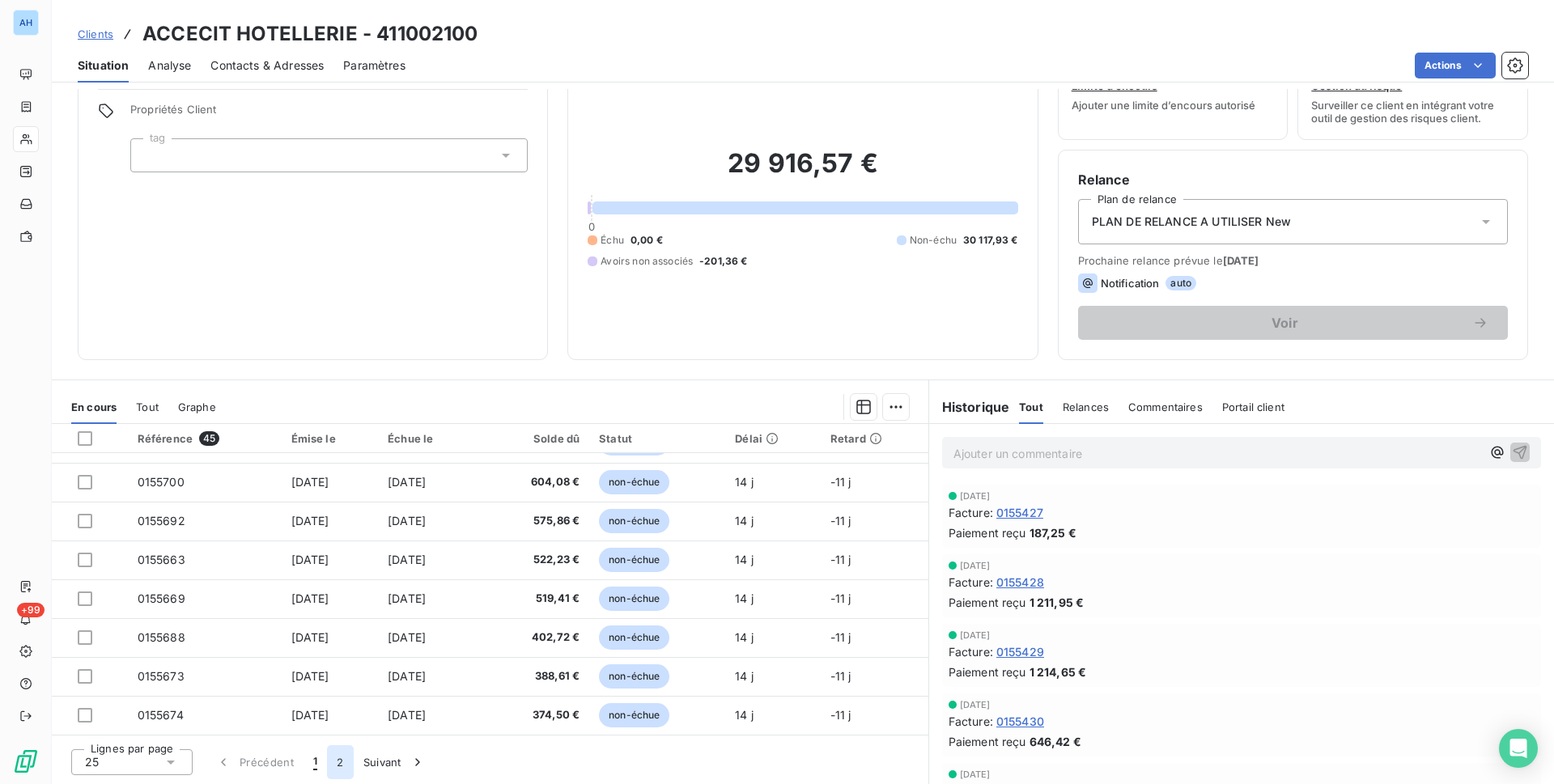
click at [342, 761] on button "2" at bounding box center [340, 762] width 26 height 34
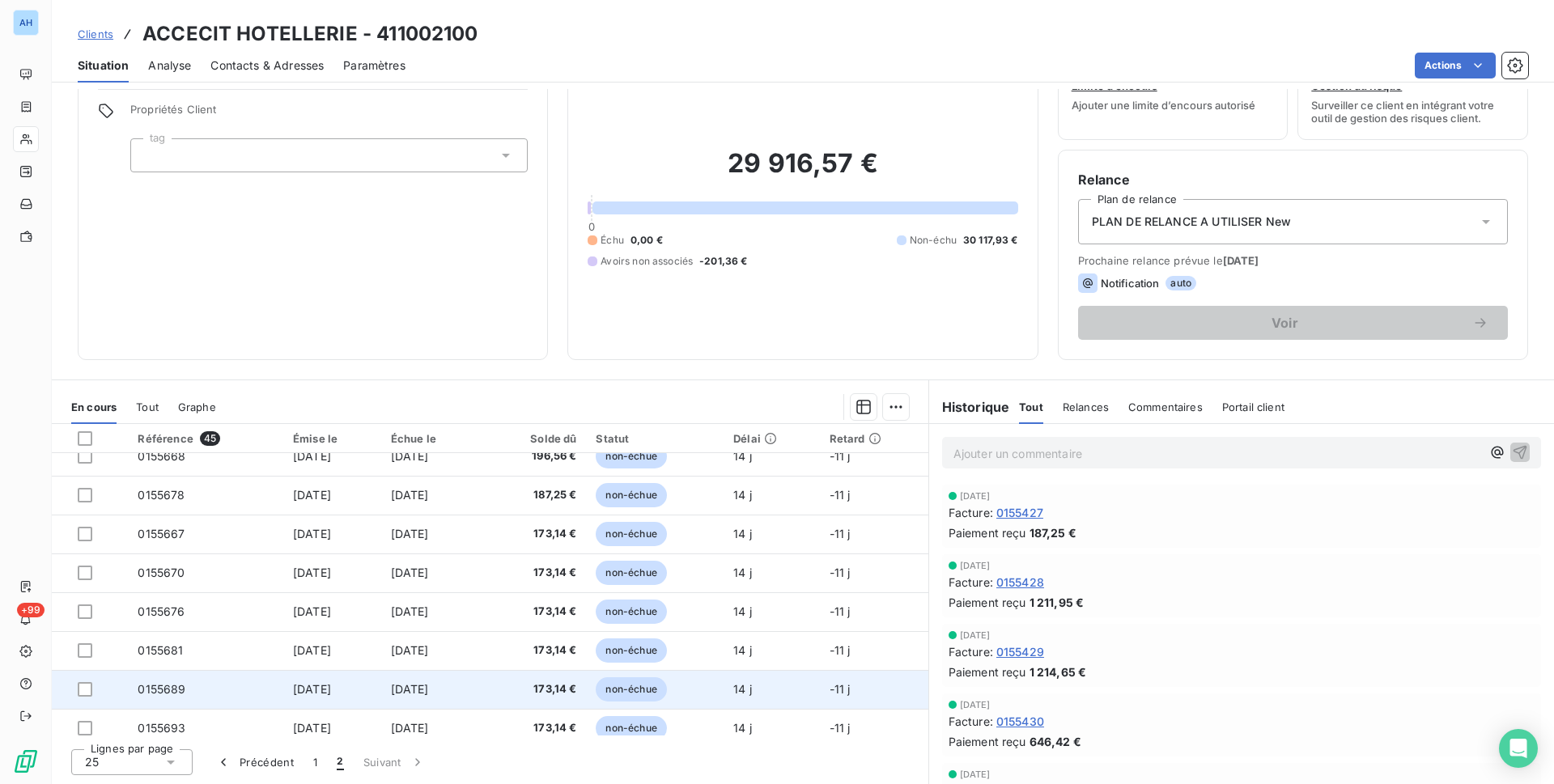
scroll to position [495, 0]
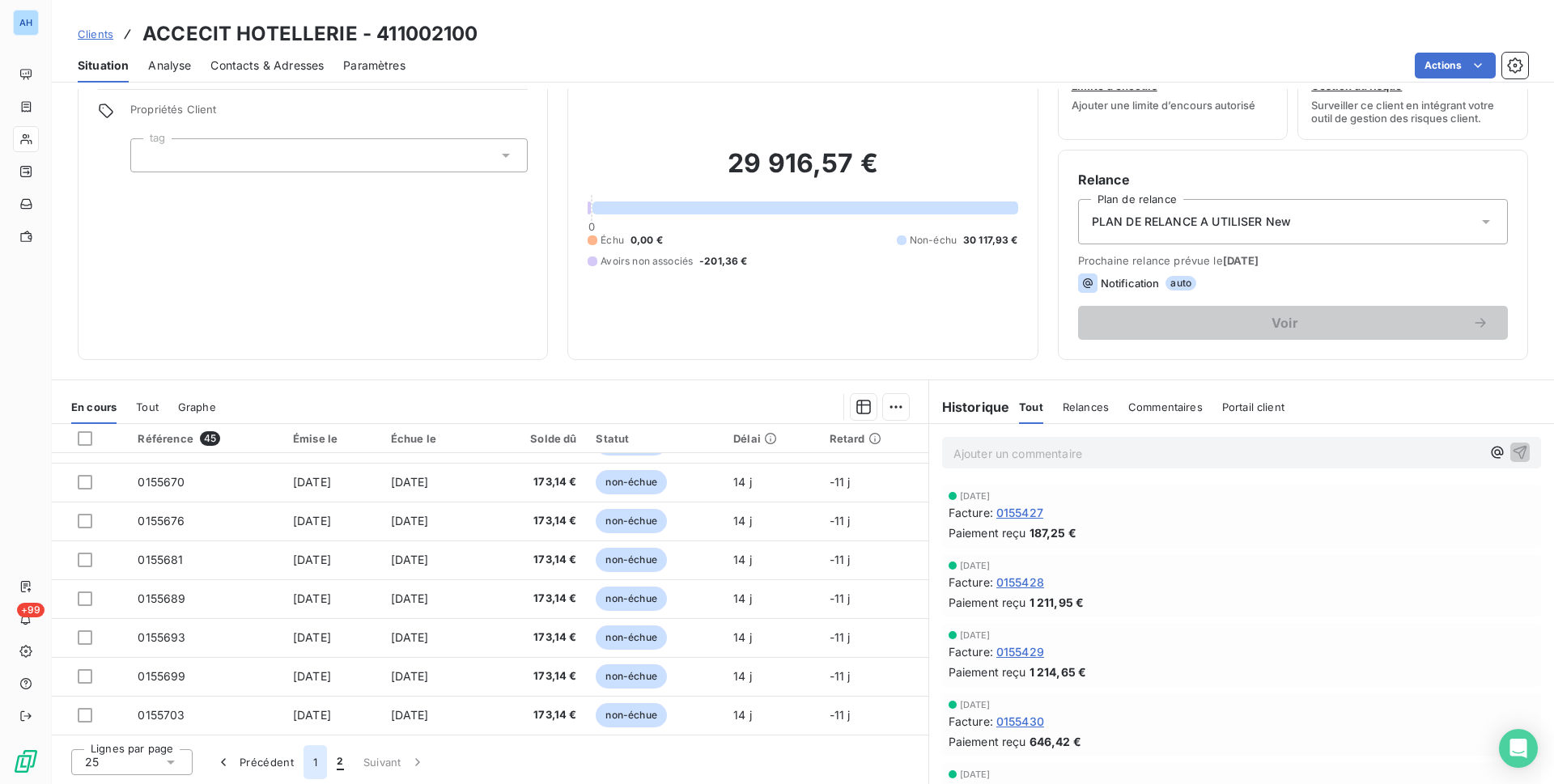
click at [319, 758] on button "1" at bounding box center [315, 762] width 23 height 34
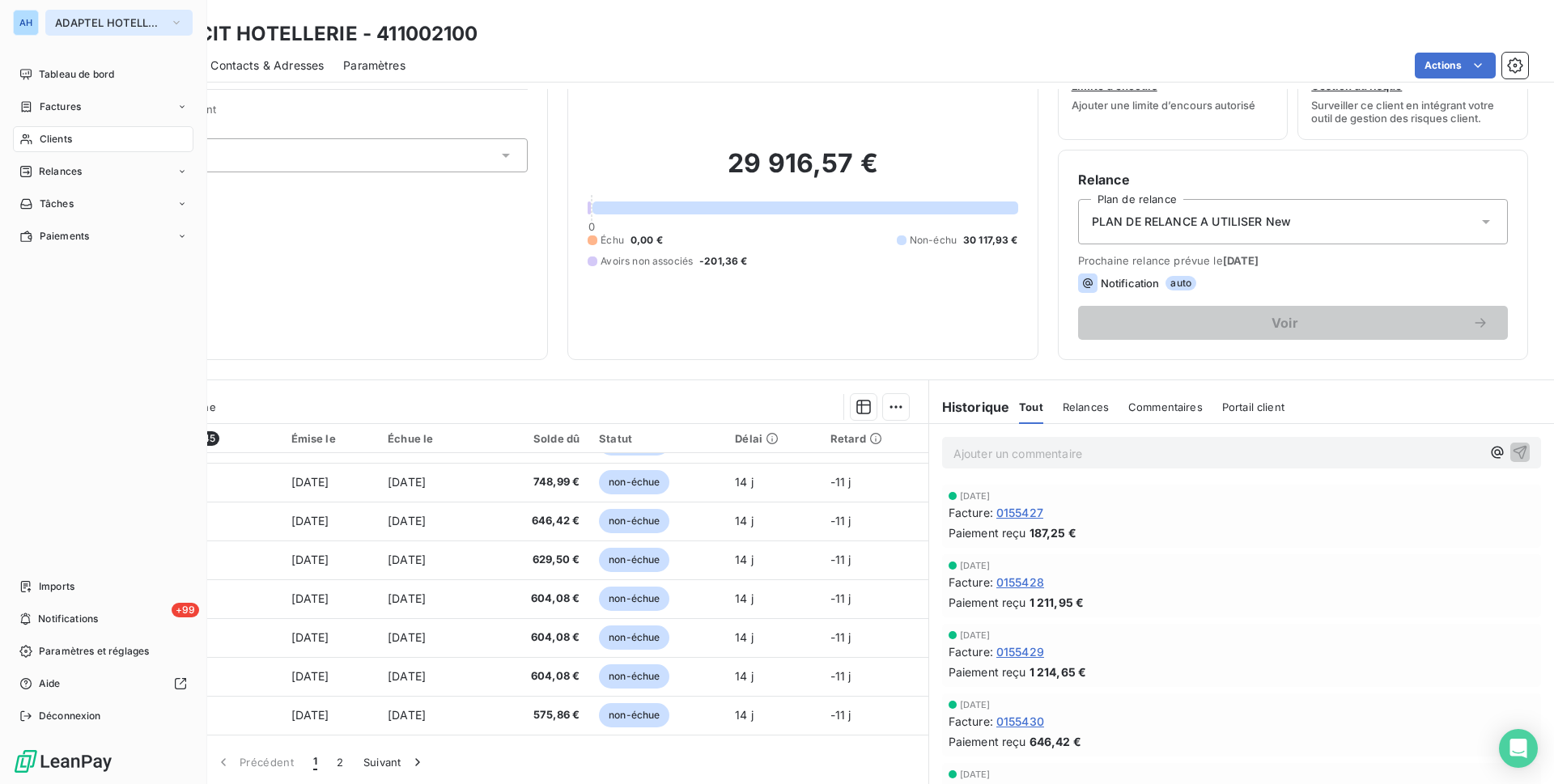
click at [147, 29] on span "ADAPTEL HOTELLERIE" at bounding box center [109, 22] width 108 height 13
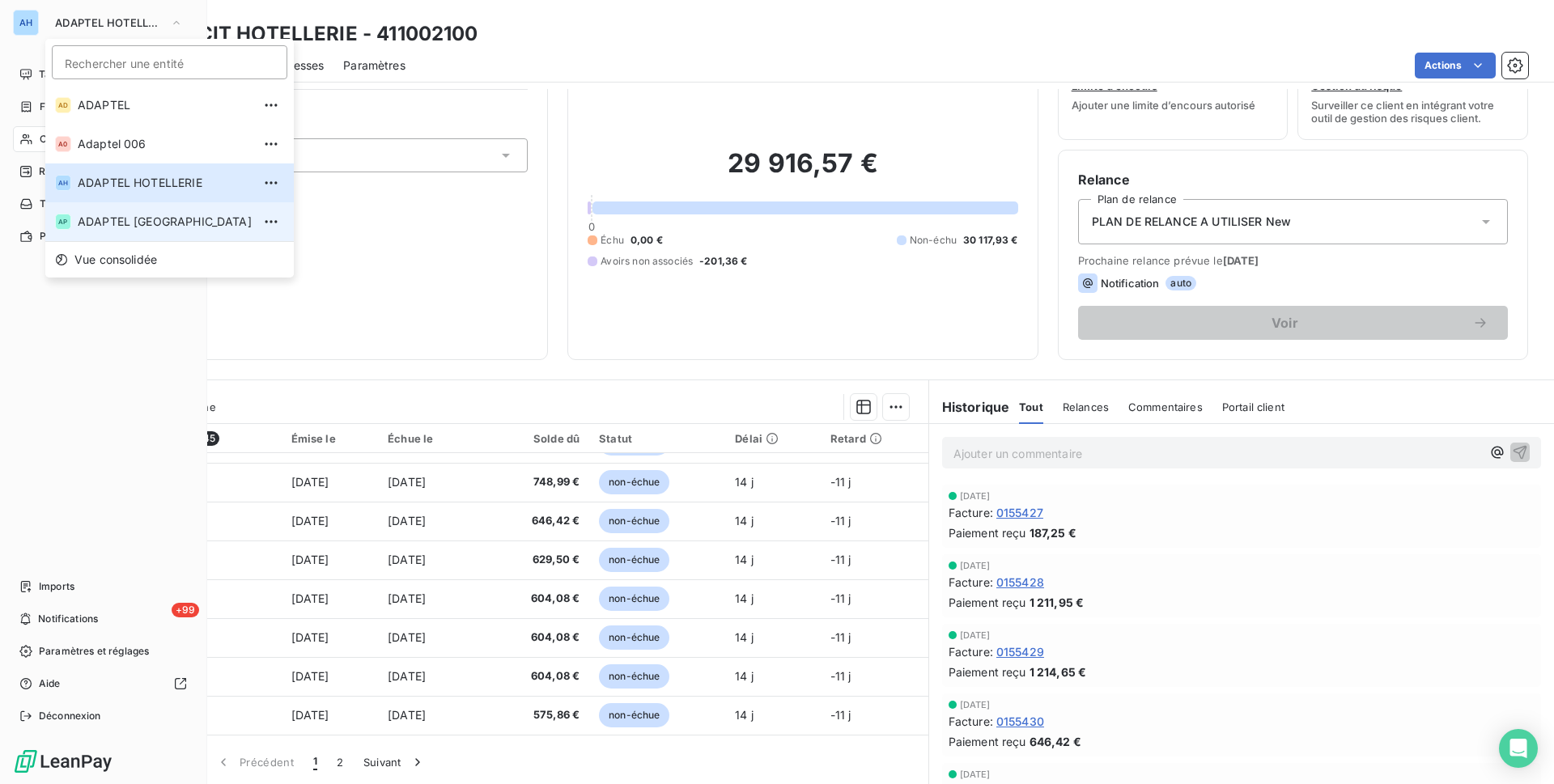
click at [159, 223] on span "ADAPTEL [GEOGRAPHIC_DATA]" at bounding box center [164, 222] width 174 height 16
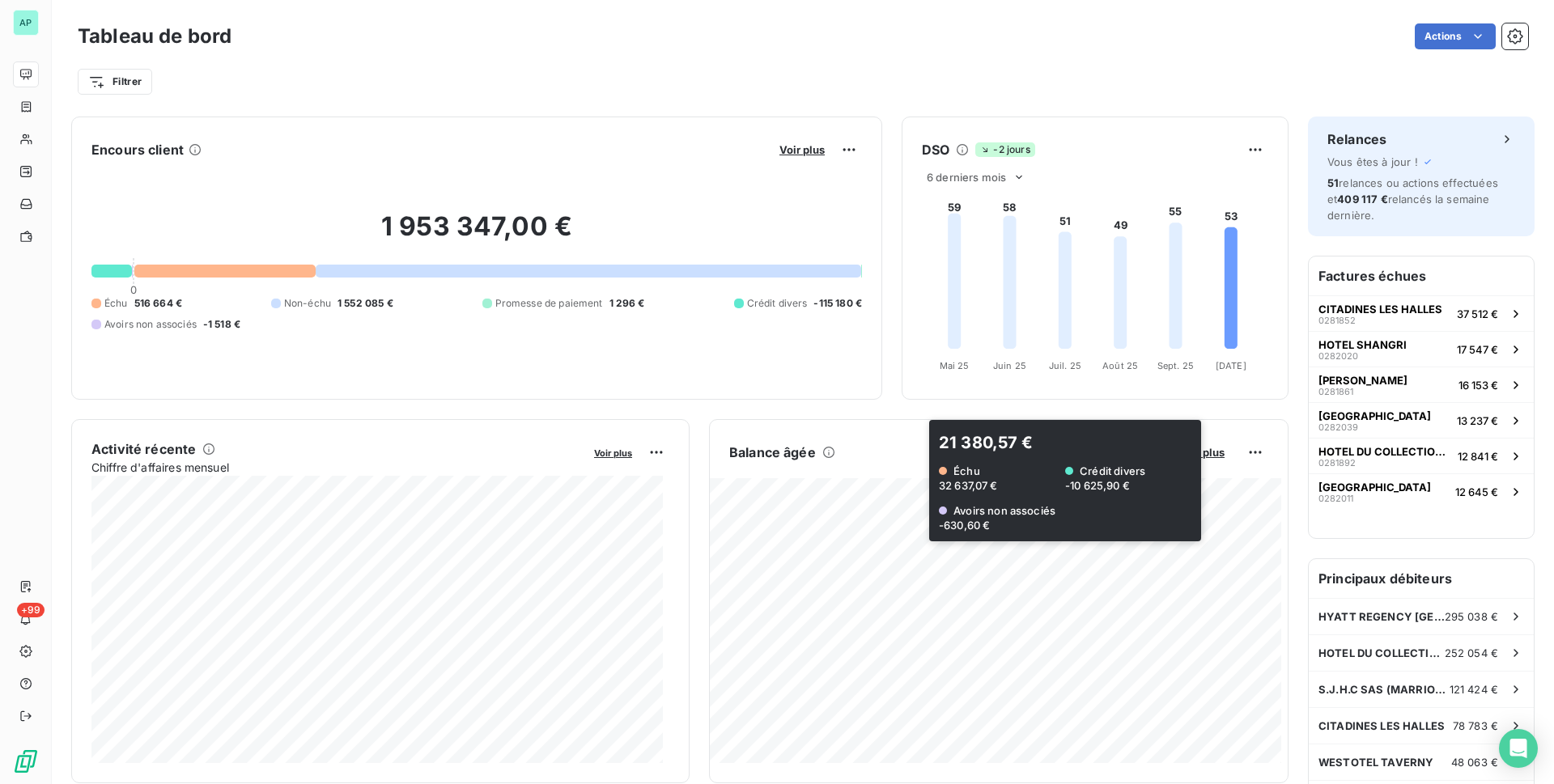
scroll to position [243, 0]
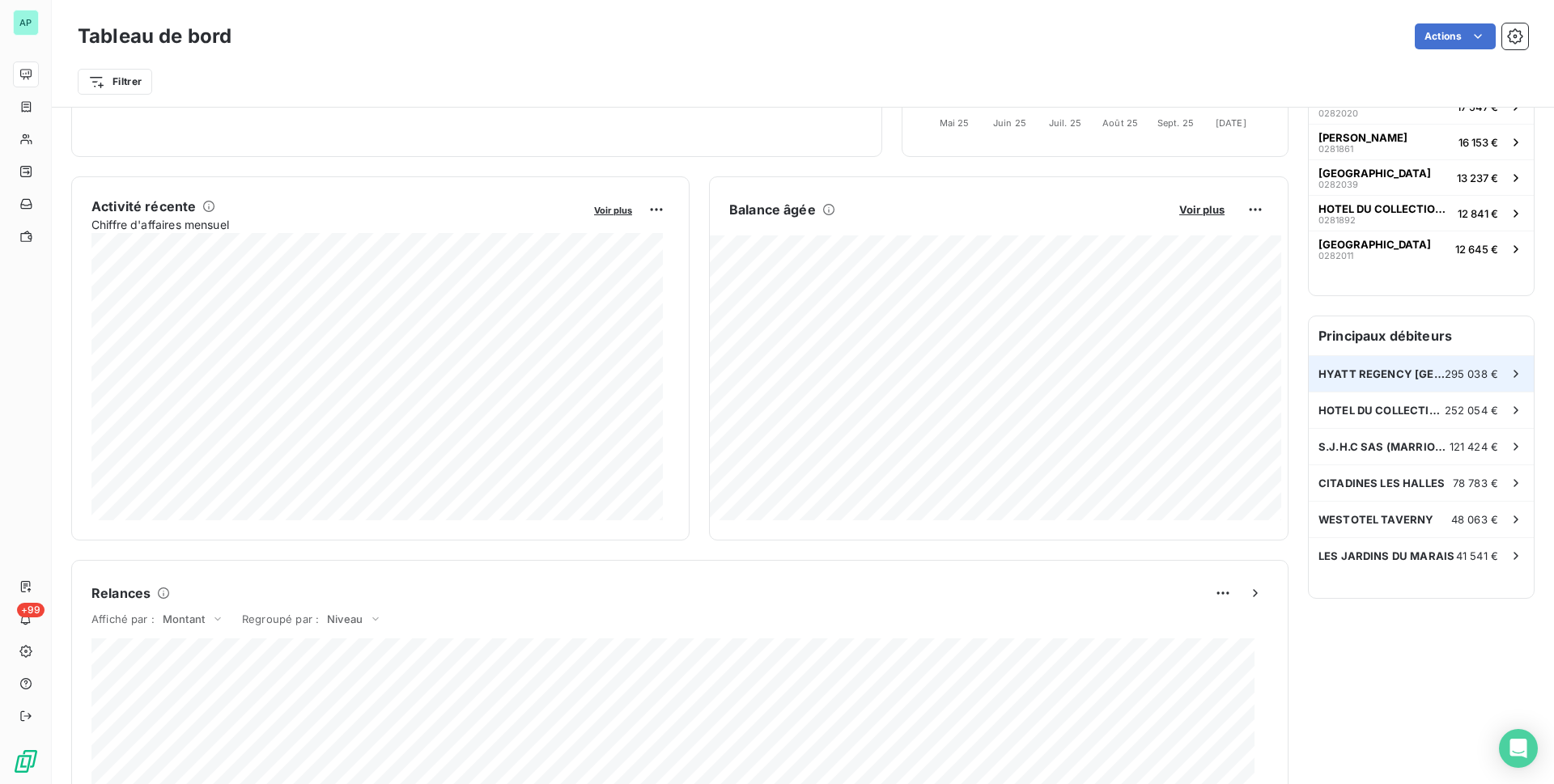
click at [1312, 365] on div "HYATT REGENCY [GEOGRAPHIC_DATA] ET 295 038 €" at bounding box center [1421, 373] width 225 height 35
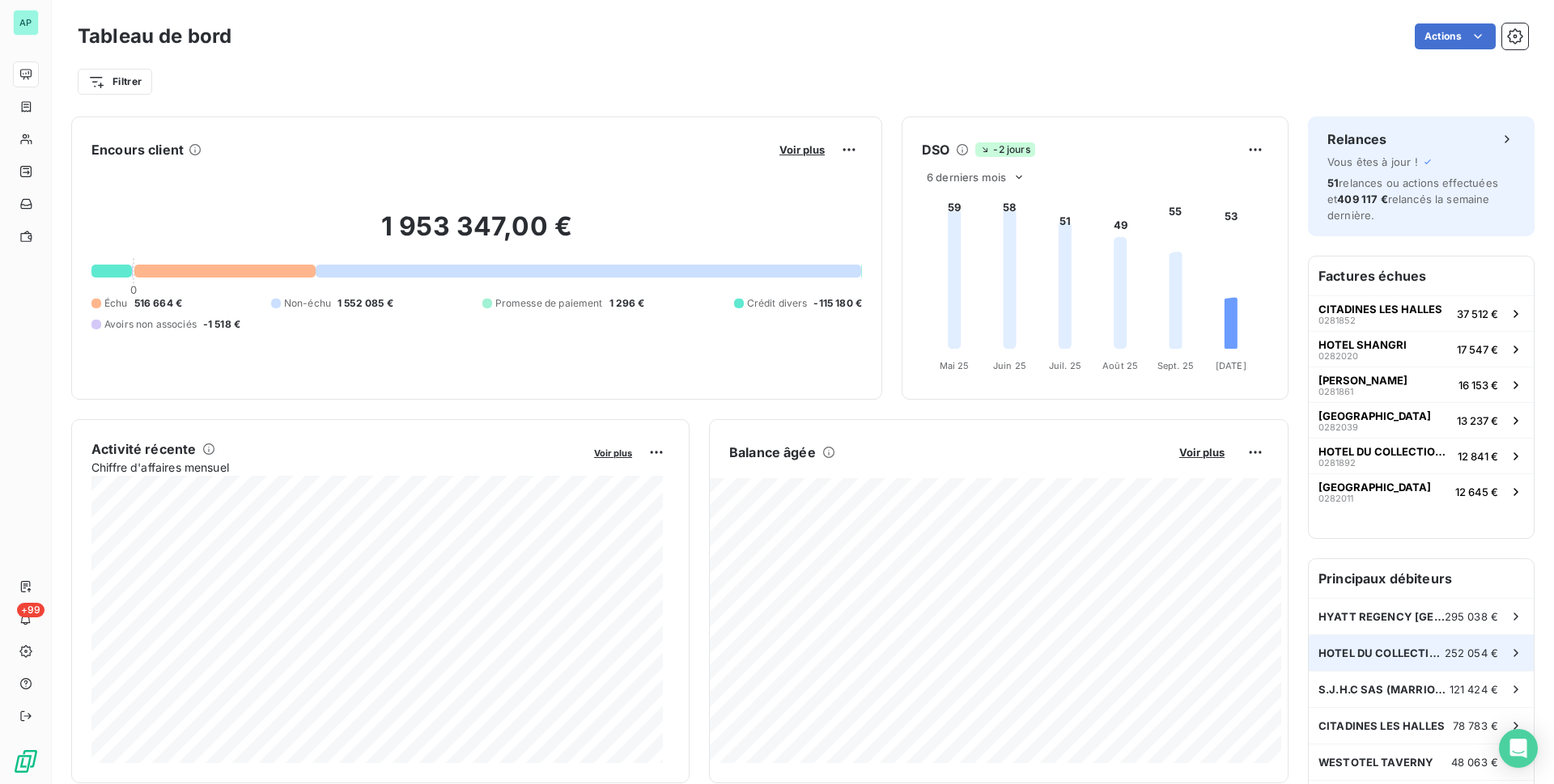
click at [1445, 652] on span "252 054 €" at bounding box center [1471, 652] width 54 height 13
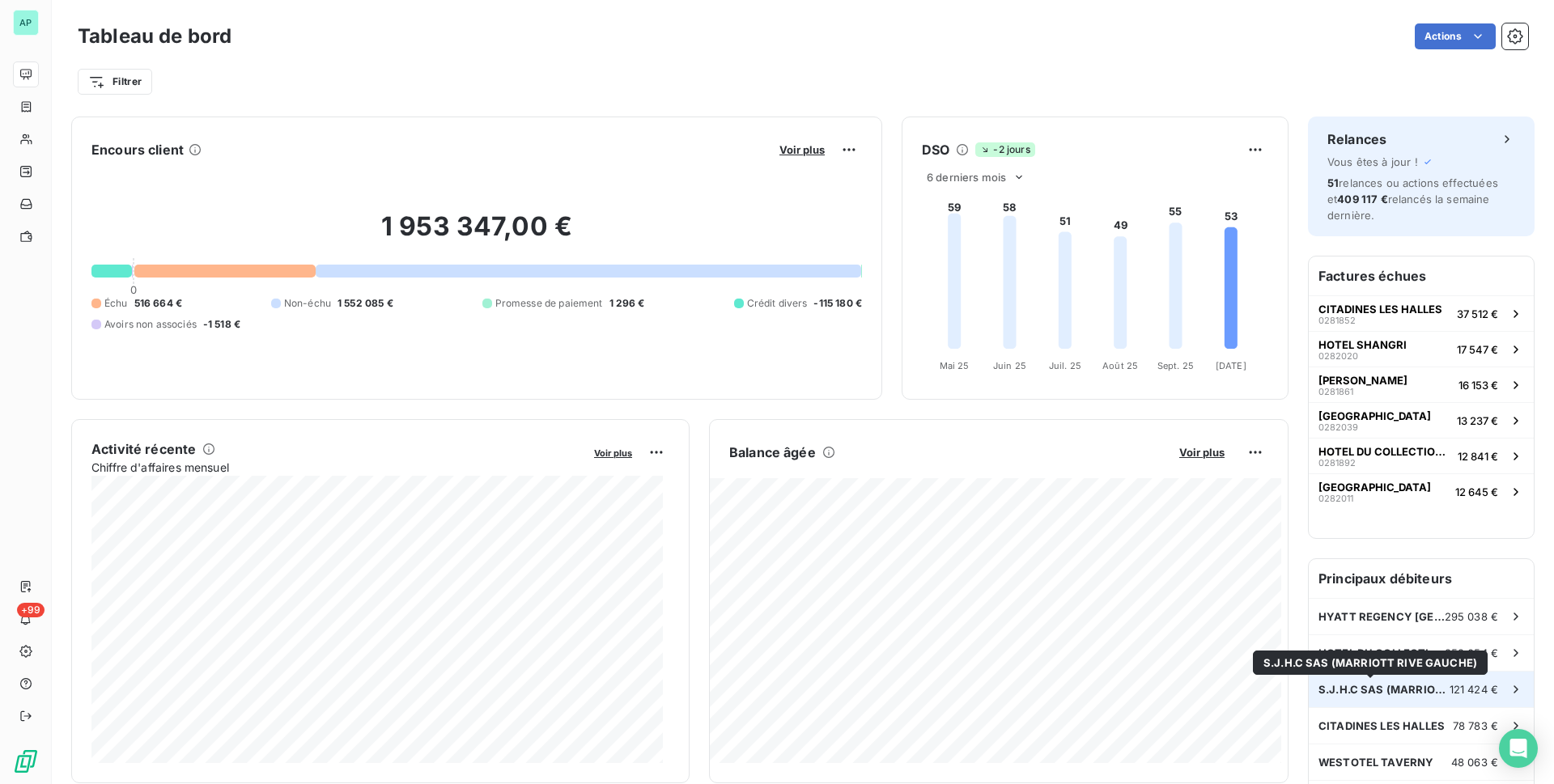
click at [1328, 691] on span "S.J.H.C SAS (MARRIOTT RIVE GAUCHE)" at bounding box center [1383, 689] width 131 height 13
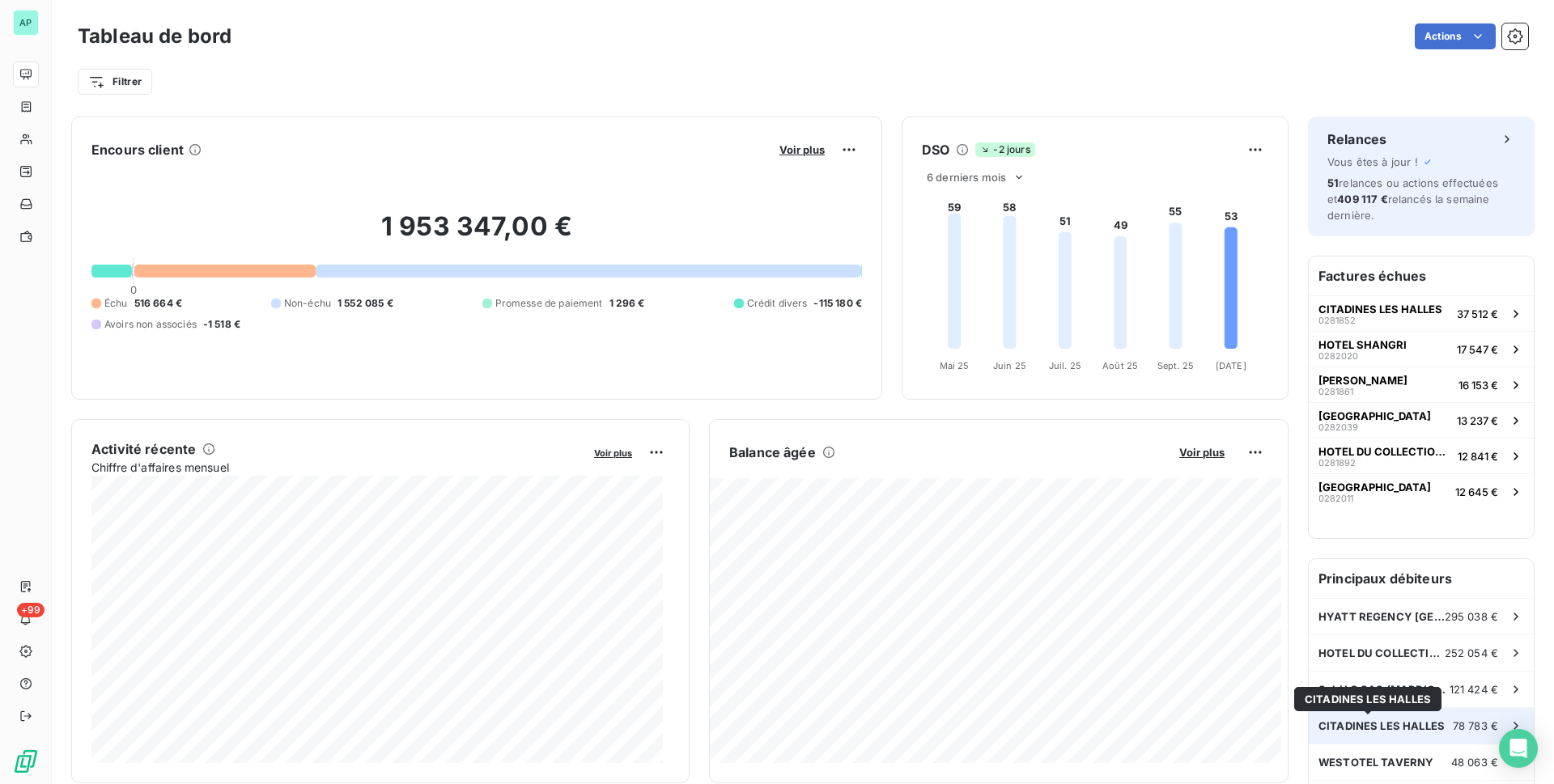
click at [1336, 728] on span "CITADINES LES HALLES" at bounding box center [1382, 725] width 126 height 13
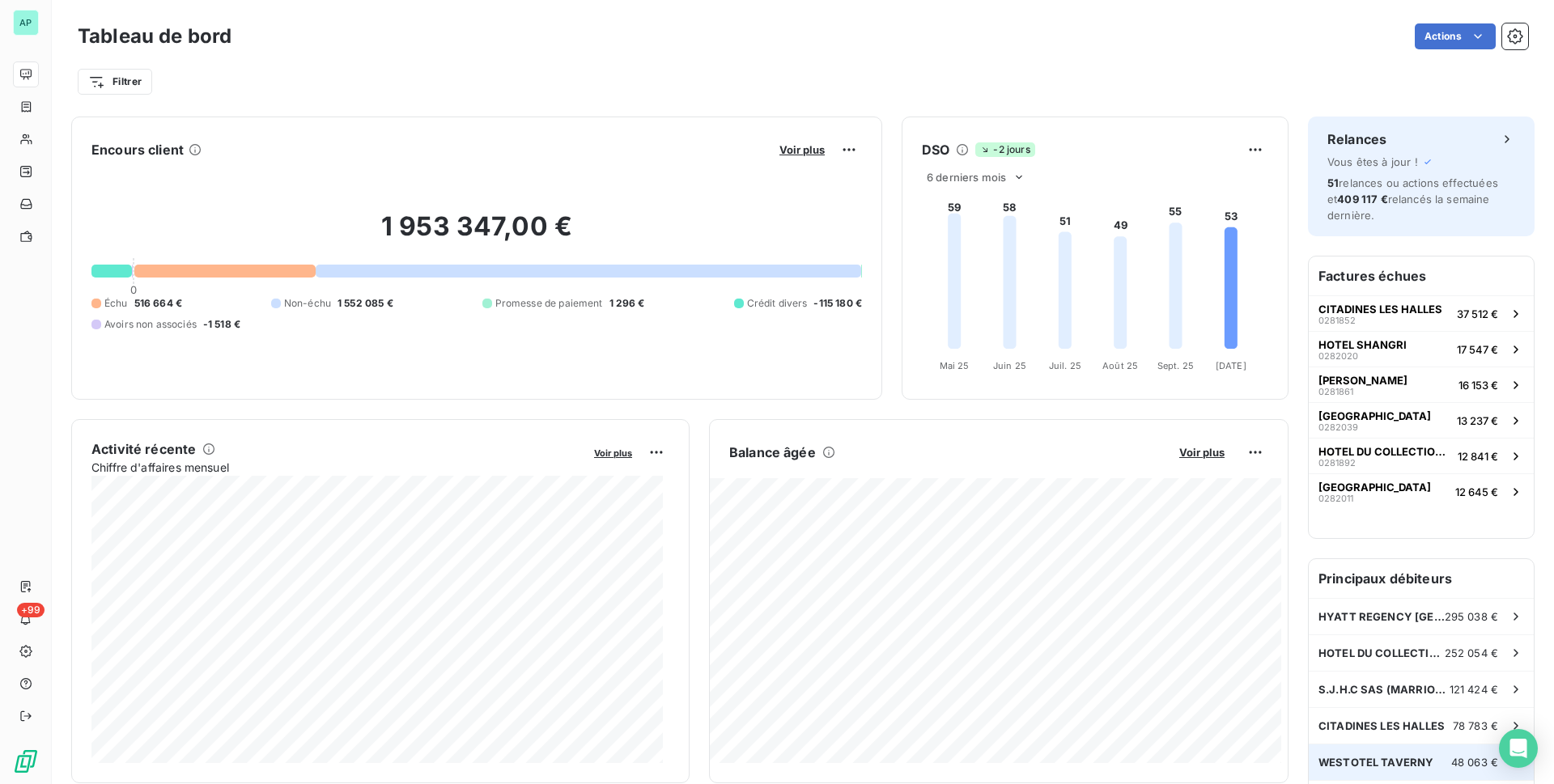
click at [1419, 761] on div "WESTOTEL TAVERNY 48 063 €" at bounding box center [1421, 762] width 225 height 35
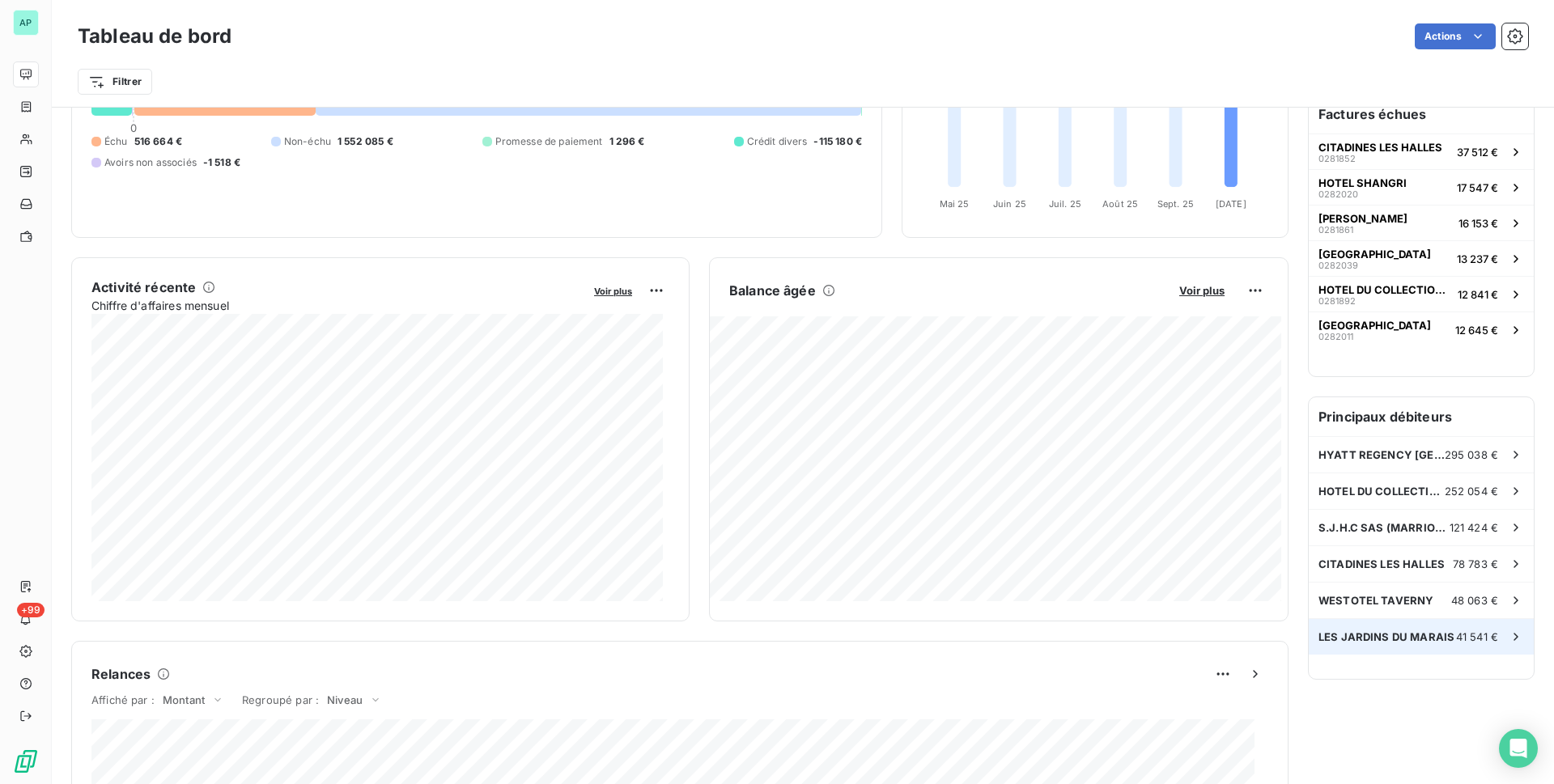
click at [1344, 641] on span "LES JARDINS DU MARAIS" at bounding box center [1386, 636] width 136 height 13
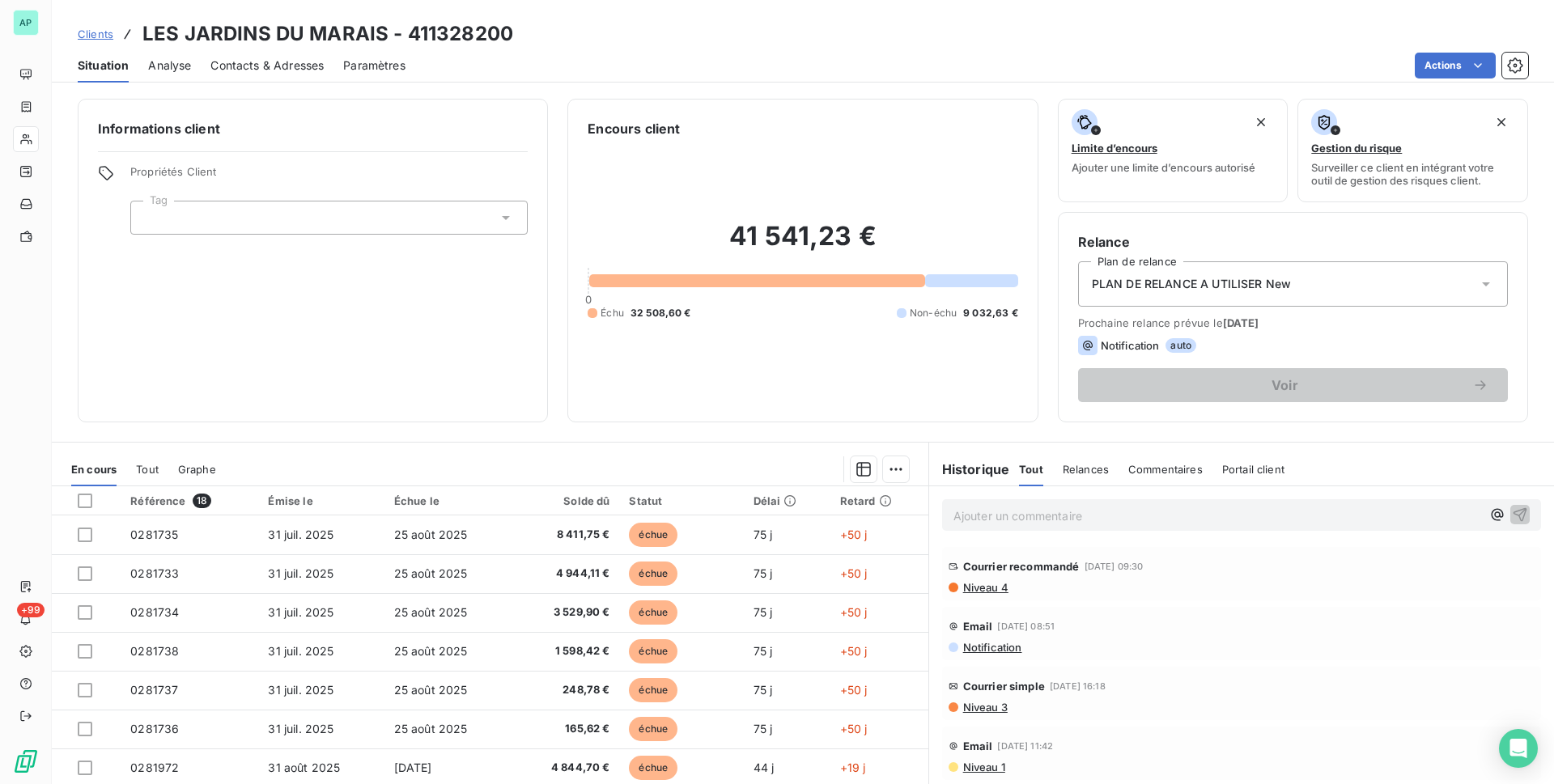
click at [614, 432] on div "Informations client Propriétés Client Tag Encours client 41 541,23 € 0 Échu 32 …" at bounding box center [803, 436] width 1502 height 695
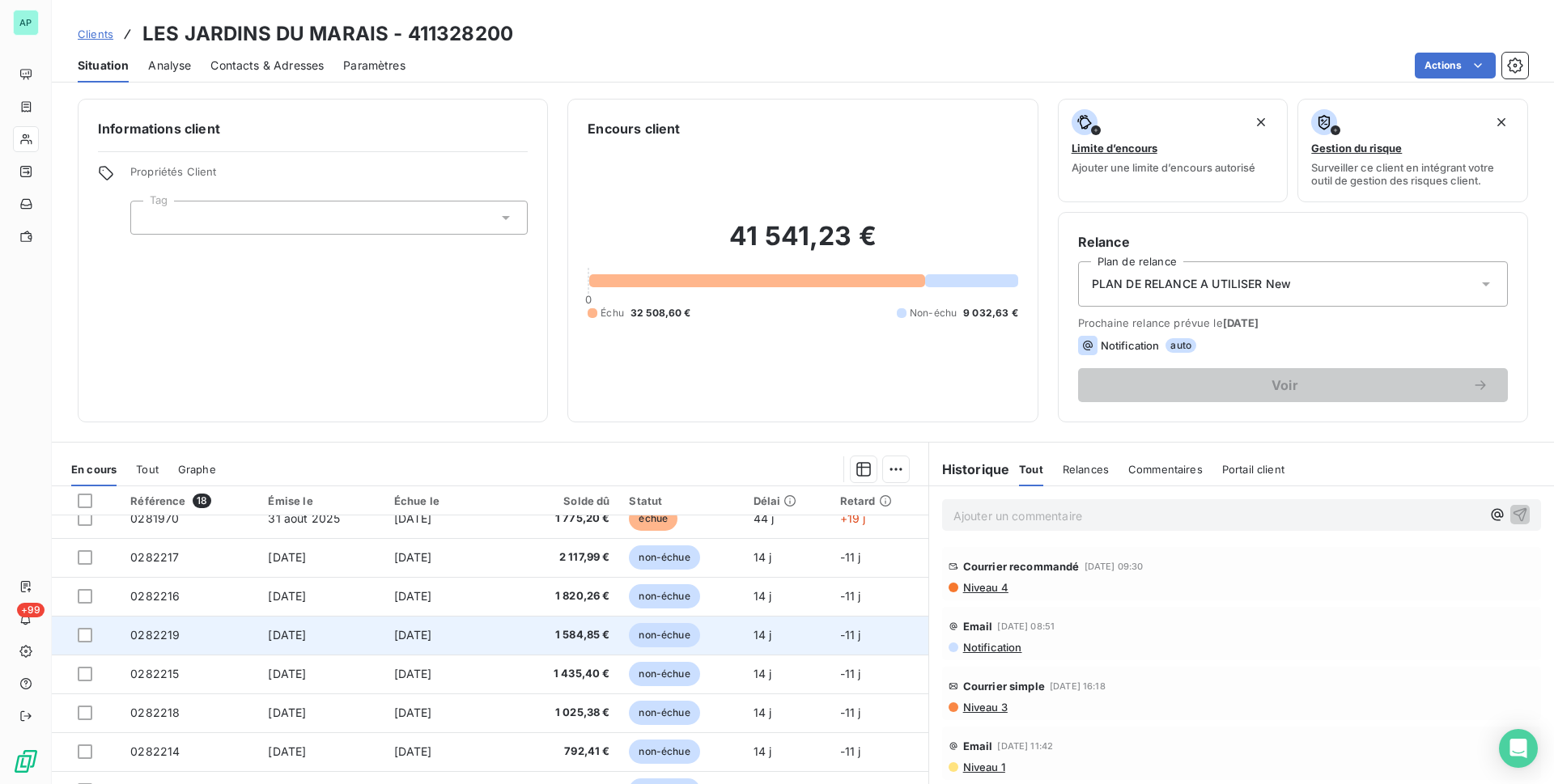
scroll to position [417, 0]
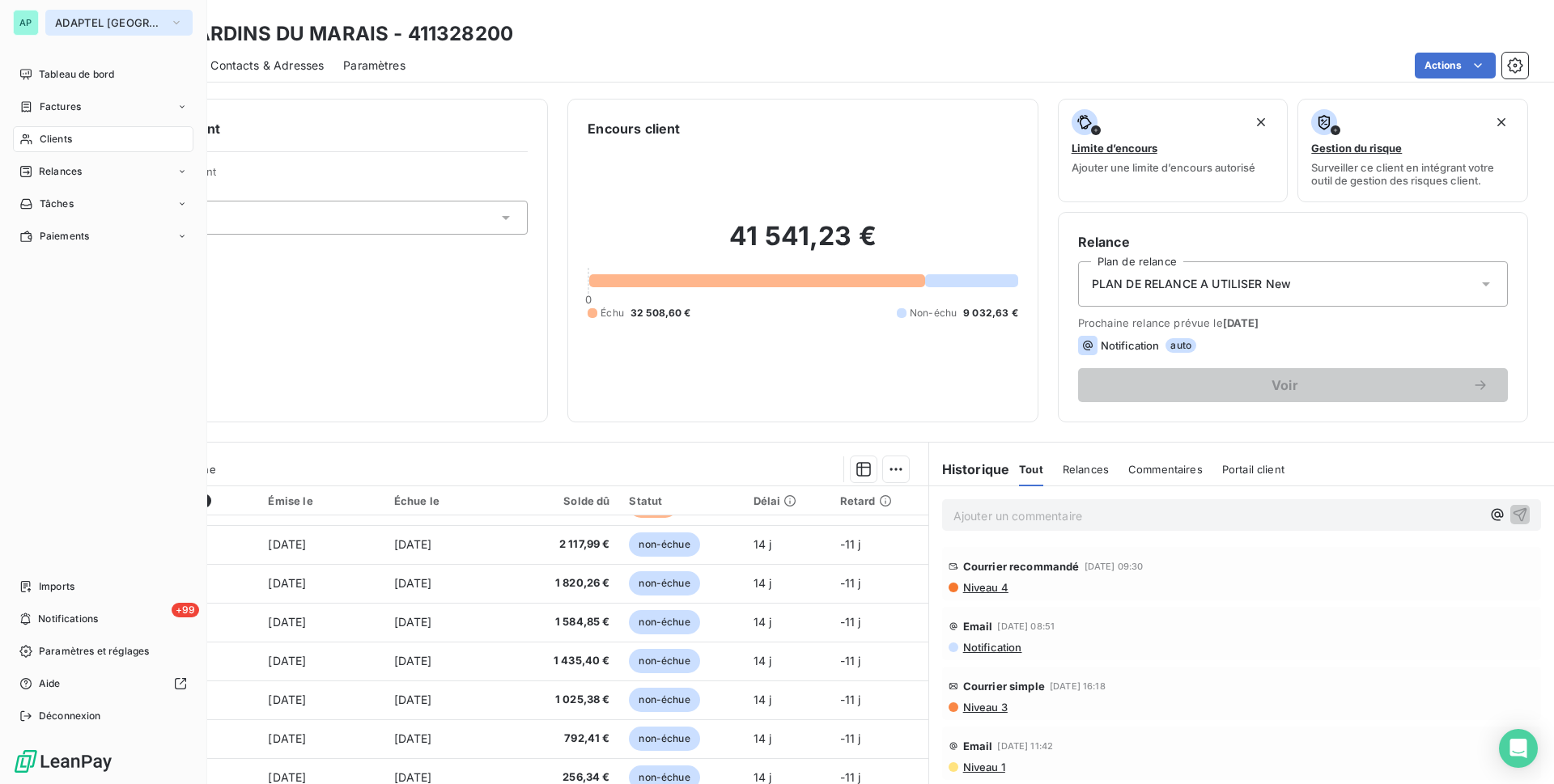
click at [89, 21] on span "ADAPTEL [GEOGRAPHIC_DATA]" at bounding box center [109, 22] width 108 height 13
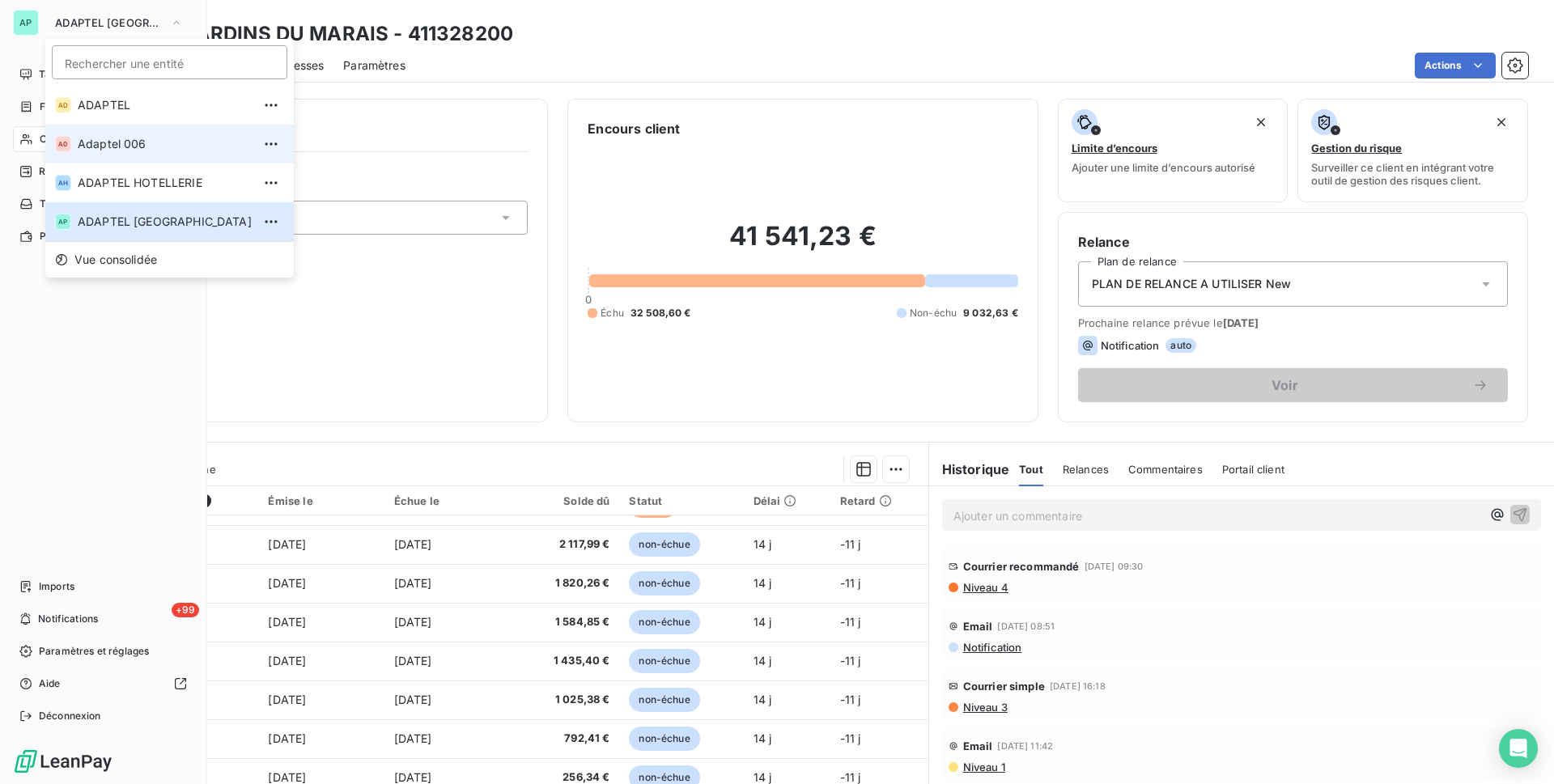
click at [152, 148] on span "Adaptel 006" at bounding box center [164, 144] width 174 height 16
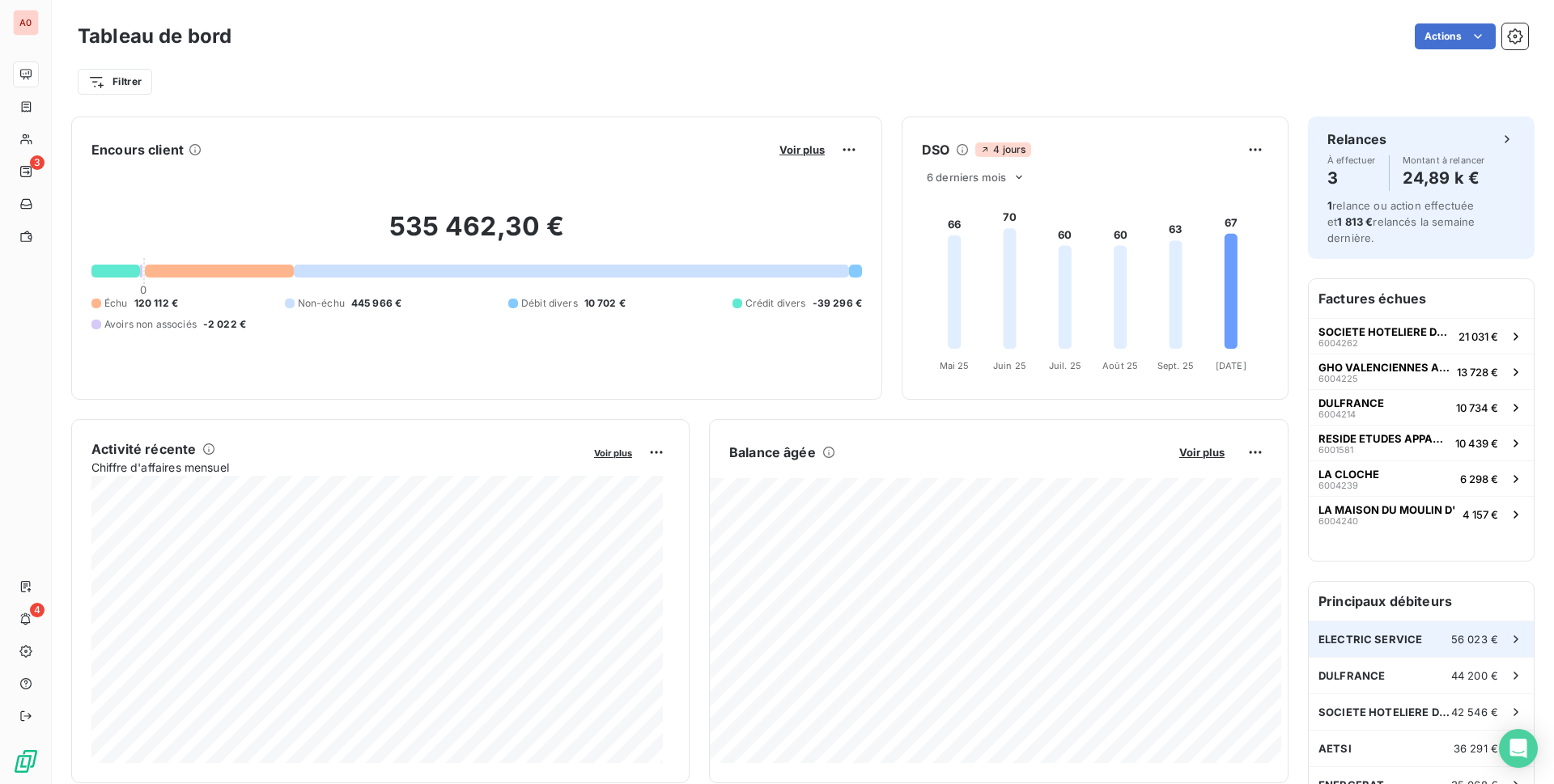
click at [1413, 632] on div "ELECTRIC SERVICE 56 023 €" at bounding box center [1421, 639] width 225 height 35
click at [1431, 689] on div "DULFRANCE 44 200 €" at bounding box center [1421, 675] width 225 height 35
click at [1396, 719] on div "SOCIETE HOTELIERE DU PAYS 42 546 €" at bounding box center [1421, 711] width 225 height 35
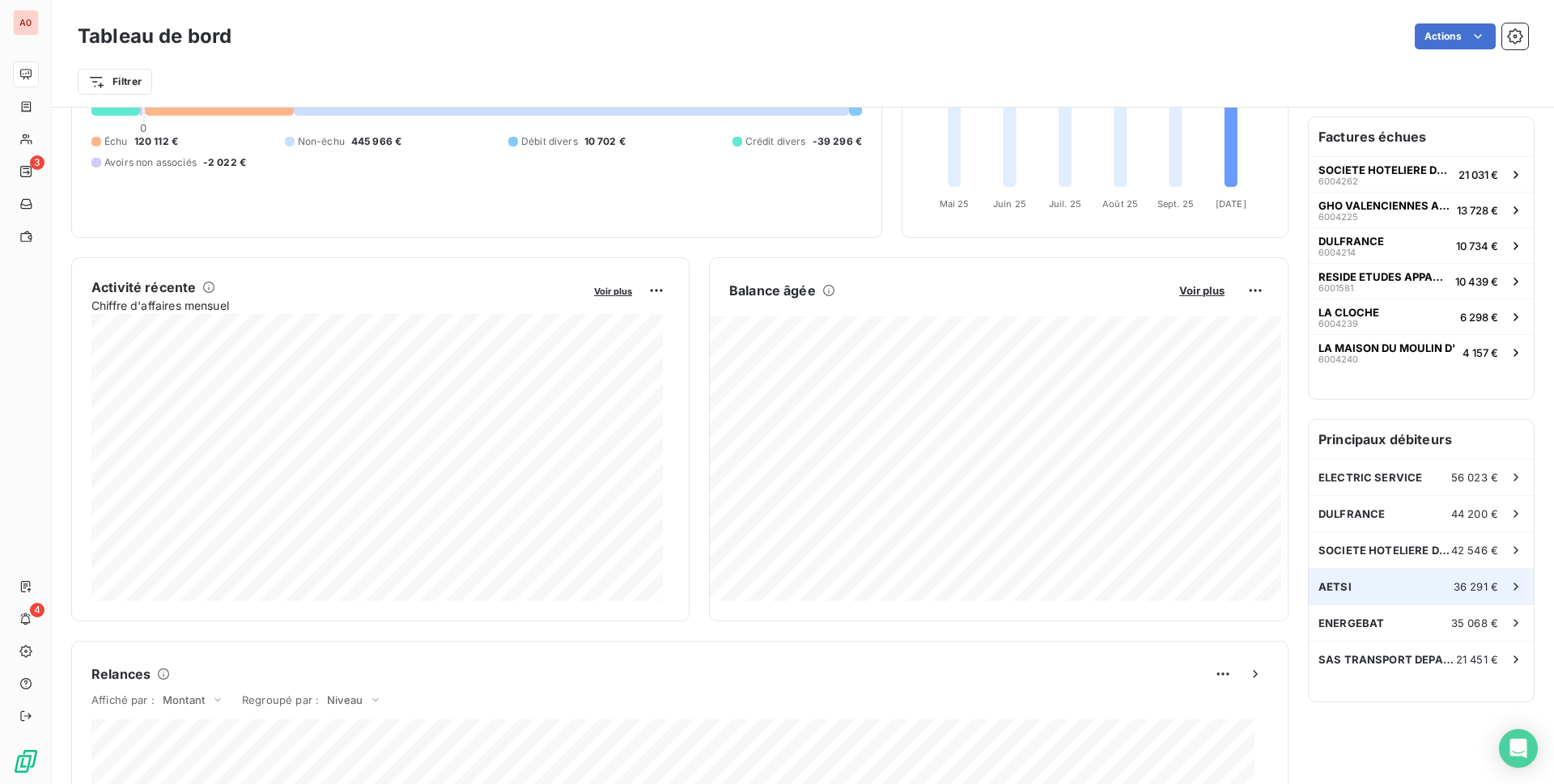
click at [1342, 590] on div "AETSI 36 291 €" at bounding box center [1421, 586] width 225 height 35
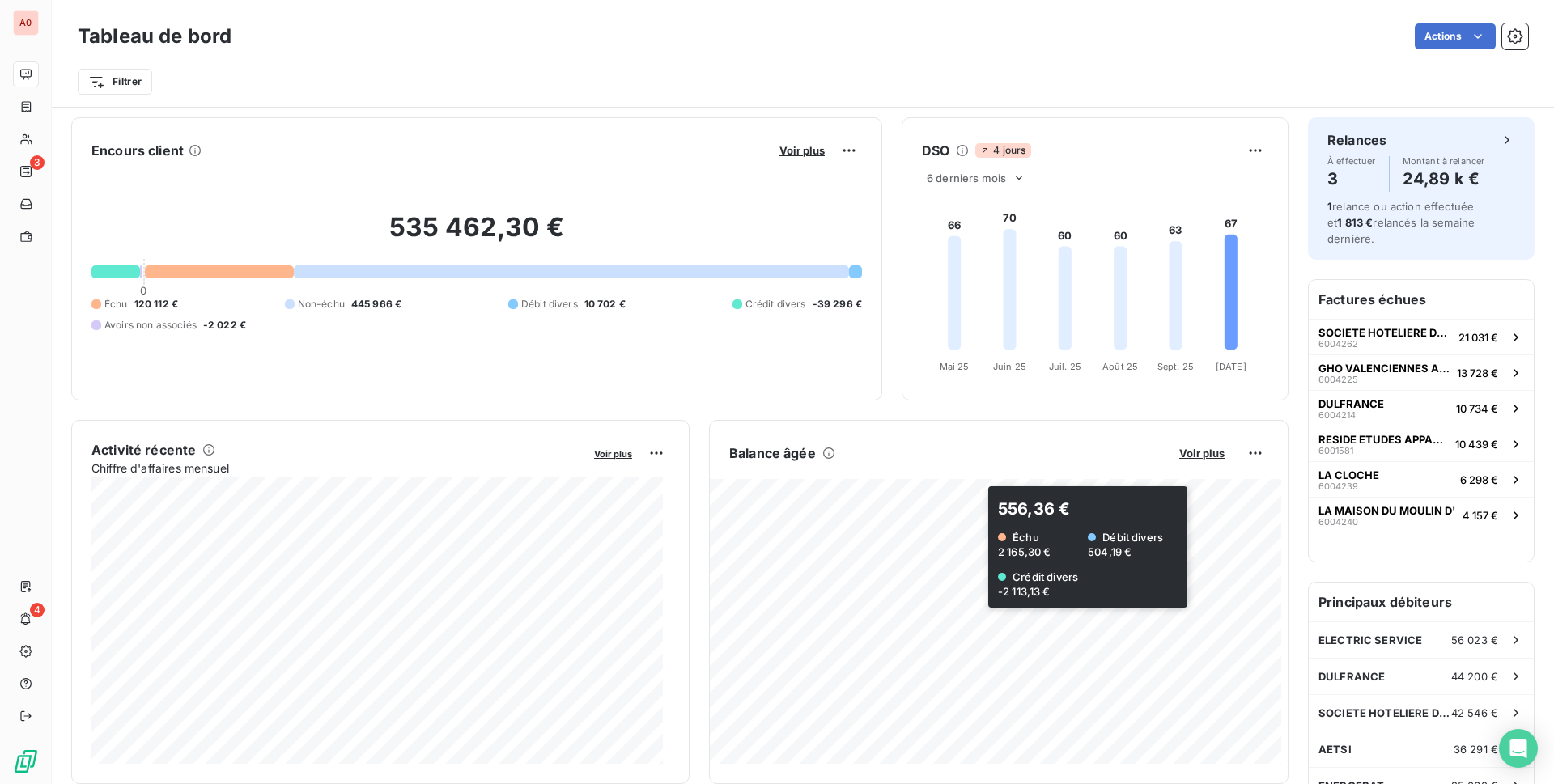
scroll to position [243, 0]
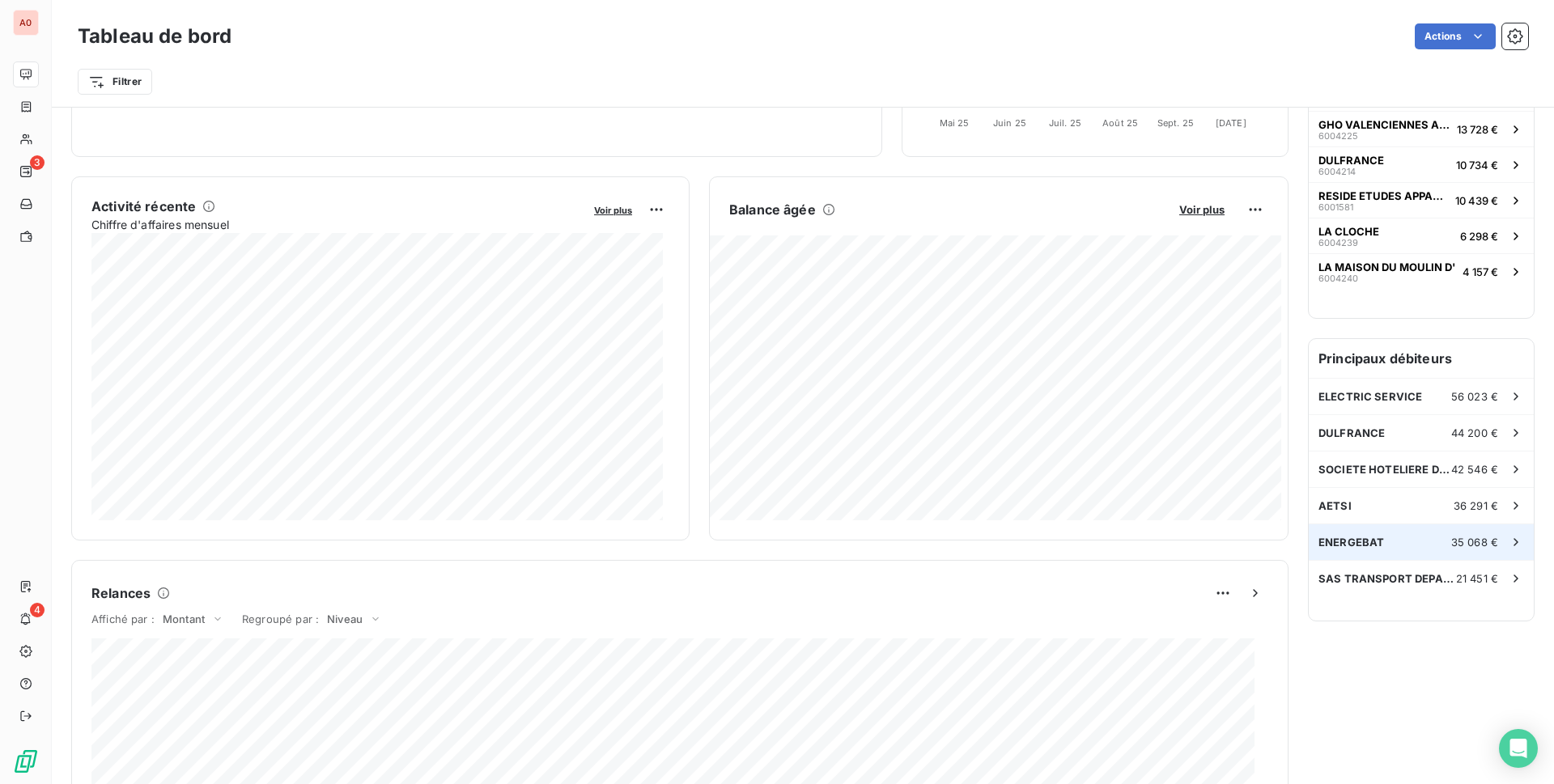
click at [1407, 544] on div "ENERGEBAT 35 068 €" at bounding box center [1421, 542] width 225 height 35
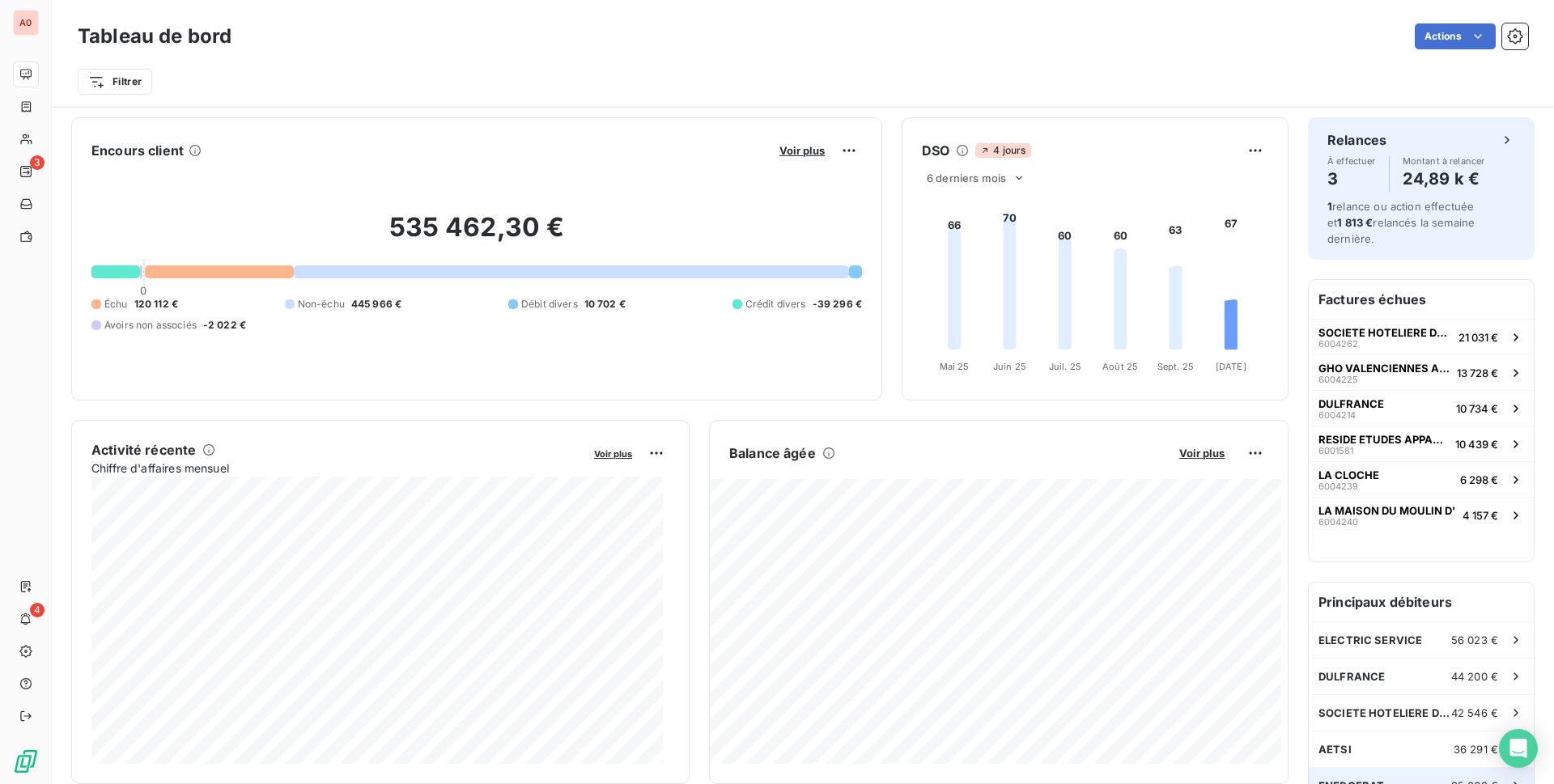
scroll to position [243, 0]
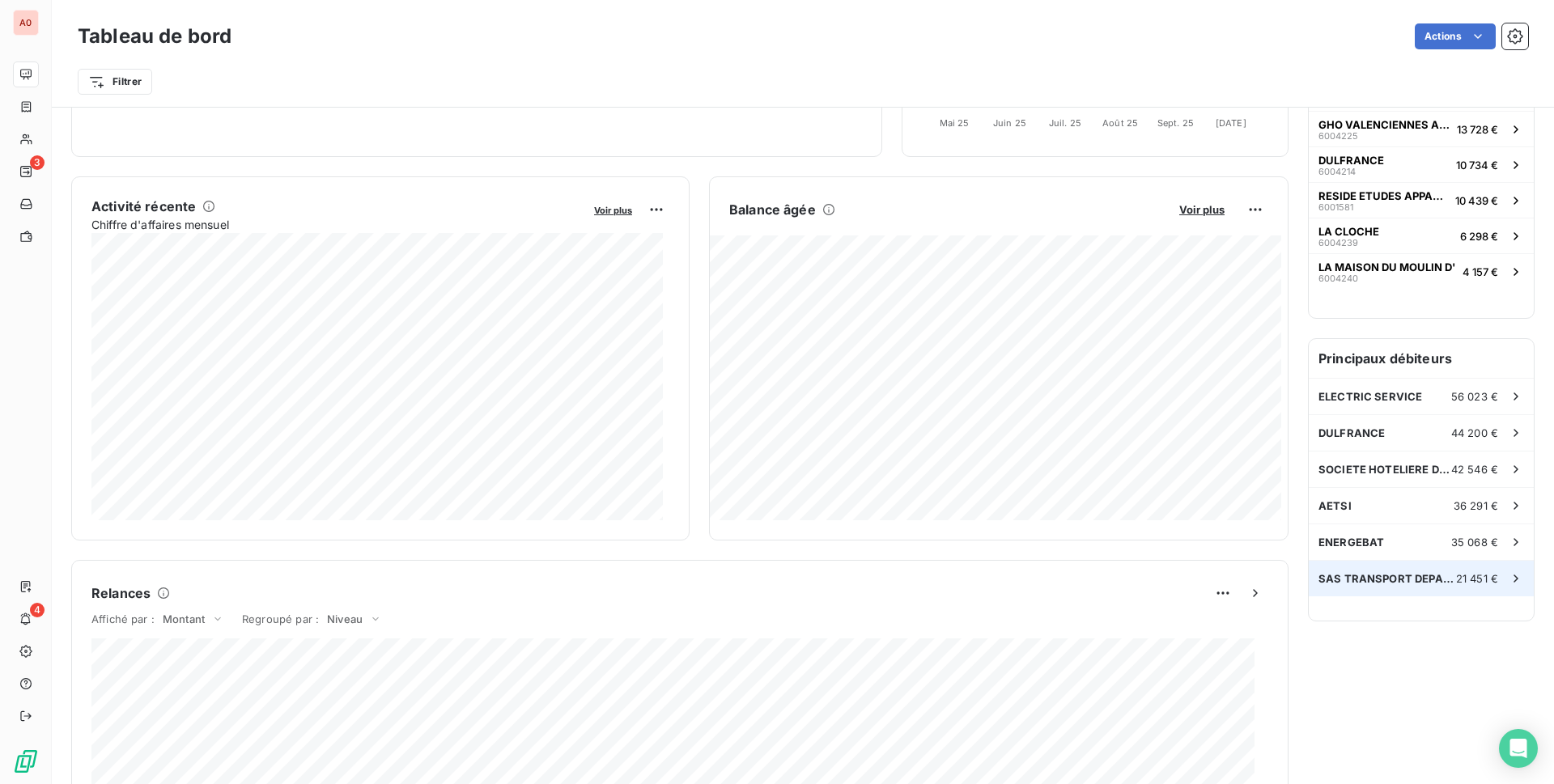
click at [1379, 576] on span "SAS TRANSPORT DEPAEUW" at bounding box center [1387, 578] width 138 height 13
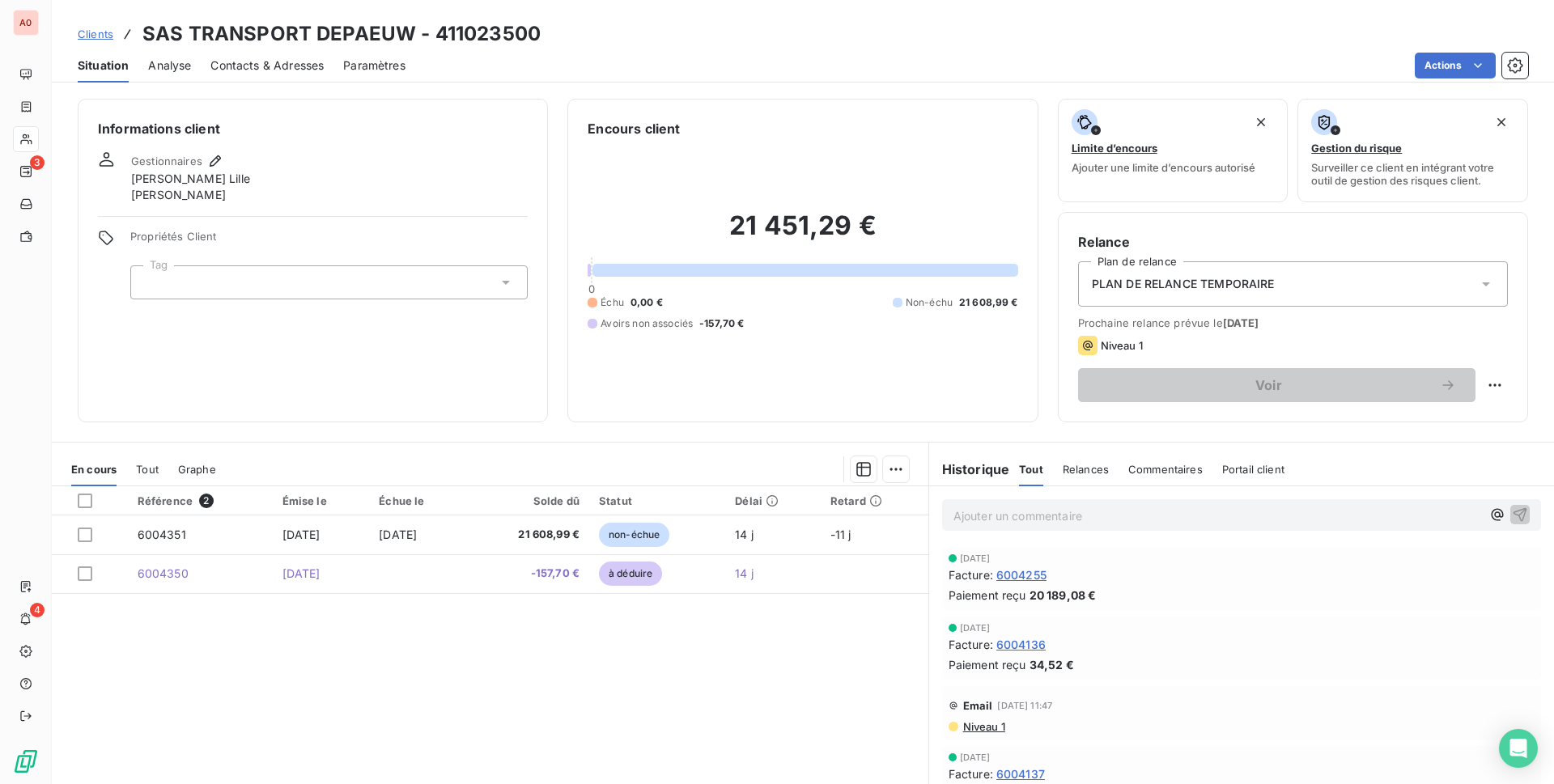
click at [638, 257] on h2 "21 451,29 €" at bounding box center [803, 234] width 429 height 48
click at [620, 265] on div at bounding box center [805, 270] width 426 height 13
click at [603, 253] on h2 "21 451,29 €" at bounding box center [803, 234] width 429 height 48
click at [263, 700] on div "Référence 2 Émise le Échue le Solde dû Statut Délai Retard 6004351 [DATE] [DATE…" at bounding box center [490, 642] width 876 height 312
click at [909, 68] on div "Actions" at bounding box center [977, 66] width 1103 height 26
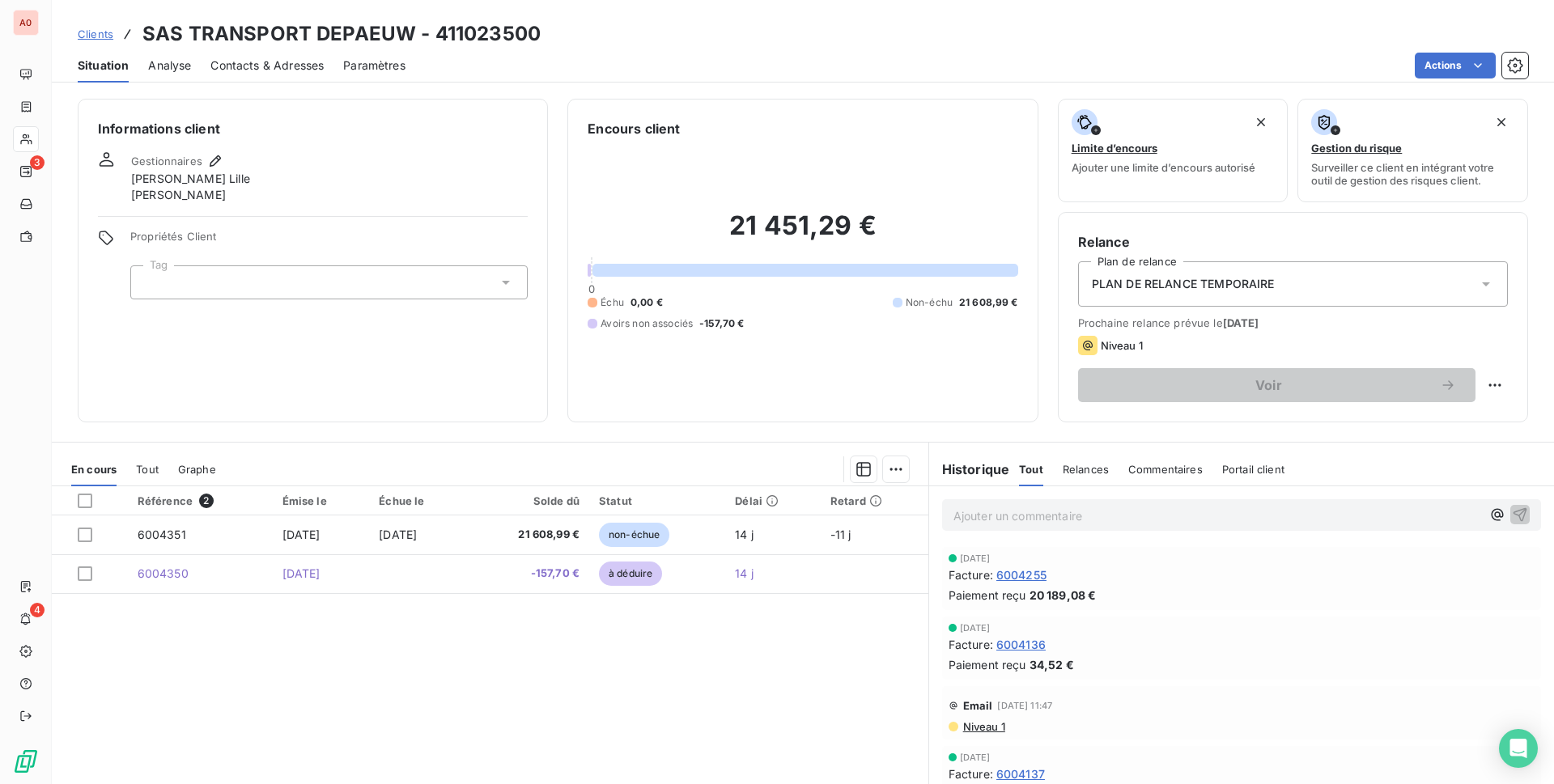
click at [612, 32] on div "Clients SAS TRANSPORT DEPAEUW - 411023500" at bounding box center [803, 34] width 1502 height 29
click at [338, 637] on div "Référence 2 Émise le Échue le Solde dû Statut Délai Retard 6004351 [DATE] [DATE…" at bounding box center [490, 642] width 876 height 312
click at [415, 482] on div "En cours Tout Graphe" at bounding box center [490, 468] width 876 height 34
click at [415, 477] on div at bounding box center [572, 469] width 674 height 26
drag, startPoint x: 400, startPoint y: 498, endPoint x: 410, endPoint y: 499, distance: 10.0
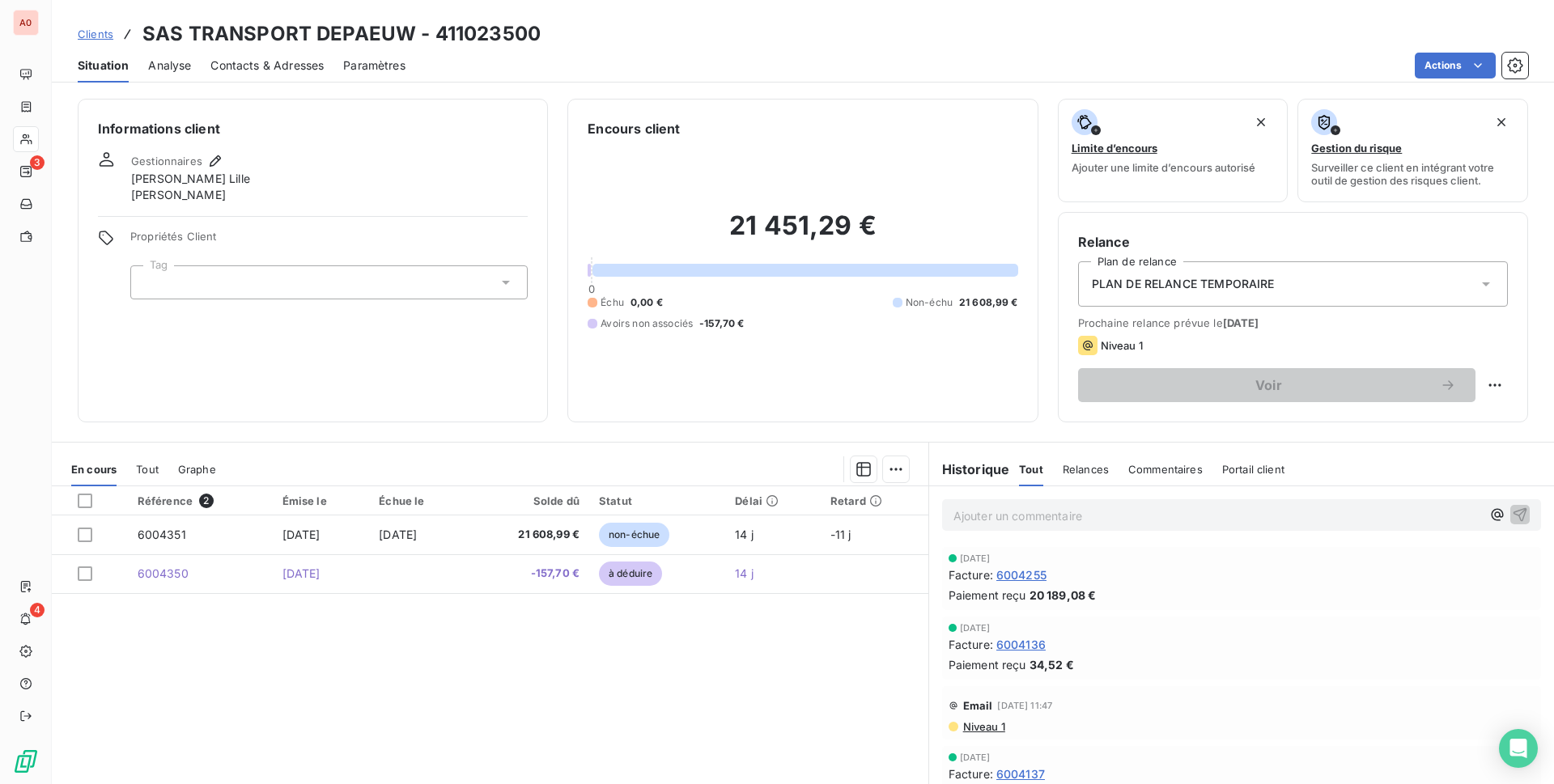
click at [410, 499] on div "Échue le" at bounding box center [417, 500] width 79 height 13
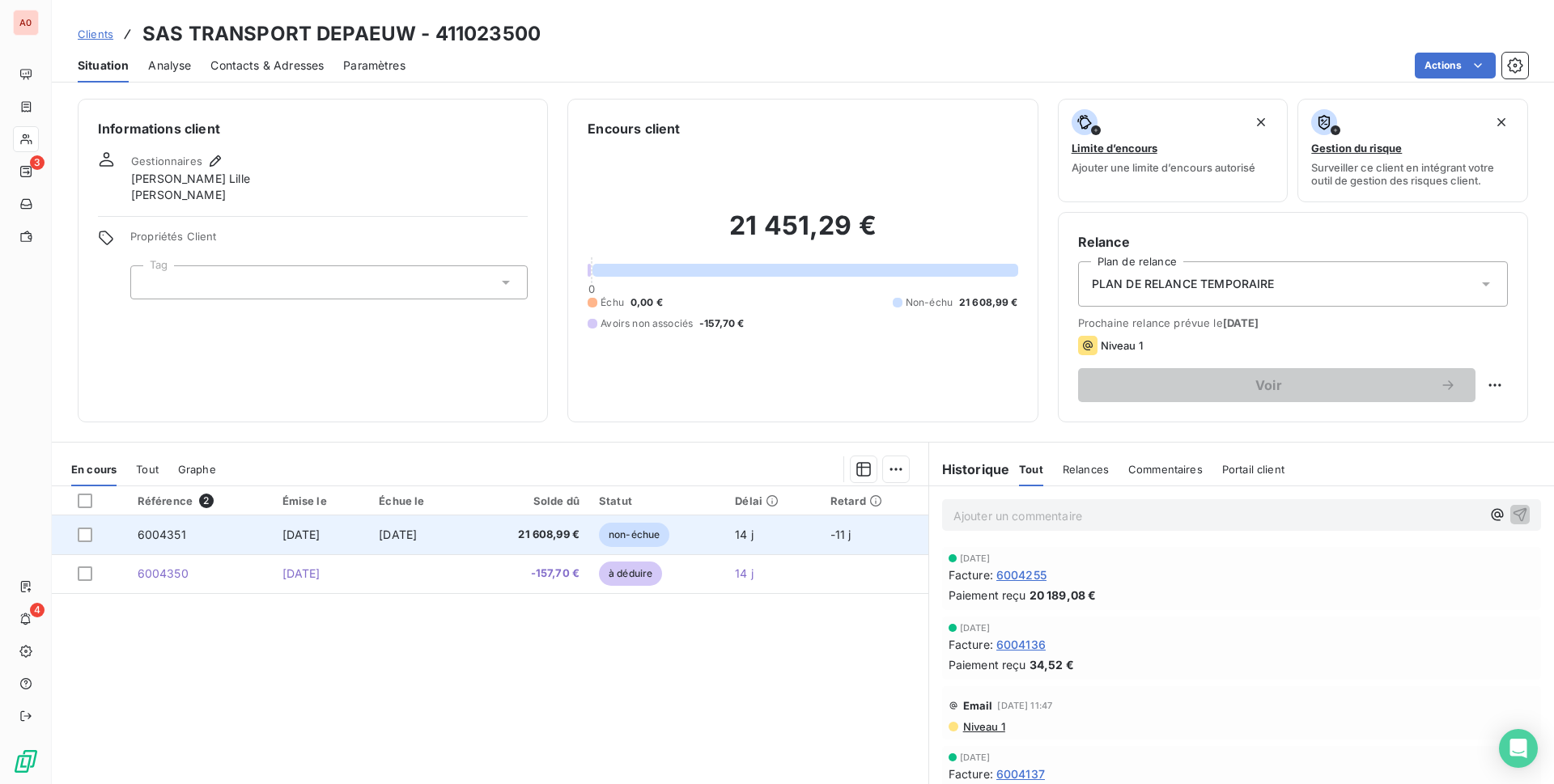
drag, startPoint x: 469, startPoint y: 537, endPoint x: 386, endPoint y: 527, distance: 83.6
click at [386, 527] on td "[DATE]" at bounding box center [417, 534] width 98 height 39
drag, startPoint x: 341, startPoint y: 536, endPoint x: 246, endPoint y: 529, distance: 95.3
click at [246, 529] on tr "6004351 [DATE] [DATE] 21 608,99 € non-échue 14 j -11 j" at bounding box center [490, 534] width 876 height 39
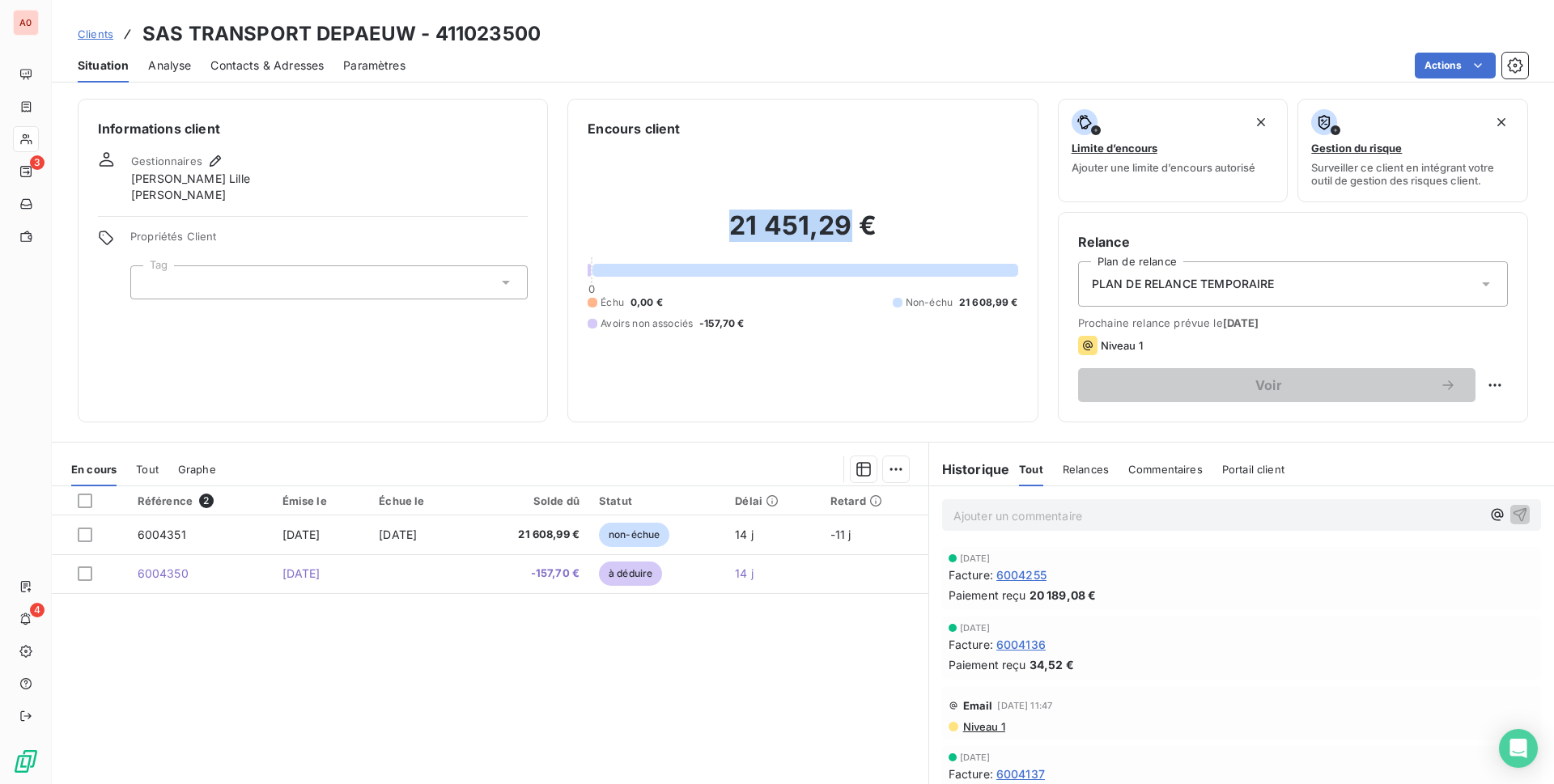
drag, startPoint x: 846, startPoint y: 228, endPoint x: 720, endPoint y: 214, distance: 126.8
click at [720, 214] on h2 "21 451,29 €" at bounding box center [803, 234] width 429 height 48
click at [772, 199] on div "21 451,29 € 0 Échu 0,00 € Non-échu 21 608,99 € Avoirs non associés -157,70 €" at bounding box center [803, 270] width 429 height 264
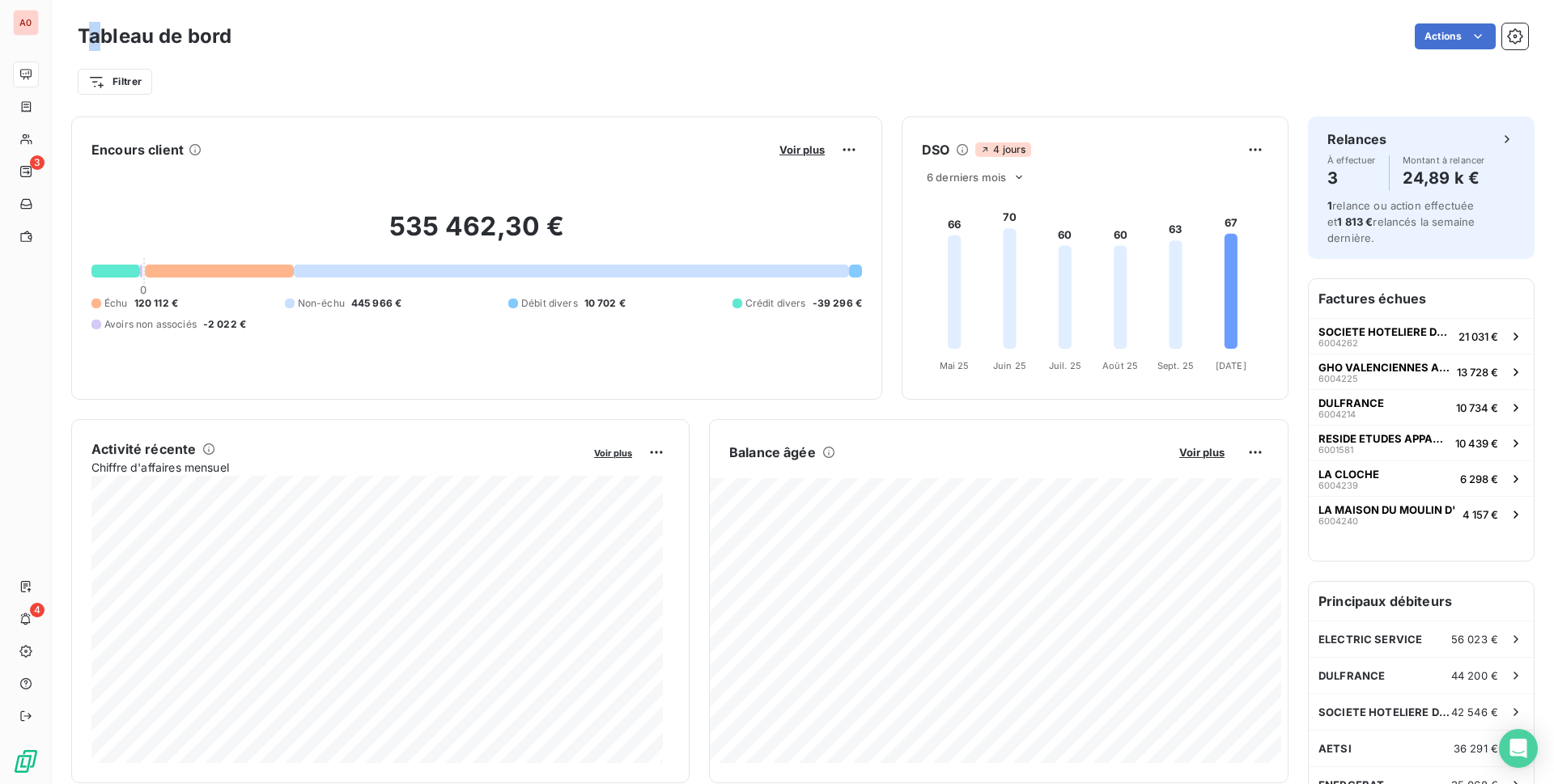
click at [98, 31] on h3 "Tableau de bord" at bounding box center [155, 36] width 154 height 29
drag, startPoint x: 118, startPoint y: 36, endPoint x: 154, endPoint y: 39, distance: 36.1
click at [154, 39] on h3 "Tableau de bord" at bounding box center [155, 36] width 154 height 29
click at [145, 37] on h3 "Tableau de bord" at bounding box center [155, 36] width 154 height 29
click at [140, 37] on h3 "Tableau de bord" at bounding box center [155, 36] width 154 height 29
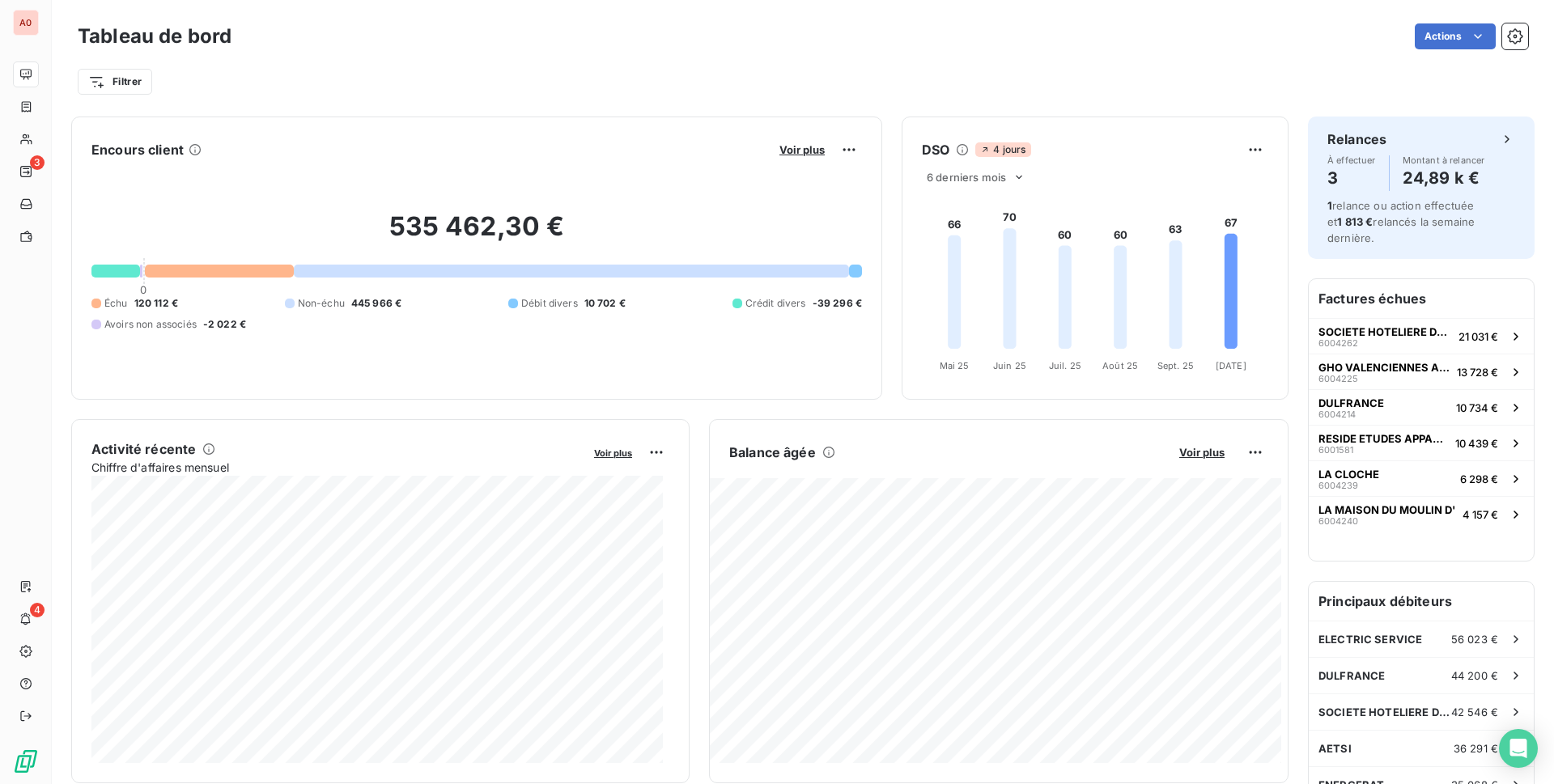
click at [103, 38] on h3 "Tableau de bord" at bounding box center [155, 36] width 154 height 29
drag, startPoint x: 96, startPoint y: 36, endPoint x: 87, endPoint y: 35, distance: 9.1
click at [87, 35] on h3 "Tableau de bord" at bounding box center [155, 36] width 154 height 29
click at [135, 35] on h3 "Tableau de bord" at bounding box center [155, 36] width 154 height 29
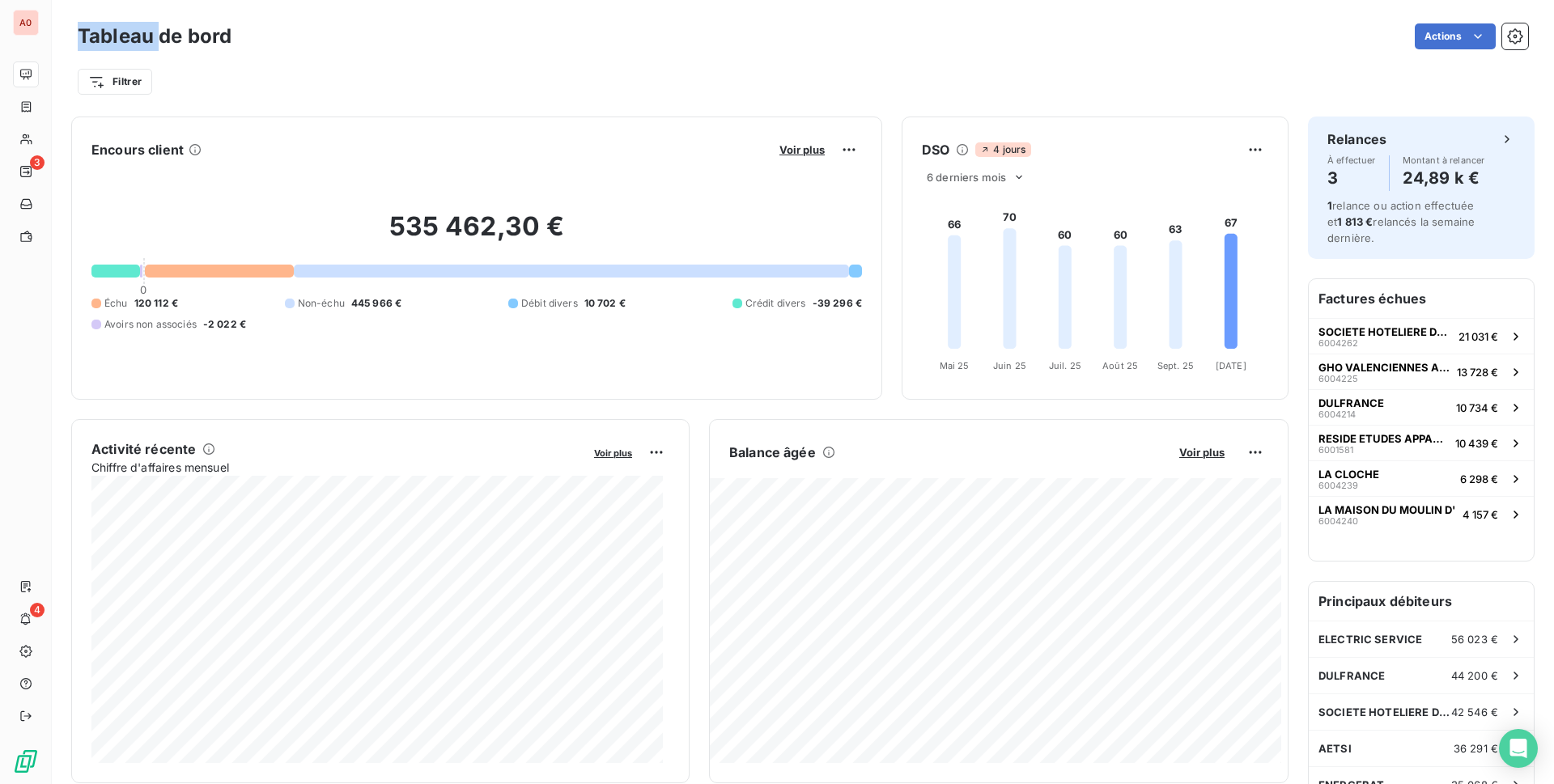
click at [135, 35] on h3 "Tableau de bord" at bounding box center [155, 36] width 154 height 29
drag, startPoint x: 121, startPoint y: 36, endPoint x: 106, endPoint y: 35, distance: 15.0
click at [106, 35] on h3 "Tableau de bord" at bounding box center [155, 36] width 154 height 29
click at [100, 35] on h3 "Tableau de bord" at bounding box center [155, 36] width 154 height 29
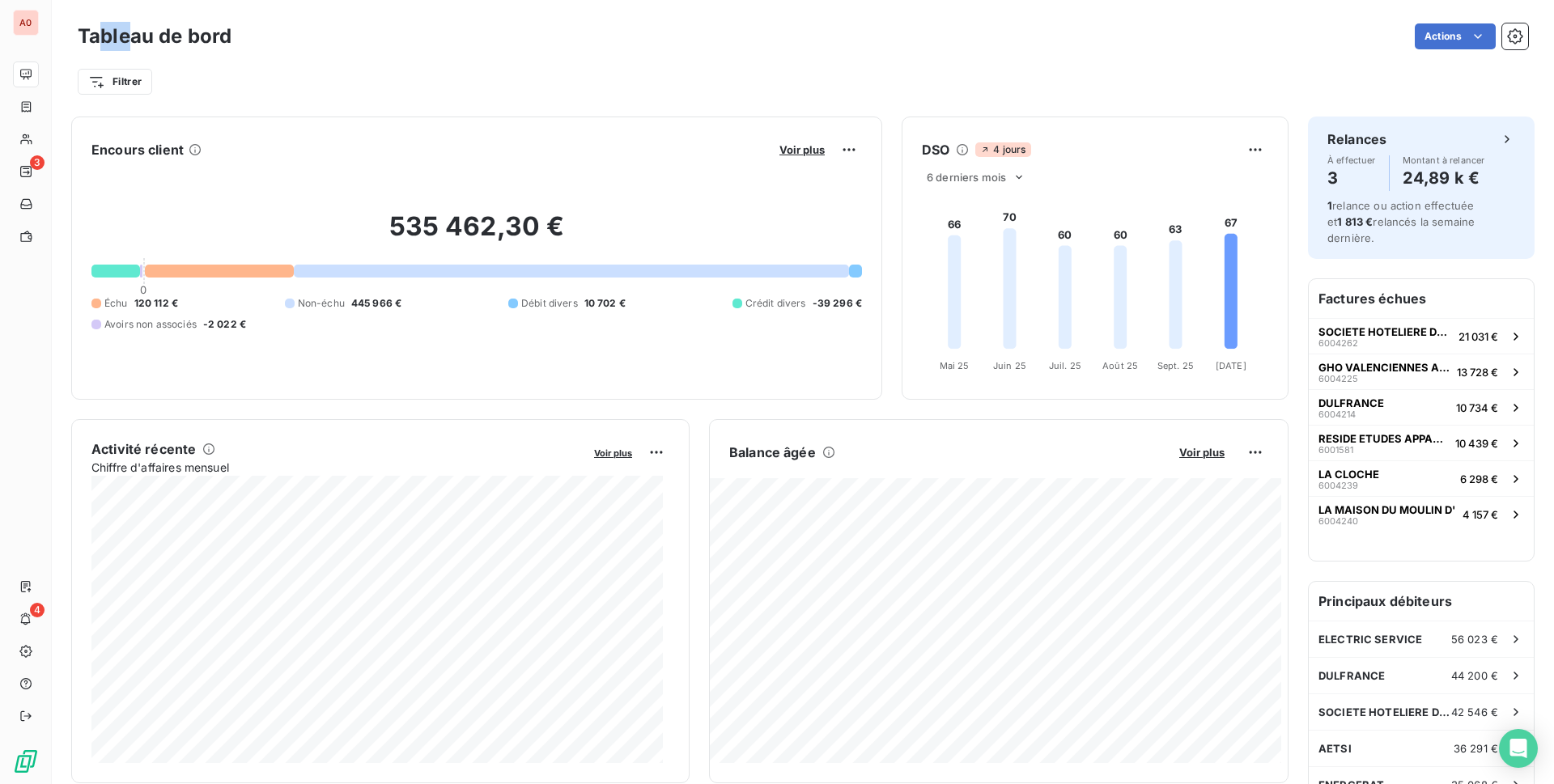
drag, startPoint x: 105, startPoint y: 36, endPoint x: 133, endPoint y: 36, distance: 28.0
click at [133, 36] on h3 "Tableau de bord" at bounding box center [155, 36] width 154 height 29
click at [145, 36] on h3 "Tableau de bord" at bounding box center [155, 36] width 154 height 29
